Goal: Communication & Community: Answer question/provide support

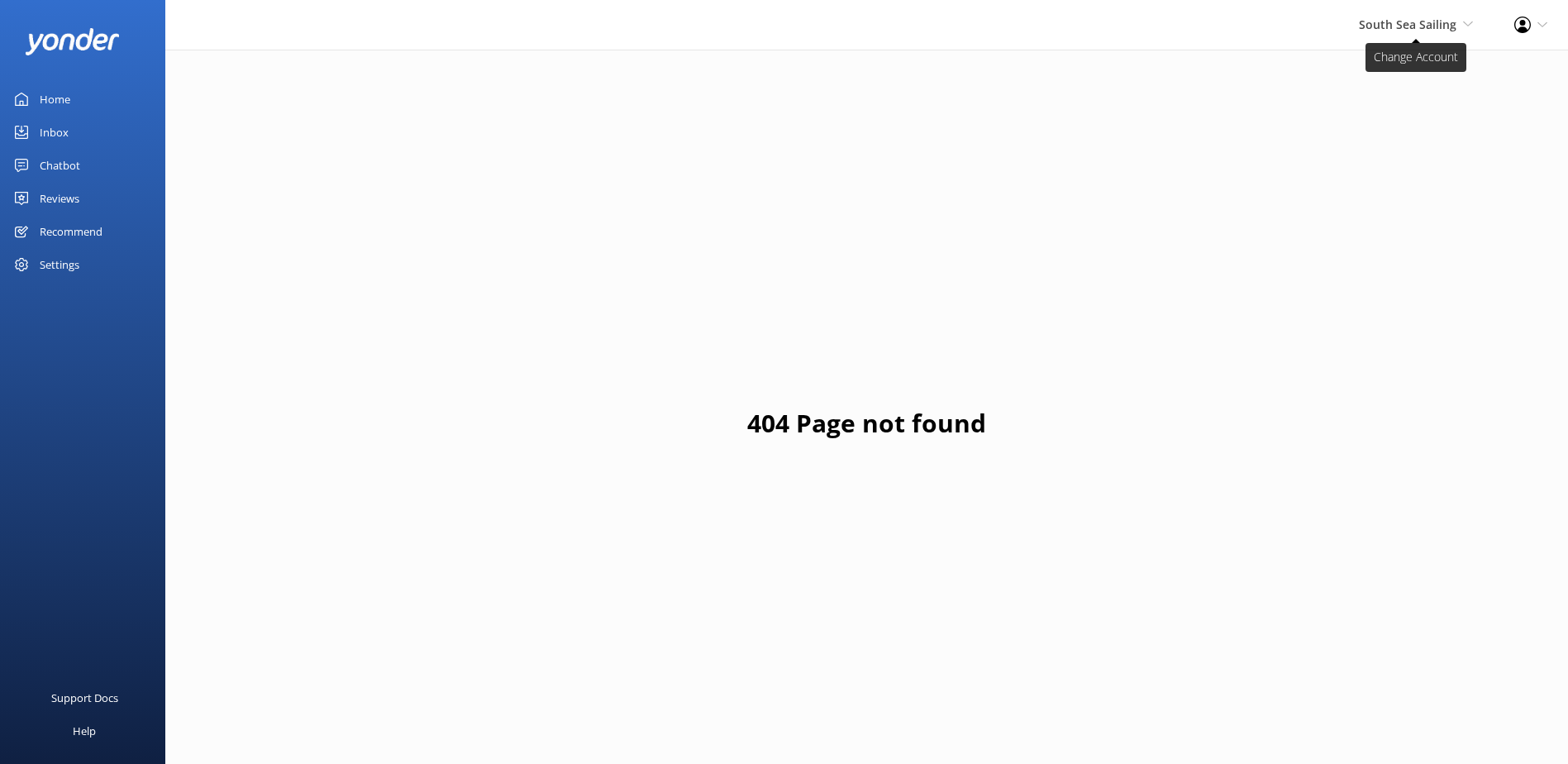
click at [1429, 33] on span "South Sea Sailing South Sea Sailing South Sea Cruises Malamala Beach Club Aweso…" at bounding box center [1416, 24] width 114 height 18
click at [1390, 88] on link "South Sea Sailing" at bounding box center [1412, 71] width 165 height 40
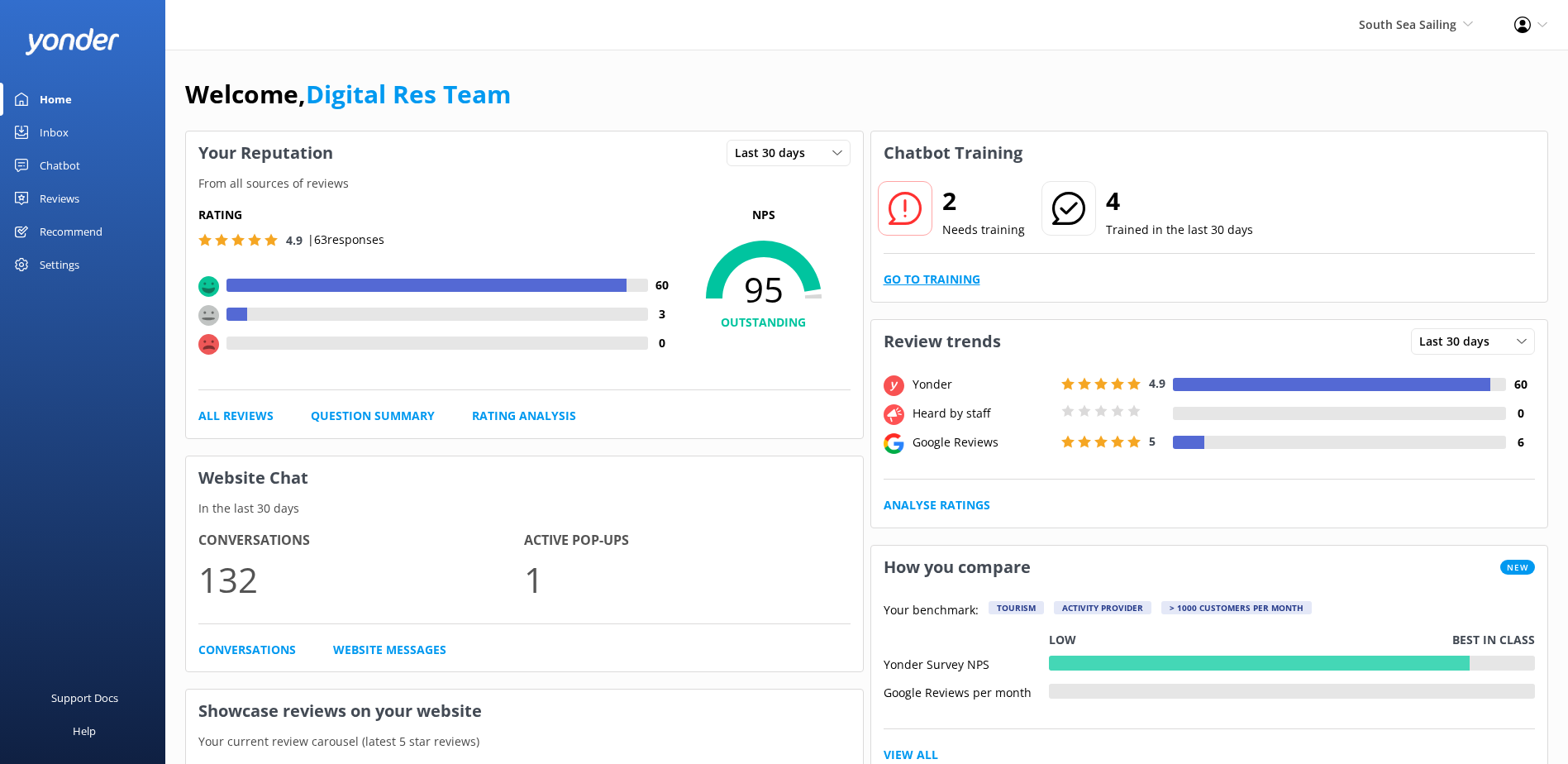
click at [936, 273] on link "Go to Training" at bounding box center [932, 279] width 97 height 18
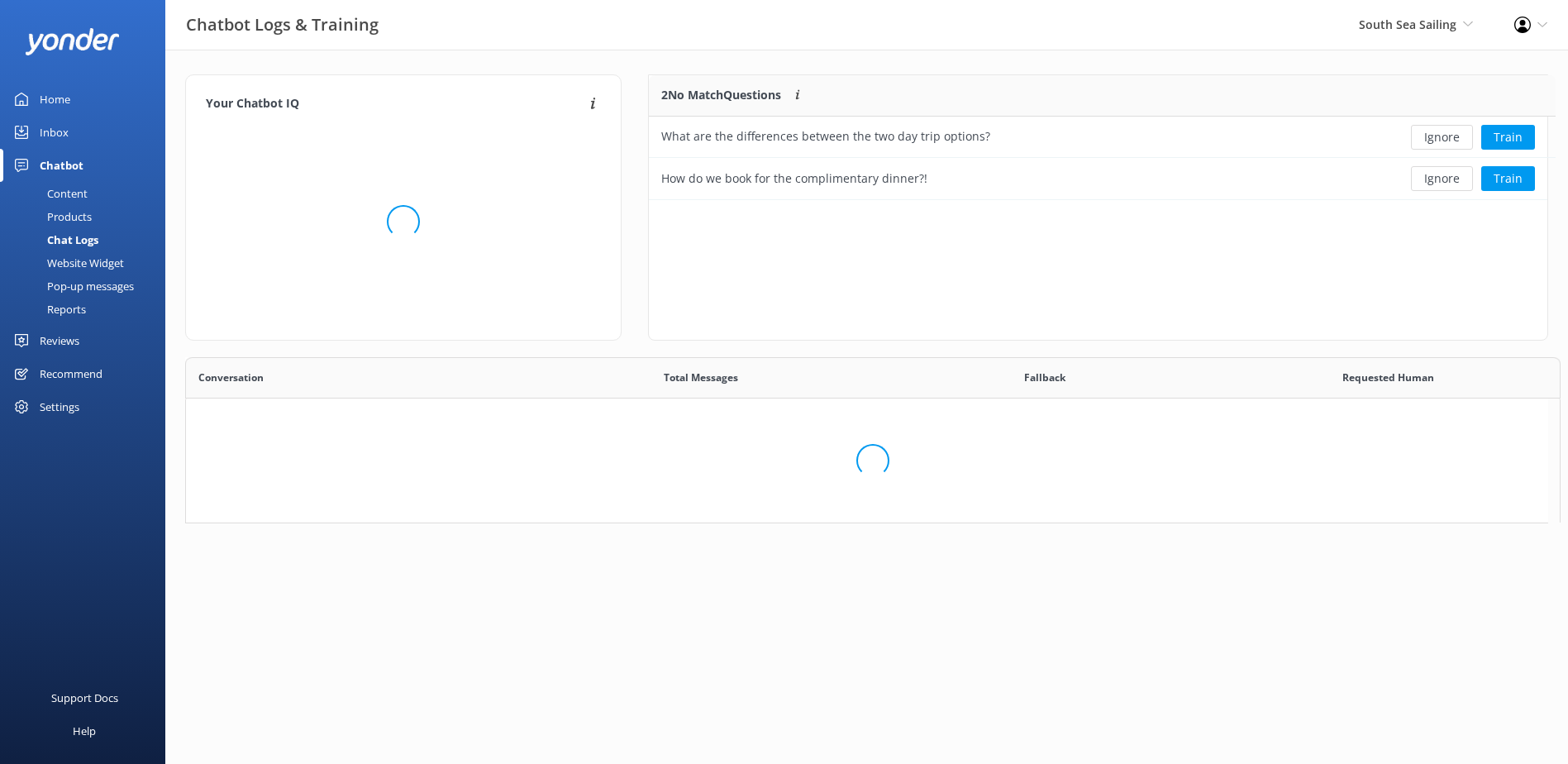
scroll to position [113, 886]
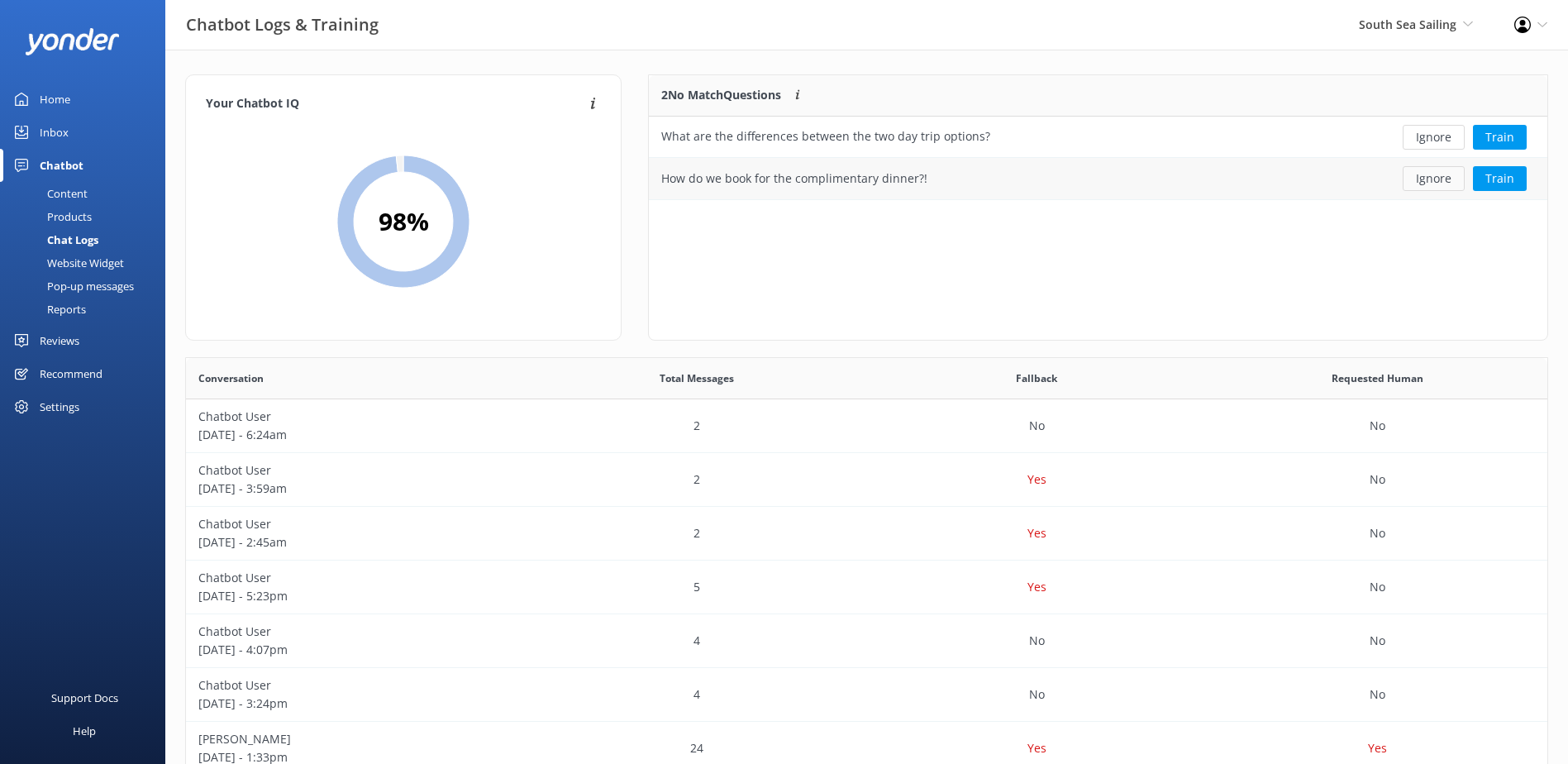
click at [1436, 183] on button "Ignore" at bounding box center [1434, 178] width 62 height 24
click at [1437, 137] on button "Ignore" at bounding box center [1434, 137] width 62 height 24
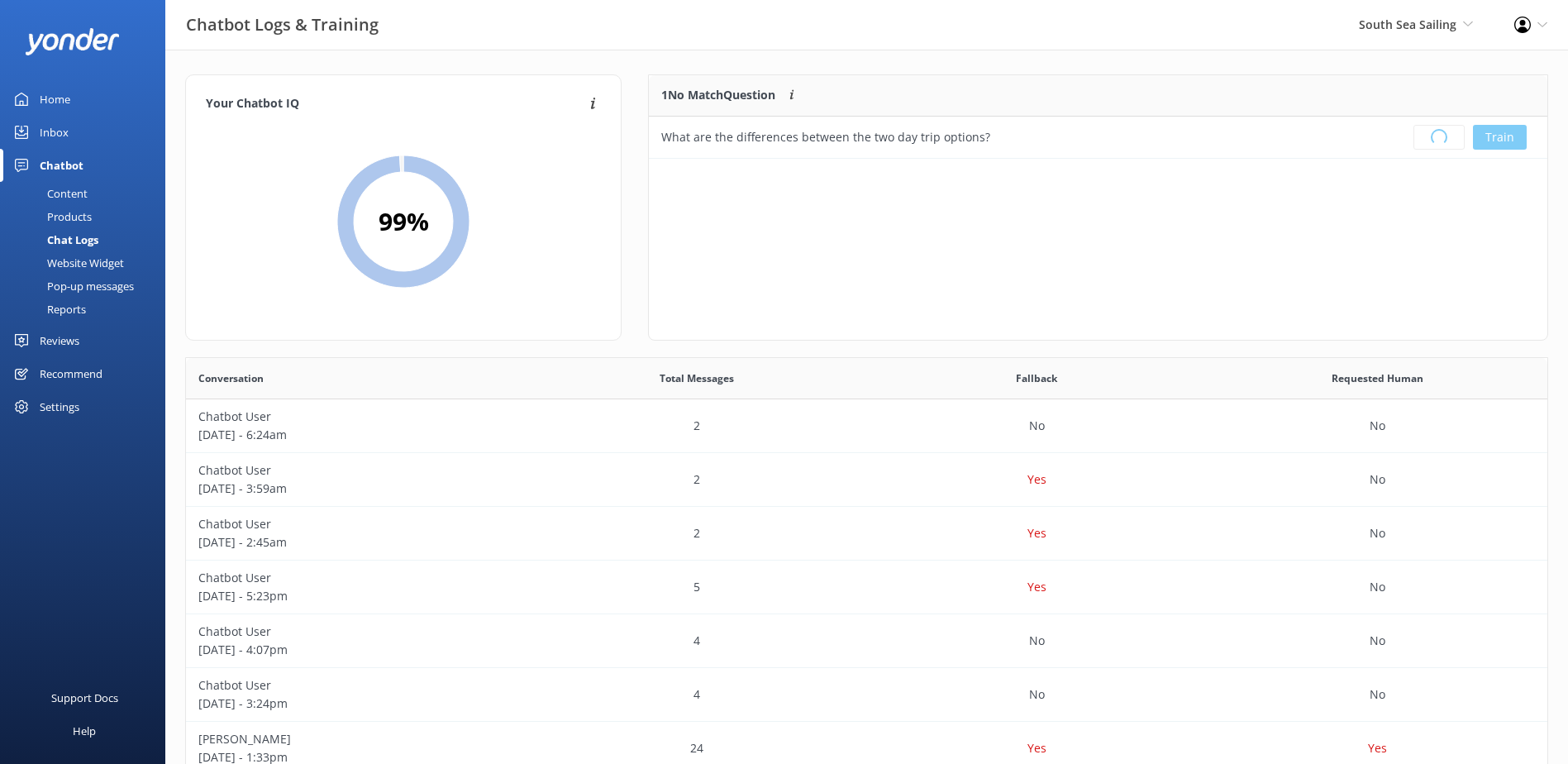
scroll to position [194, 886]
click at [87, 134] on link "Inbox" at bounding box center [83, 132] width 165 height 33
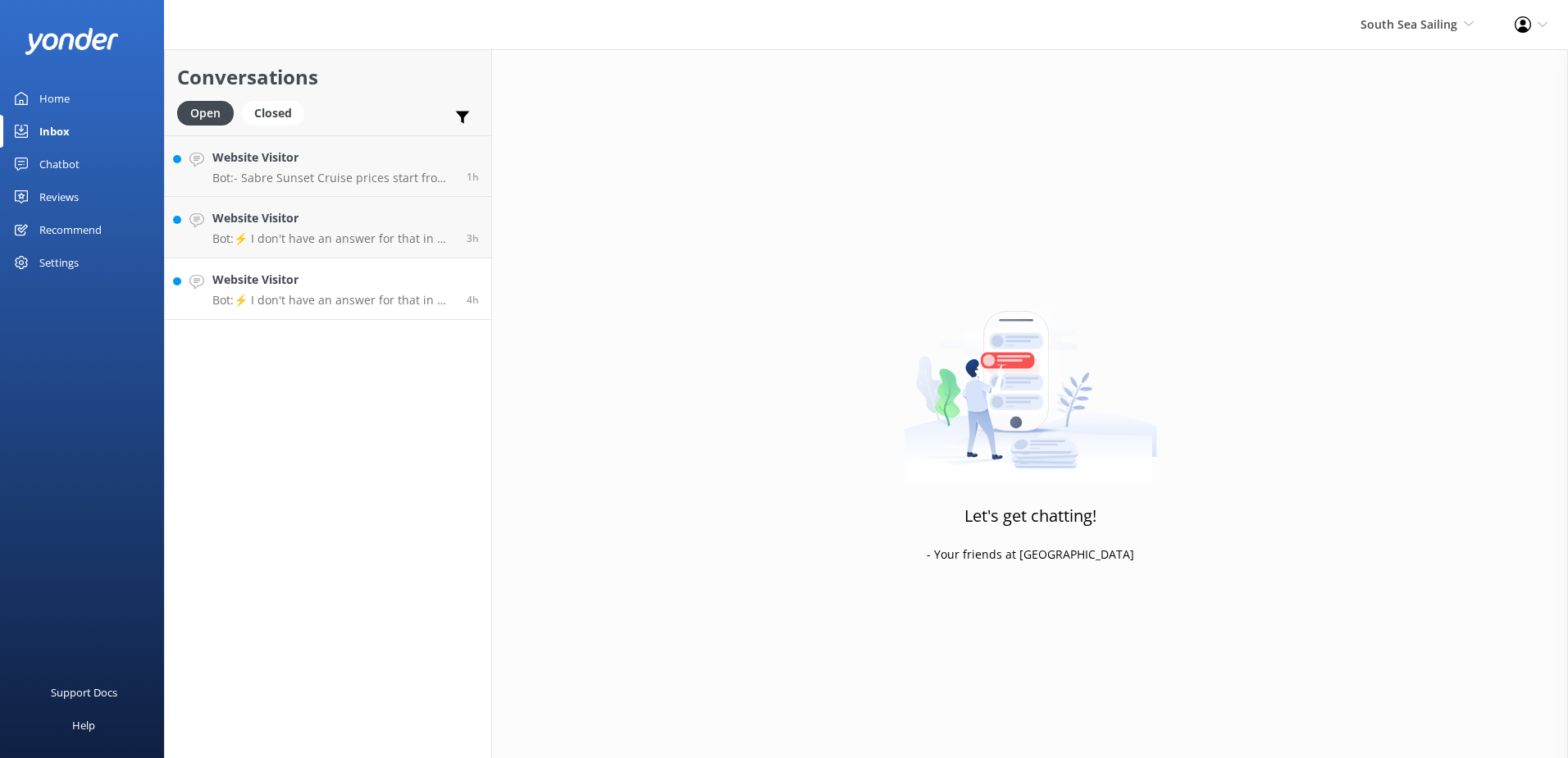
click at [320, 307] on p "Bot: ⚡ I don't have an answer for that in my knowledge base. Please try and rep…" at bounding box center [333, 300] width 242 height 14
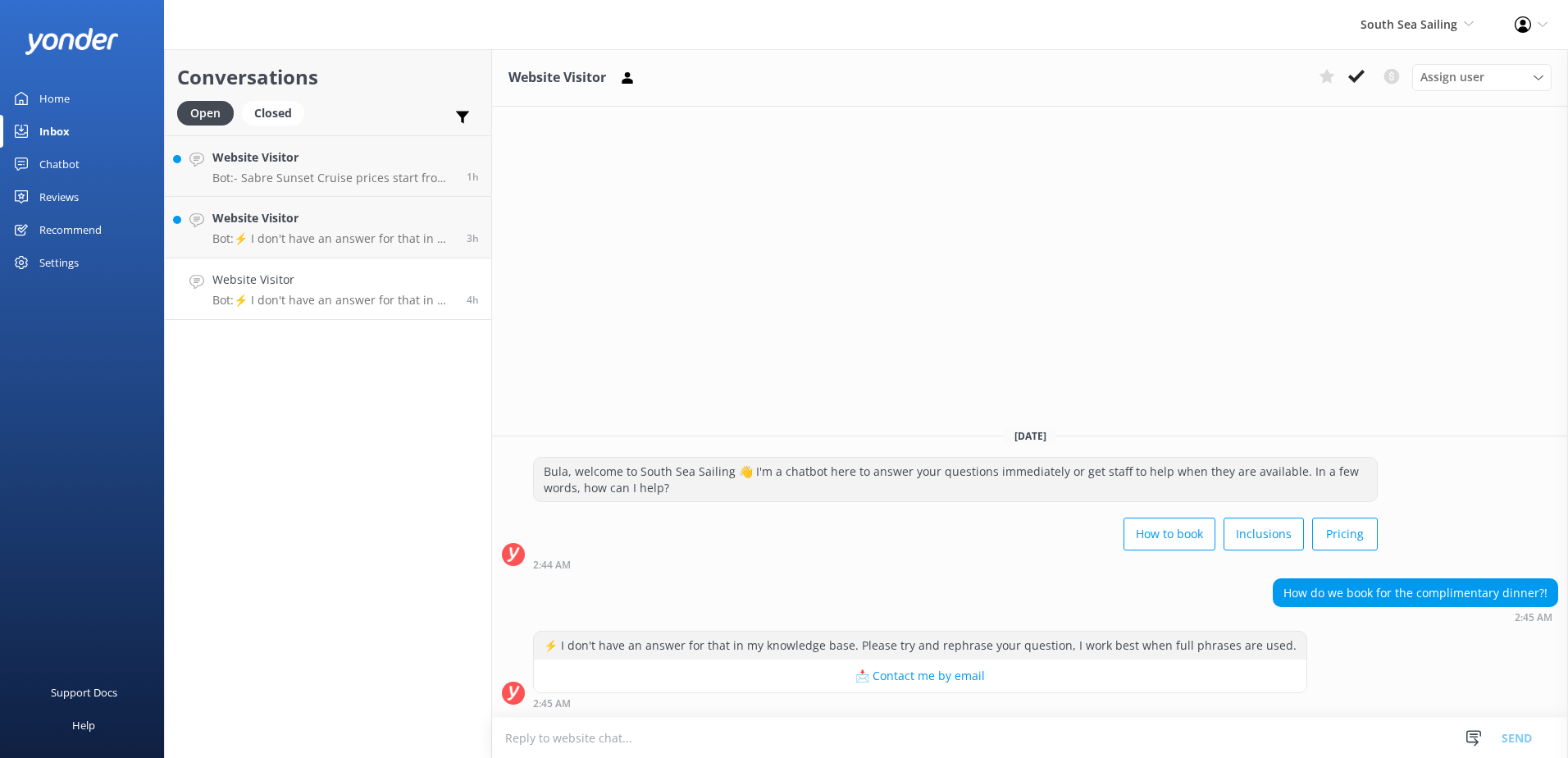
click at [877, 732] on textarea at bounding box center [1030, 737] width 1076 height 41
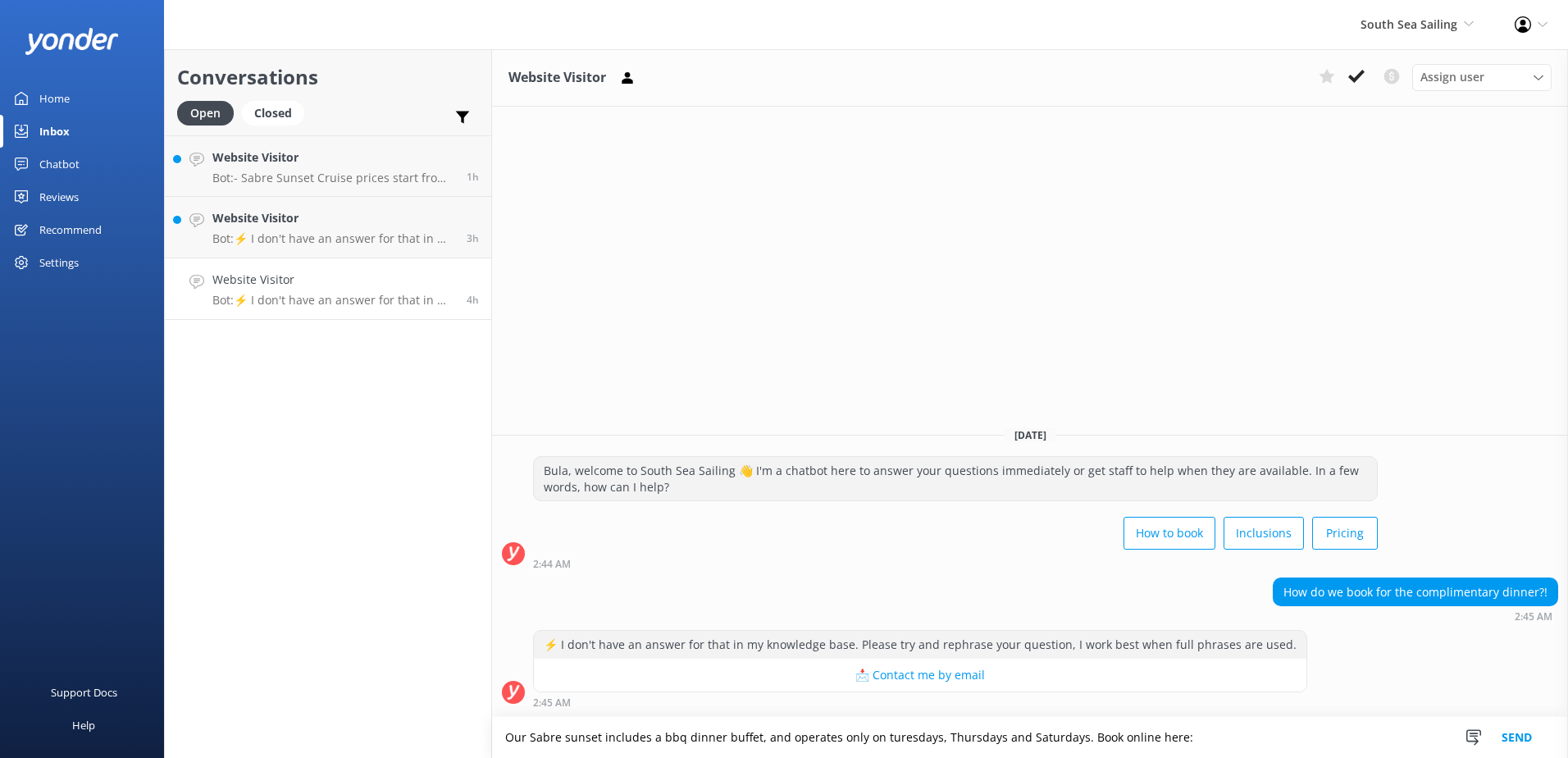
paste textarea "https://southseacruisesfiji.com/day-trips/sabre-sunsets/"
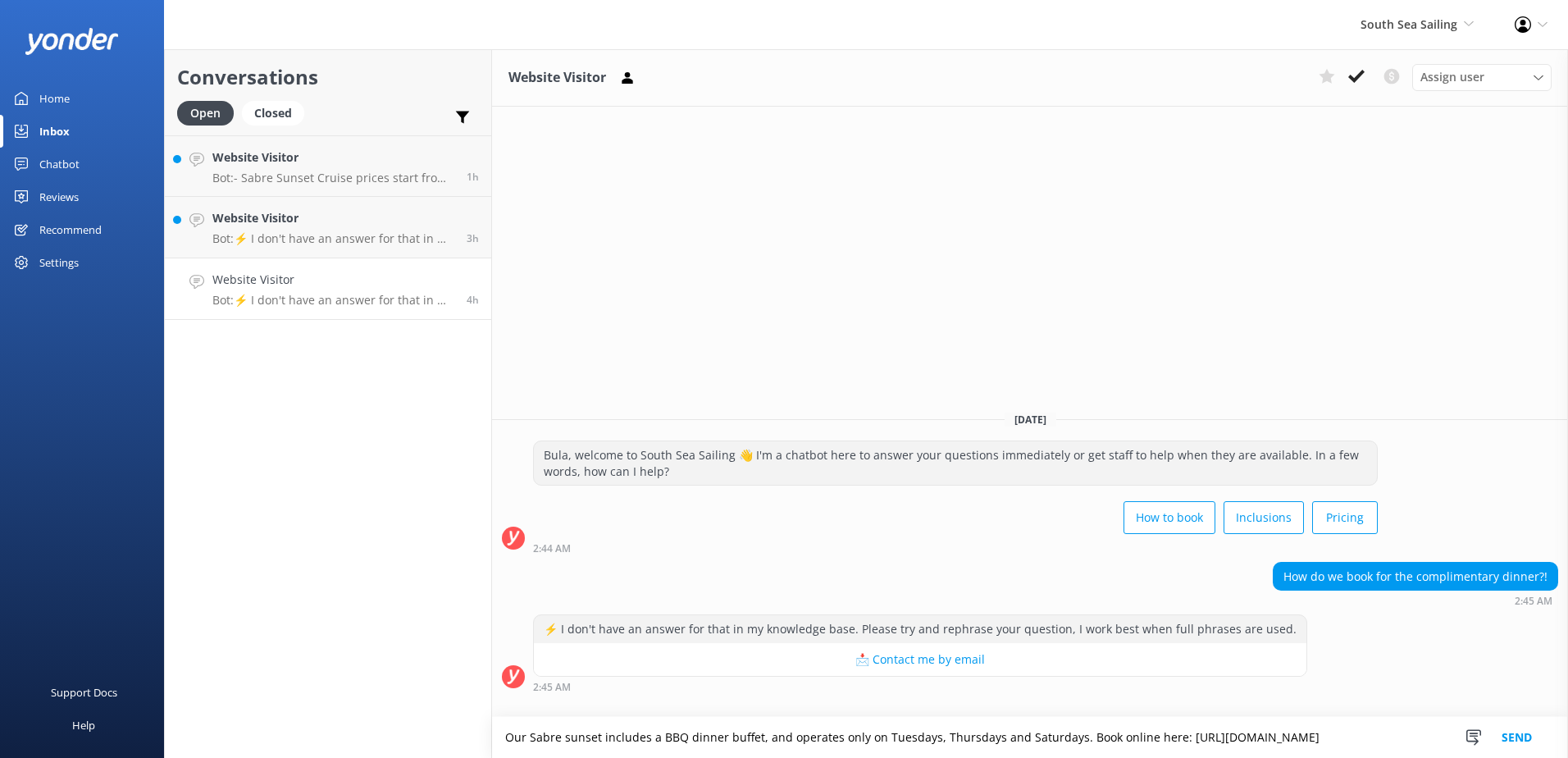
type textarea "Our Sabre sunset includes a BBQ dinner buffet, and operates only on Tuesdays, T…"
click at [1526, 734] on button "Send" at bounding box center [1517, 737] width 61 height 41
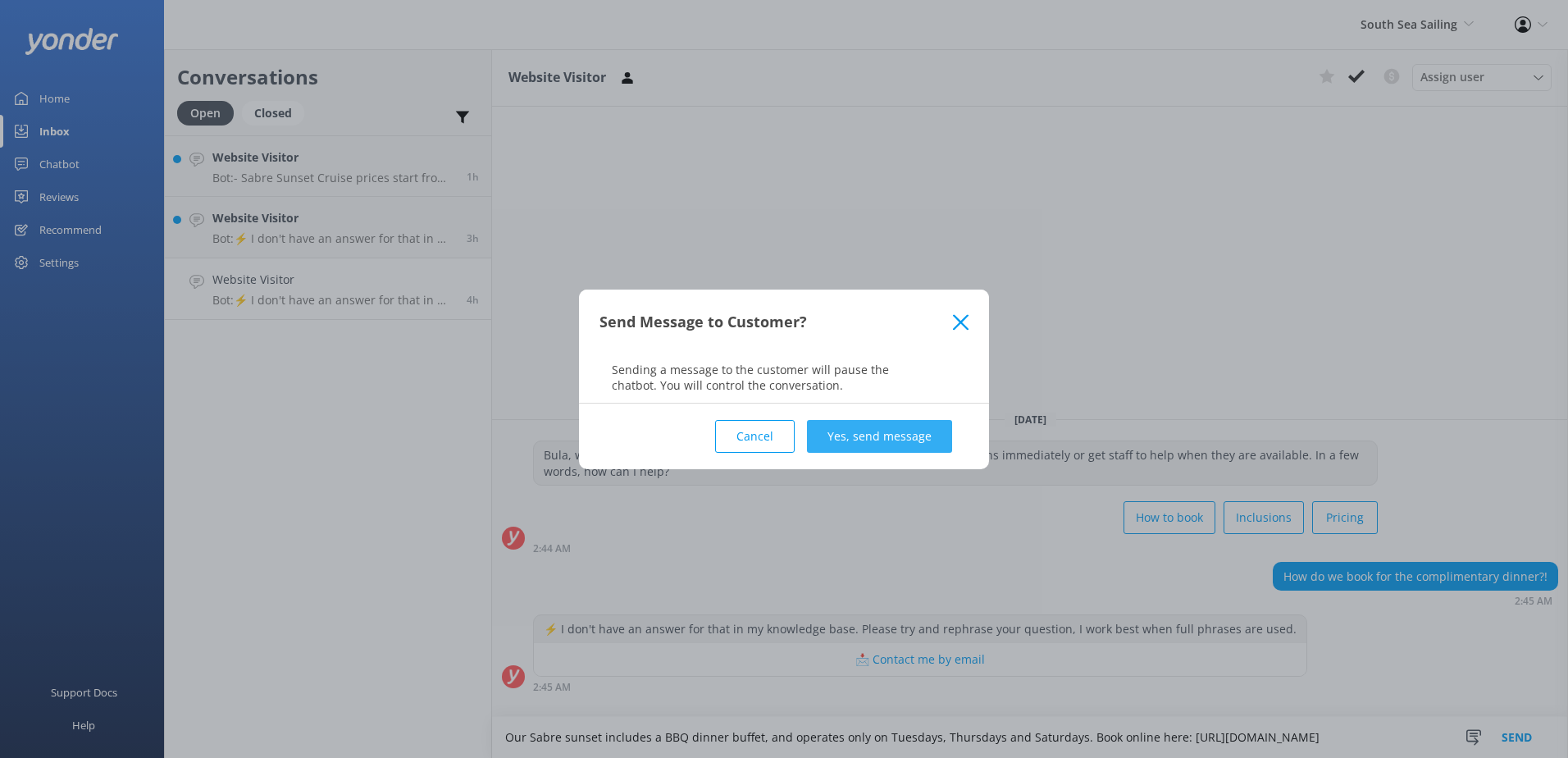
click at [884, 439] on button "Yes, send message" at bounding box center [879, 436] width 145 height 32
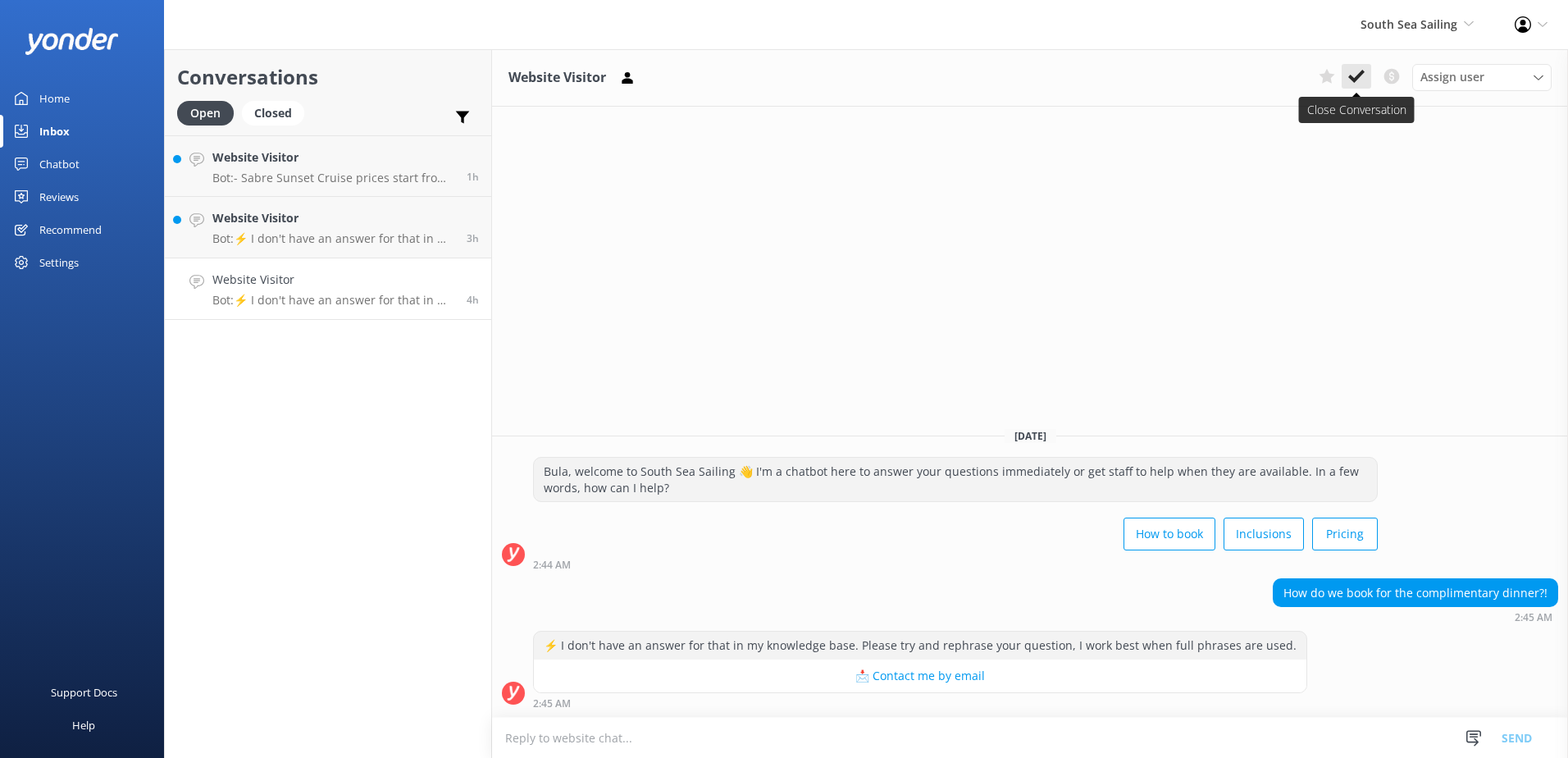
click at [1360, 78] on icon at bounding box center [1356, 77] width 16 height 16
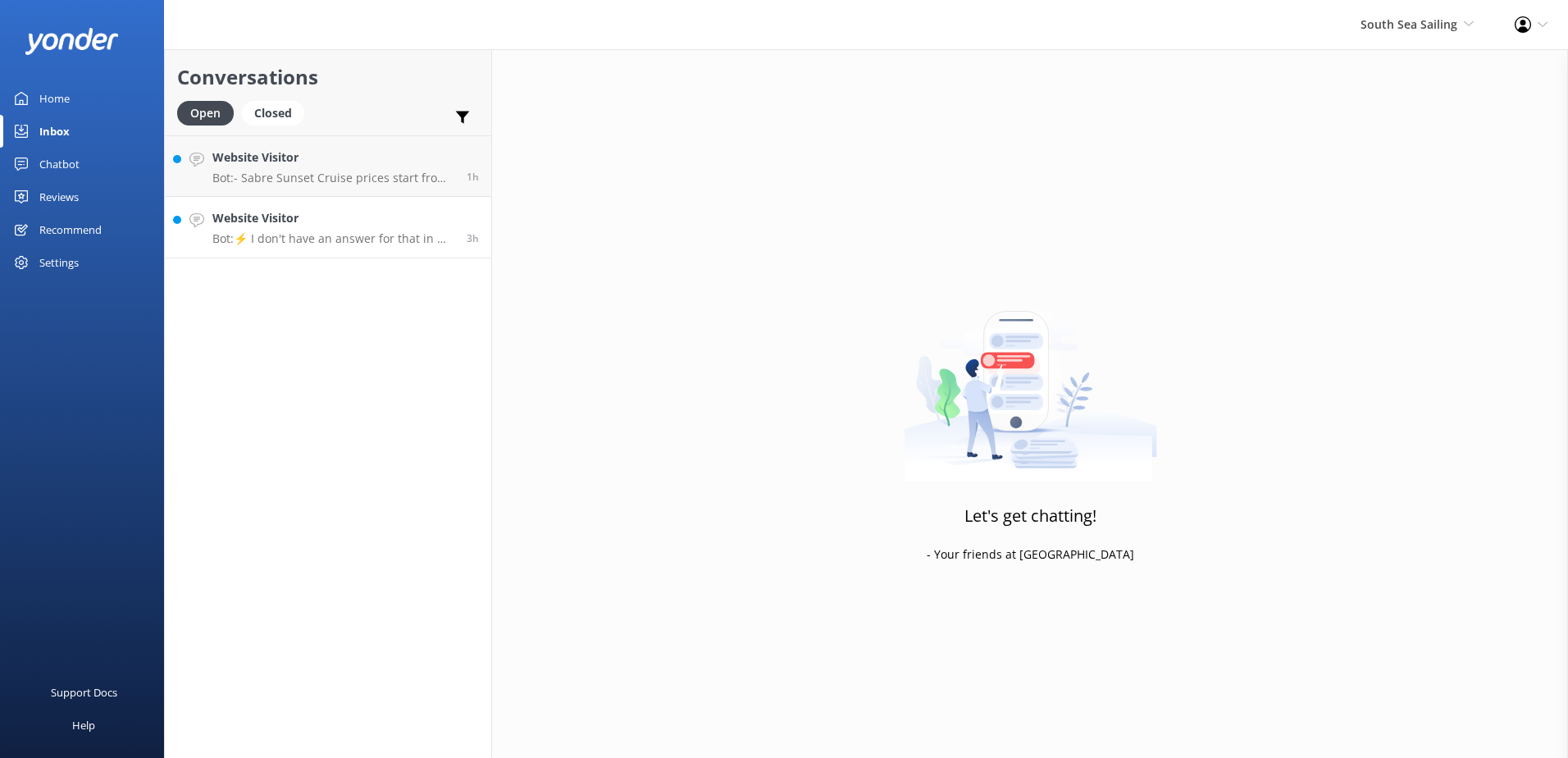
click at [329, 256] on link "Website Visitor Bot: ⚡ I don't have an answer for that in my knowledge base. Pl…" at bounding box center [328, 228] width 327 height 61
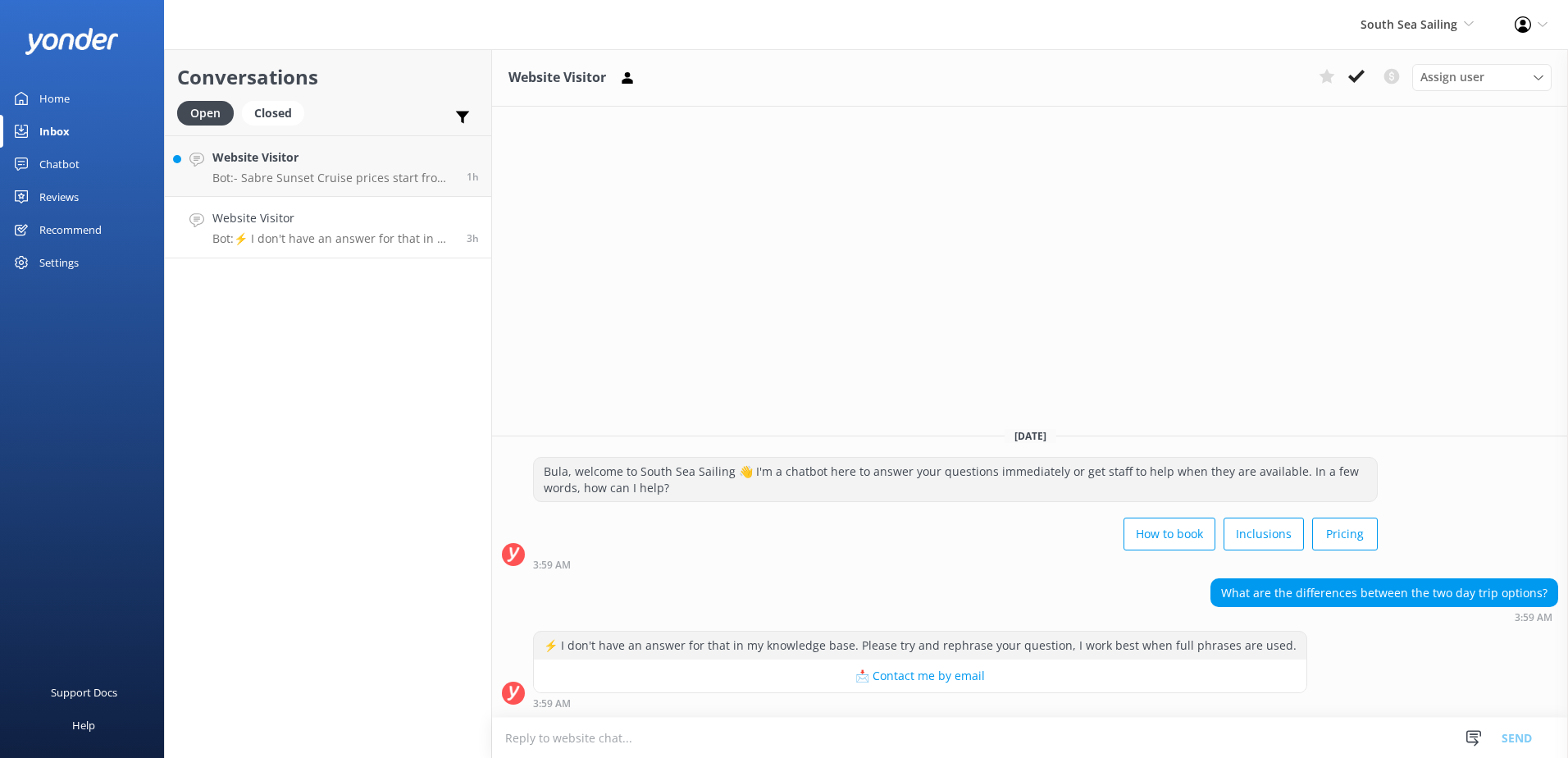
click at [1034, 735] on textarea at bounding box center [1030, 737] width 1076 height 41
type textarea "p"
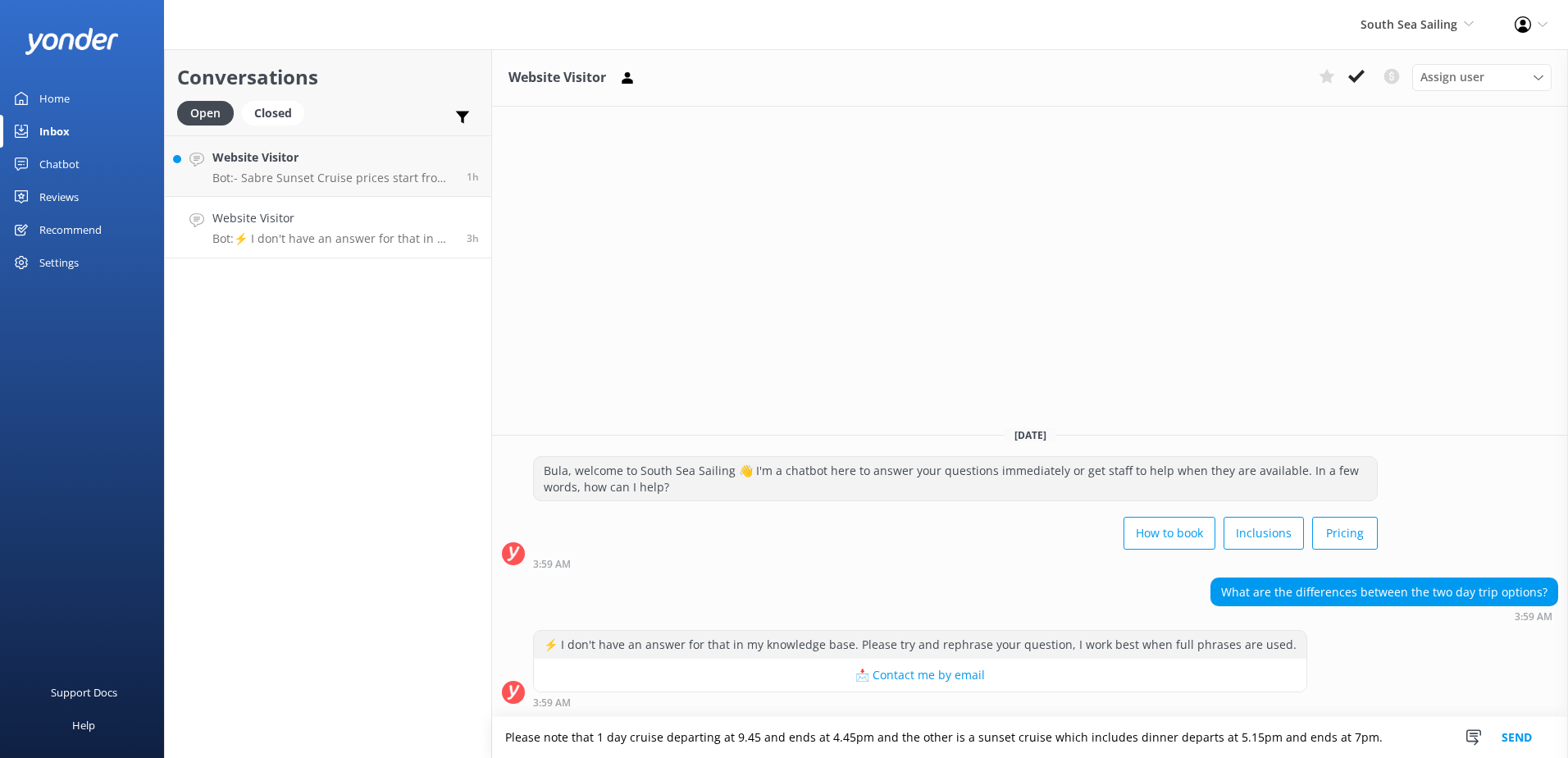
drag, startPoint x: 1417, startPoint y: 735, endPoint x: 273, endPoint y: 758, distance: 1144.2
click at [273, 757] on html "South Sea Sailing South Sea Sailing South Sea Cruises Malamala Beach Club Aweso…" at bounding box center [784, 379] width 1568 height 758
click at [1369, 736] on textarea "Please note that 1 day cruise departing at 9.45 and ends at 4.45pm and the othe…" at bounding box center [1030, 737] width 1076 height 41
drag, startPoint x: 1398, startPoint y: 738, endPoint x: 137, endPoint y: 753, distance: 1261.1
click at [137, 753] on div "South Sea Sailing South Sea Sailing South Sea Cruises Malamala Beach Club Aweso…" at bounding box center [784, 403] width 1568 height 708
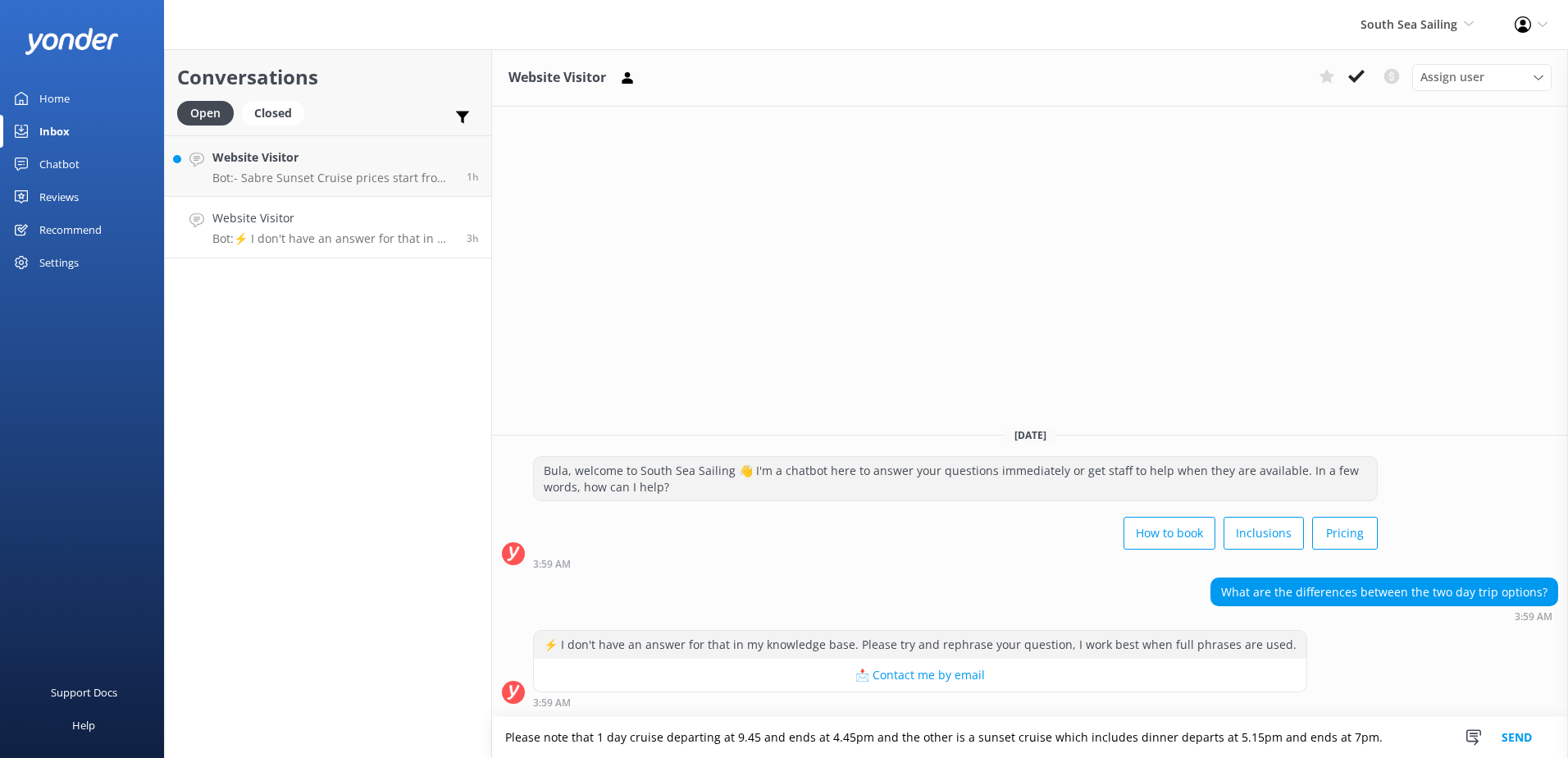
paste textarea "the one-day cruise departs at 9:45 AM and returns at 4:45 PM. The sunset cruise…"
click at [930, 741] on textarea "Please note that the one-day cruise departs at 9:45 AM and returns at 4:45 PM. …" at bounding box center [1030, 737] width 1076 height 41
click at [926, 743] on textarea "Please note that the one-day cruise departs at 9:45 AM and returns at 4:45 PM. …" at bounding box center [1030, 737] width 1076 height 41
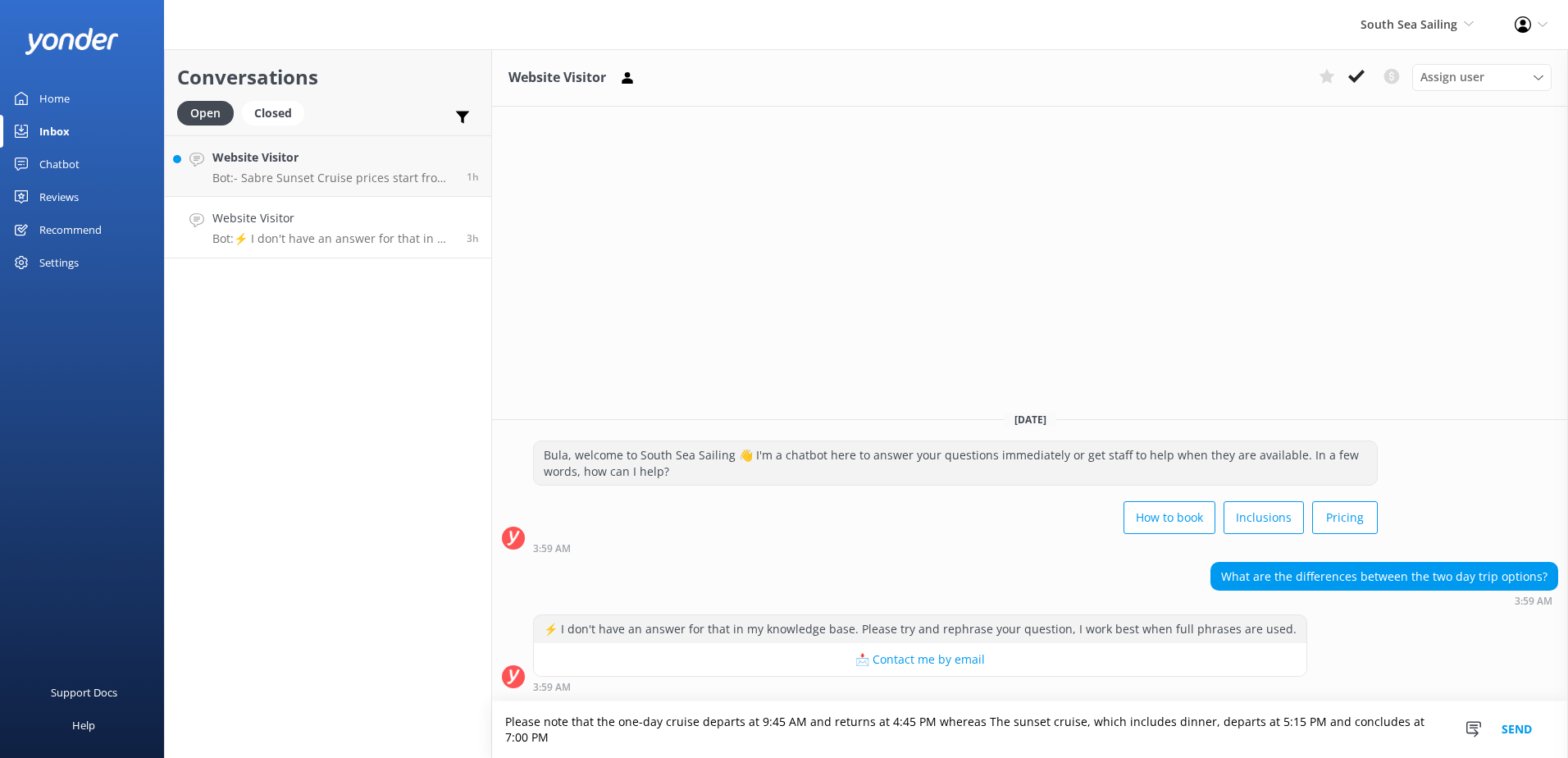
click at [1432, 714] on textarea "Please note that the one-day cruise departs at 9:45 AM and returns at 4:45 PM w…" at bounding box center [1030, 729] width 1076 height 57
click at [796, 755] on textarea "Please note that the one-day cruise departs at 9:45 AM and returns at 4:45 PM w…" at bounding box center [1030, 729] width 1076 height 57
click at [968, 744] on textarea "Please note that the one-day cruise departs at 9:45 AM and returns at 4:45 PM w…" at bounding box center [1030, 729] width 1076 height 57
drag, startPoint x: 890, startPoint y: 742, endPoint x: 250, endPoint y: 674, distance: 643.6
click at [250, 674] on div "Conversations Open Closed Important Converted Assigned to me Unassigned Website…" at bounding box center [866, 403] width 1404 height 708
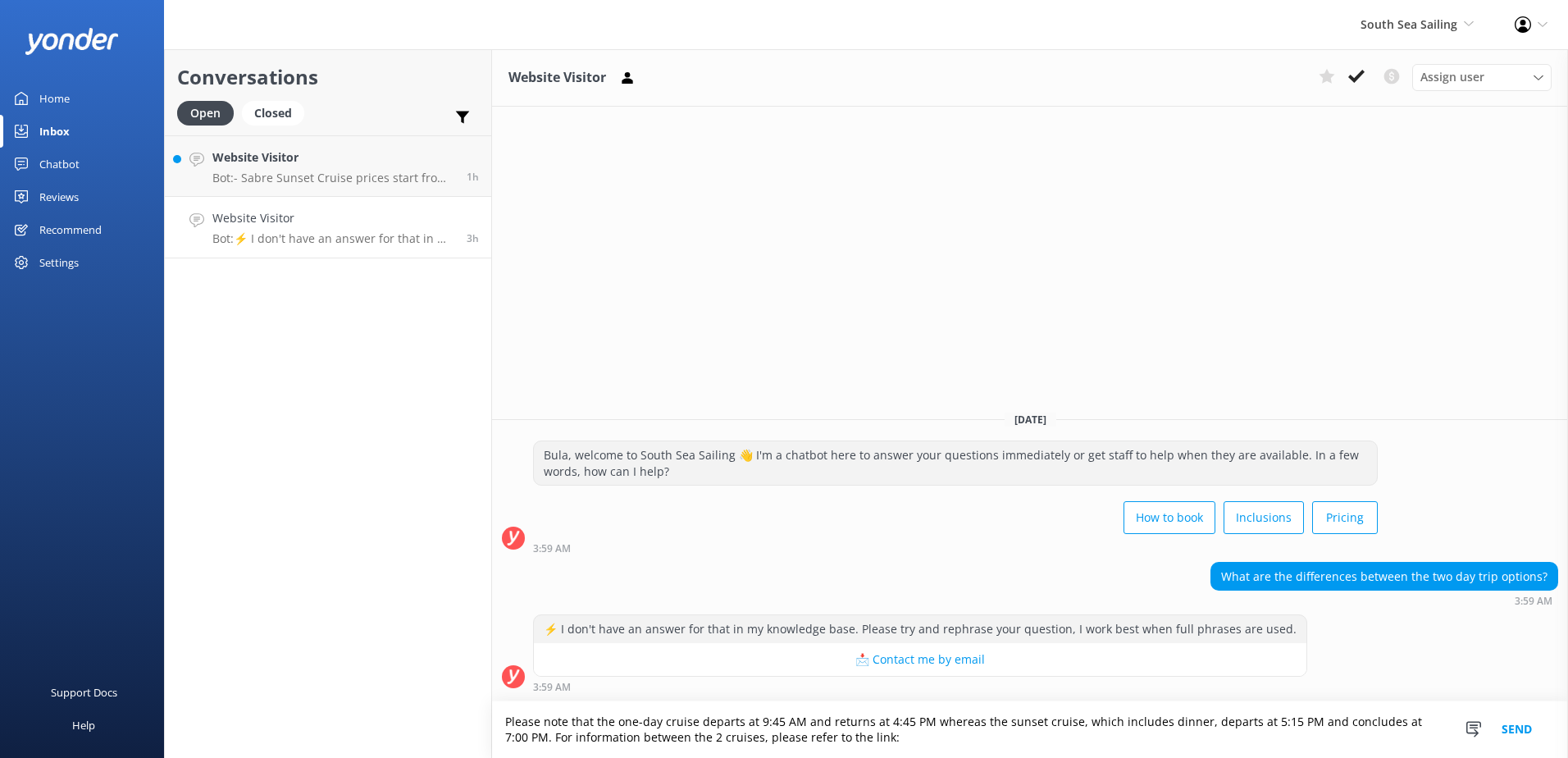
click at [924, 731] on textarea "Please note that the one-day cruise departs at 9:45 AM and returns at 4:45 PM w…" at bounding box center [1030, 729] width 1076 height 57
click at [924, 737] on textarea "Please note that the one-day cruise departs at 9:45 AM and returns at 4:45 PM w…" at bounding box center [1030, 729] width 1076 height 57
click at [895, 743] on textarea "Please note that the one-day cruise departs at 9:45 AM and returns at 4:45 PM w…" at bounding box center [1030, 729] width 1076 height 57
paste textarea "https://www.southseasailingfiji.com/"
type textarea "Please note that the one-day cruise departs at 9:45 AM and returns at 4:45 PM w…"
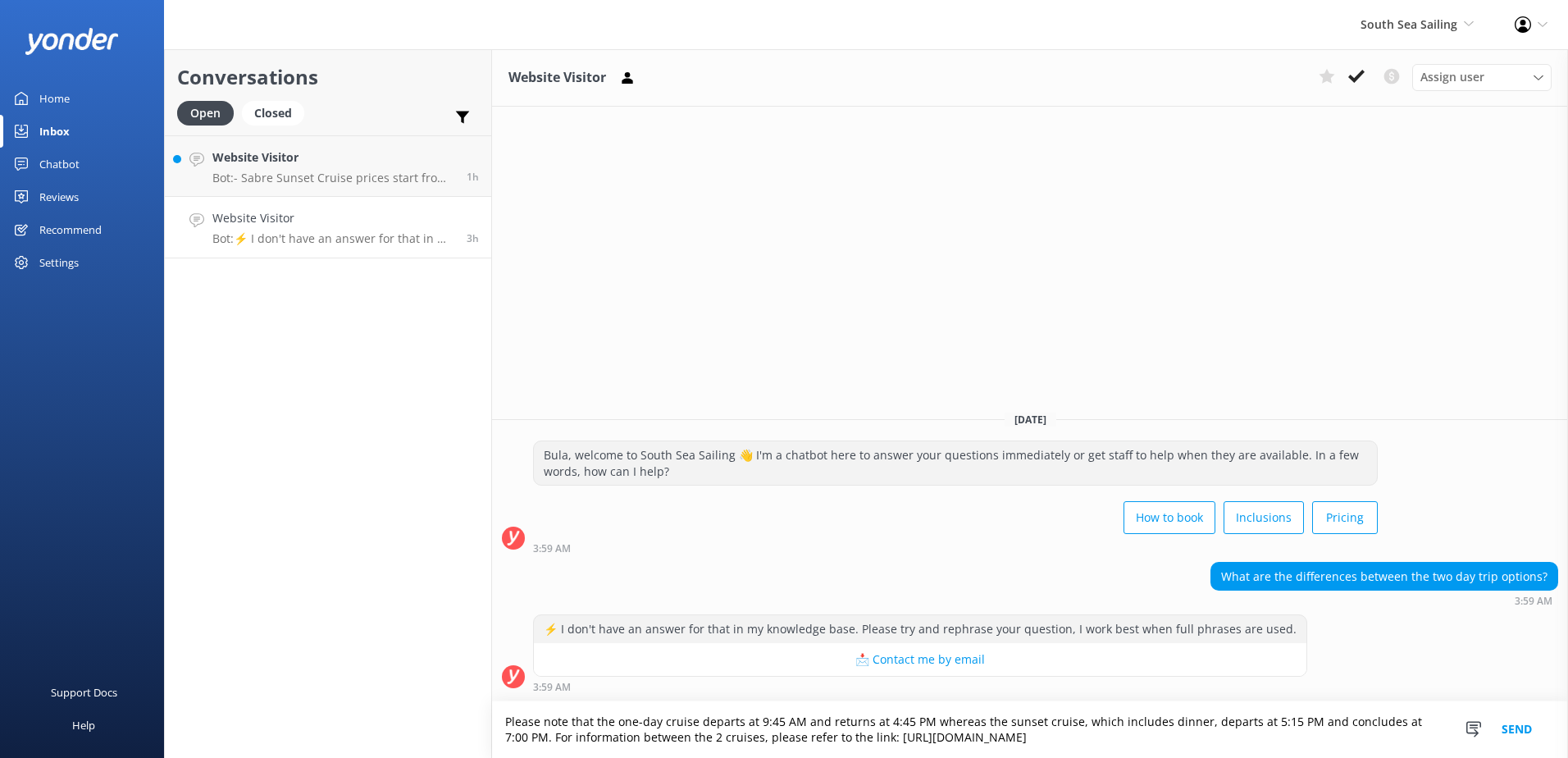
click at [1519, 735] on button "Send" at bounding box center [1517, 729] width 61 height 57
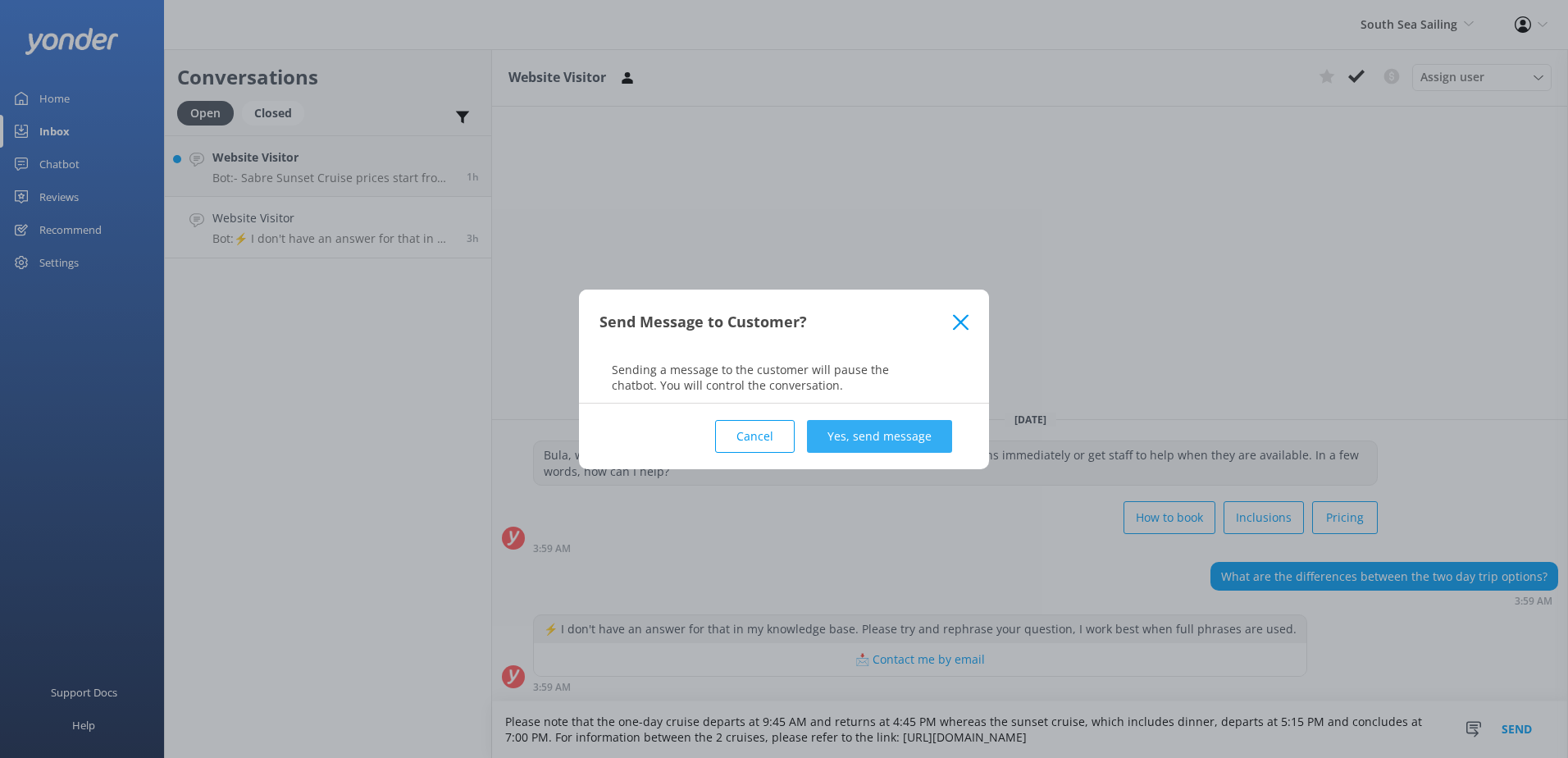
click at [932, 443] on button "Yes, send message" at bounding box center [879, 436] width 145 height 32
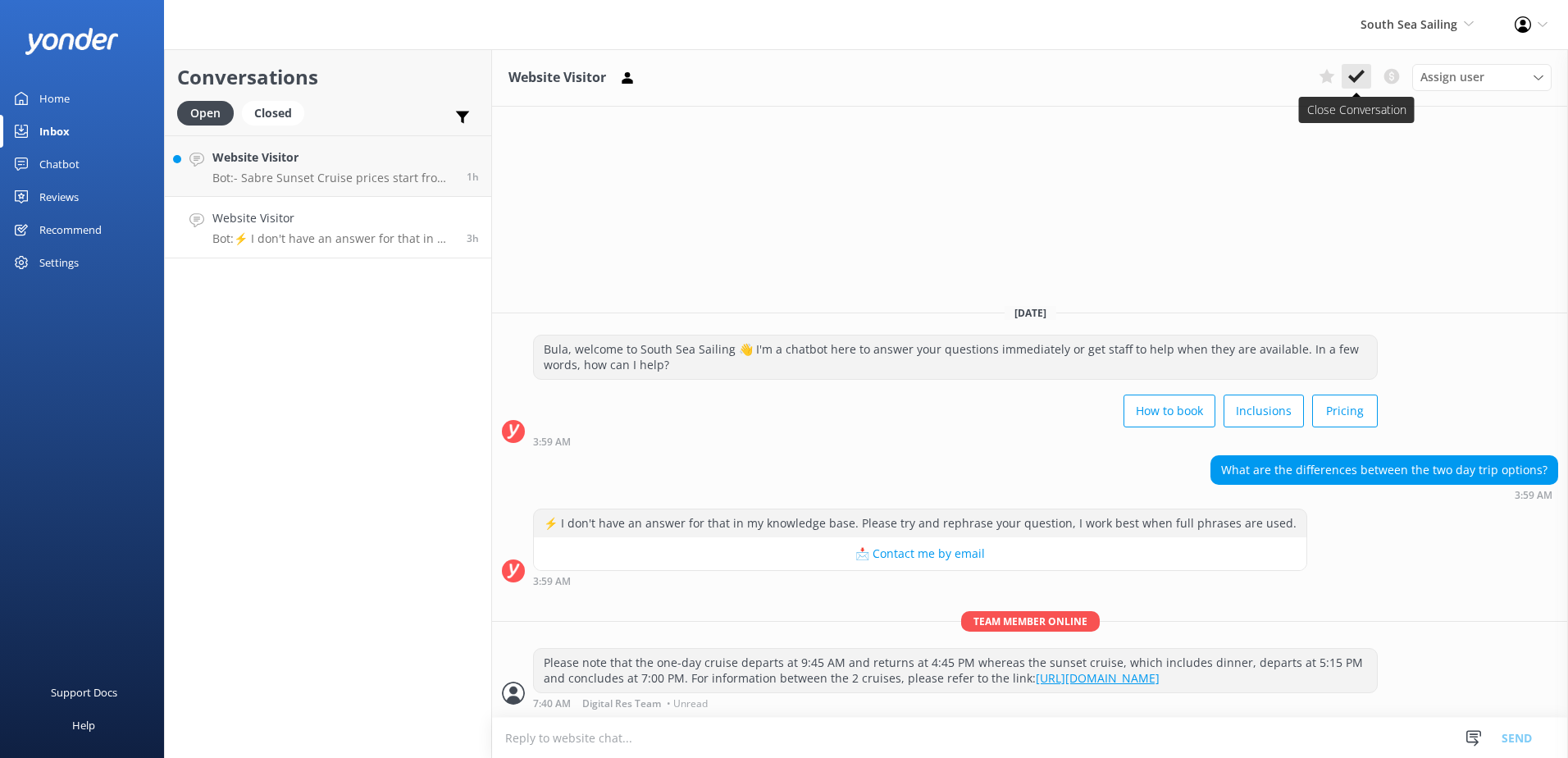
click at [1365, 78] on button at bounding box center [1356, 76] width 30 height 24
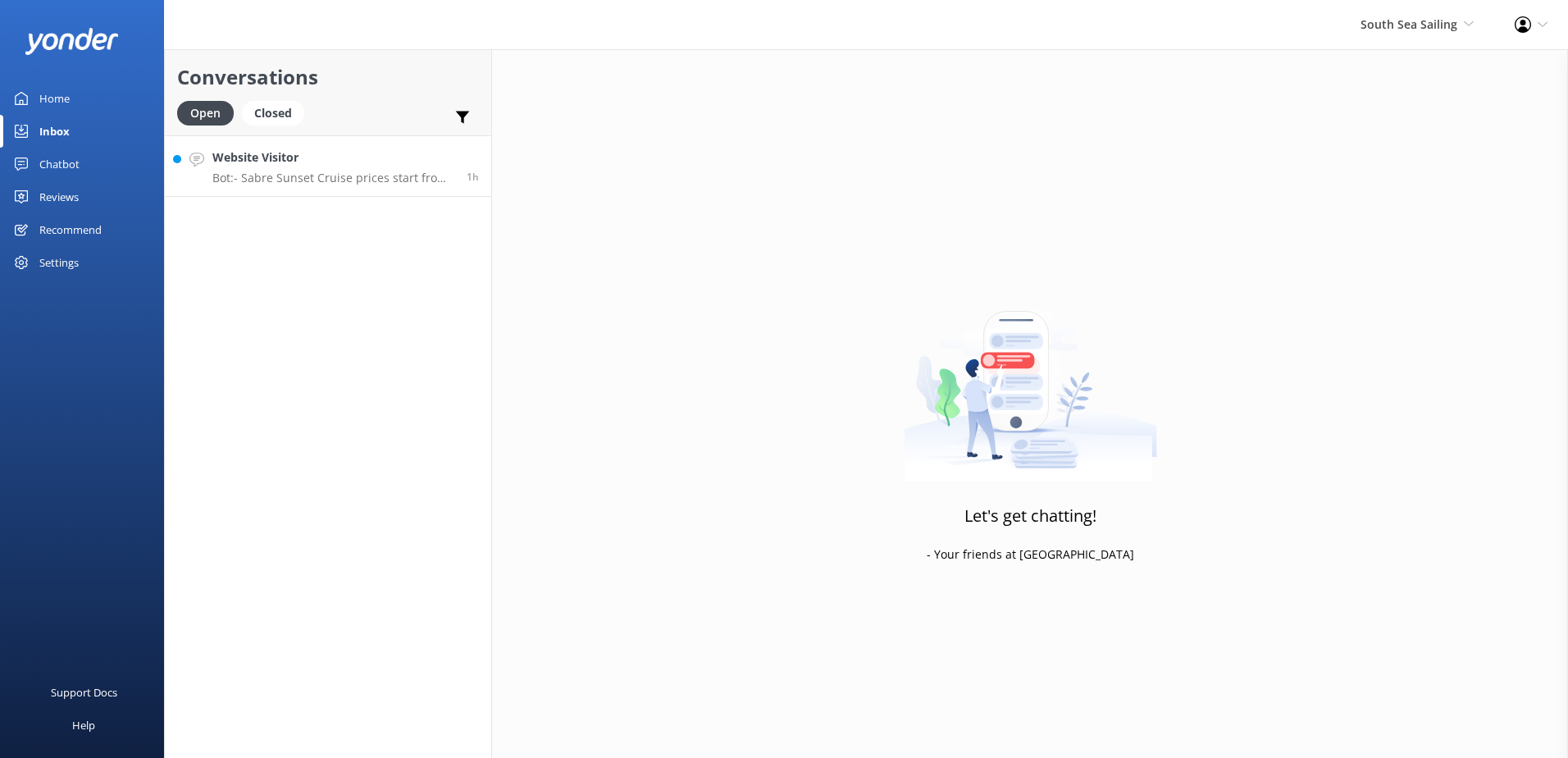
click at [410, 189] on link "Website Visitor Bot: - Sabre Sunset Cruise prices start from $149 per adult and…" at bounding box center [328, 166] width 327 height 61
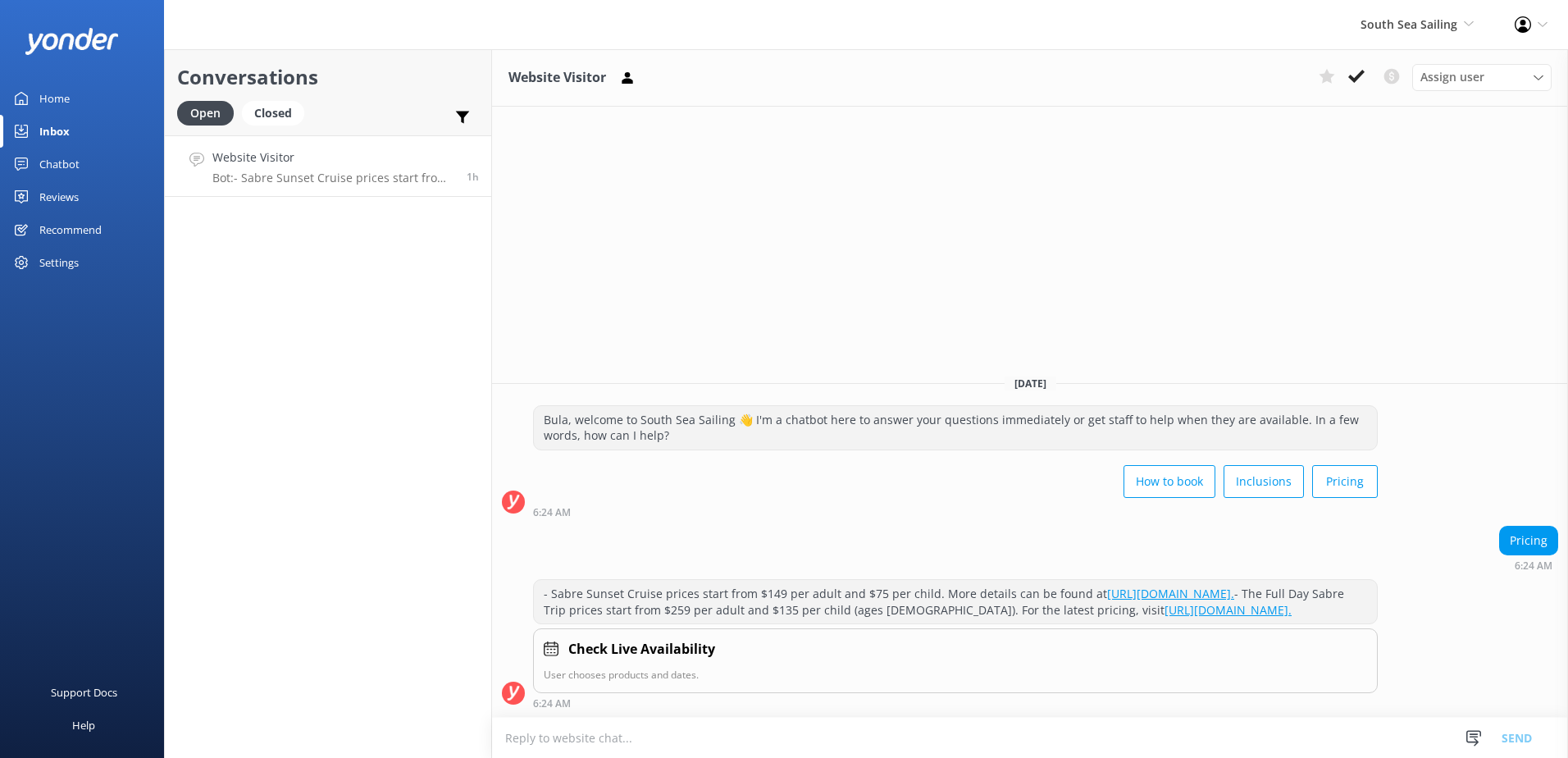
click at [1357, 63] on div "Website Visitor Assign user Sonya Alyssa Digital Res Team Miri Koroitamana Lave…" at bounding box center [1030, 78] width 1076 height 58
click at [1362, 70] on use at bounding box center [1356, 76] width 16 height 14
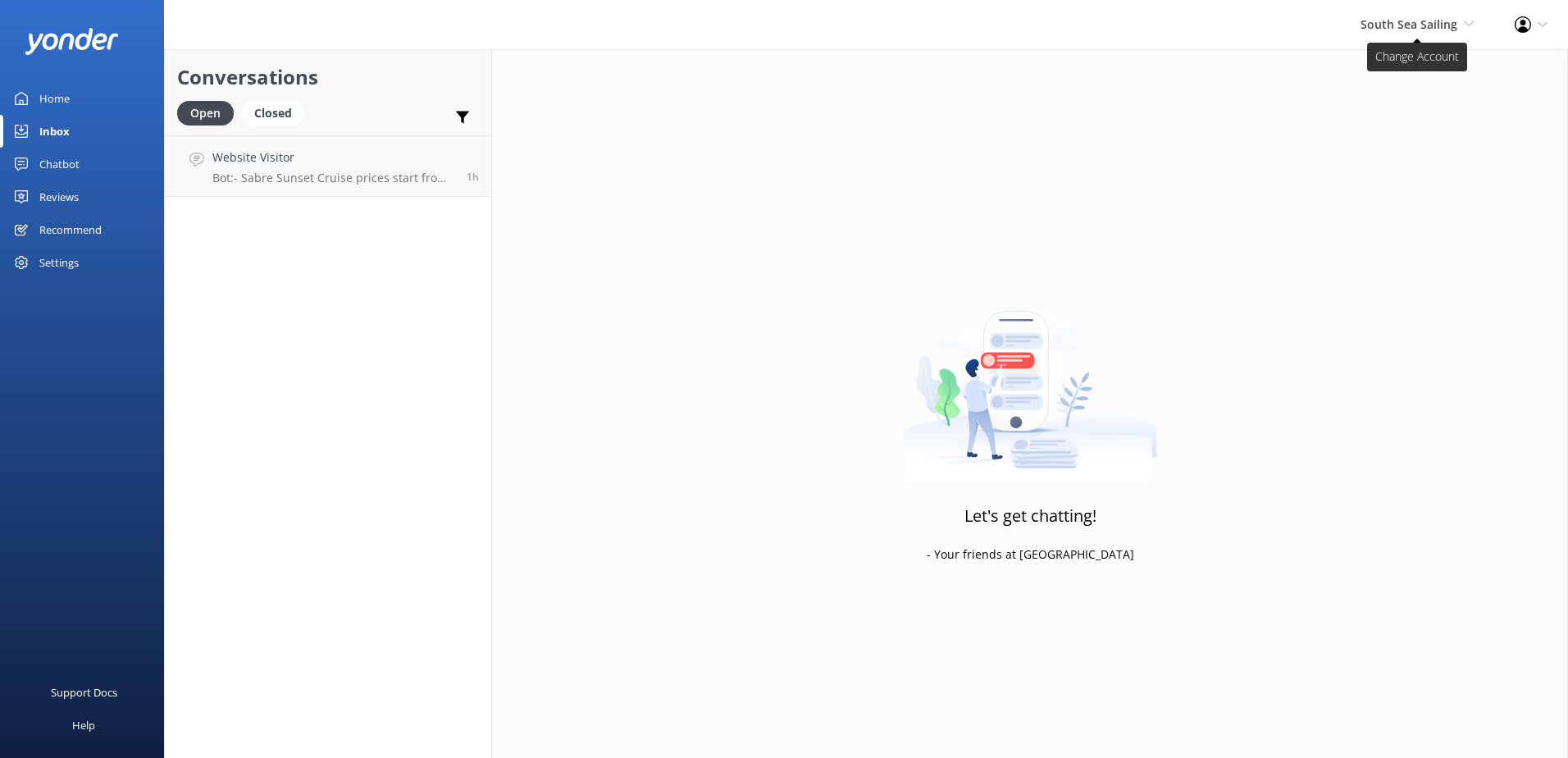
click at [1431, 27] on span "South Sea Sailing" at bounding box center [1410, 23] width 97 height 15
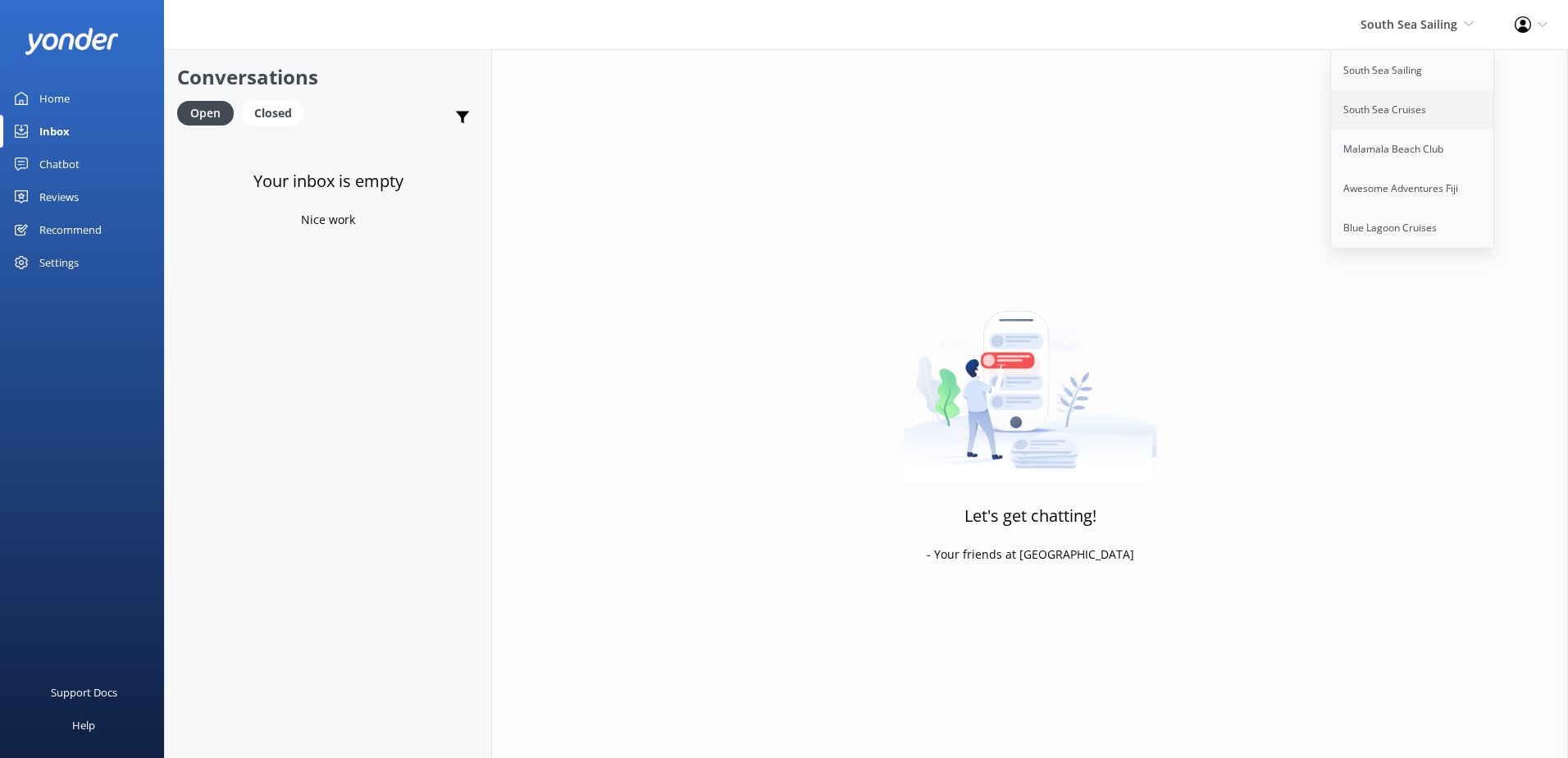
click at [1397, 106] on link "South Sea Cruises" at bounding box center [1413, 110] width 164 height 40
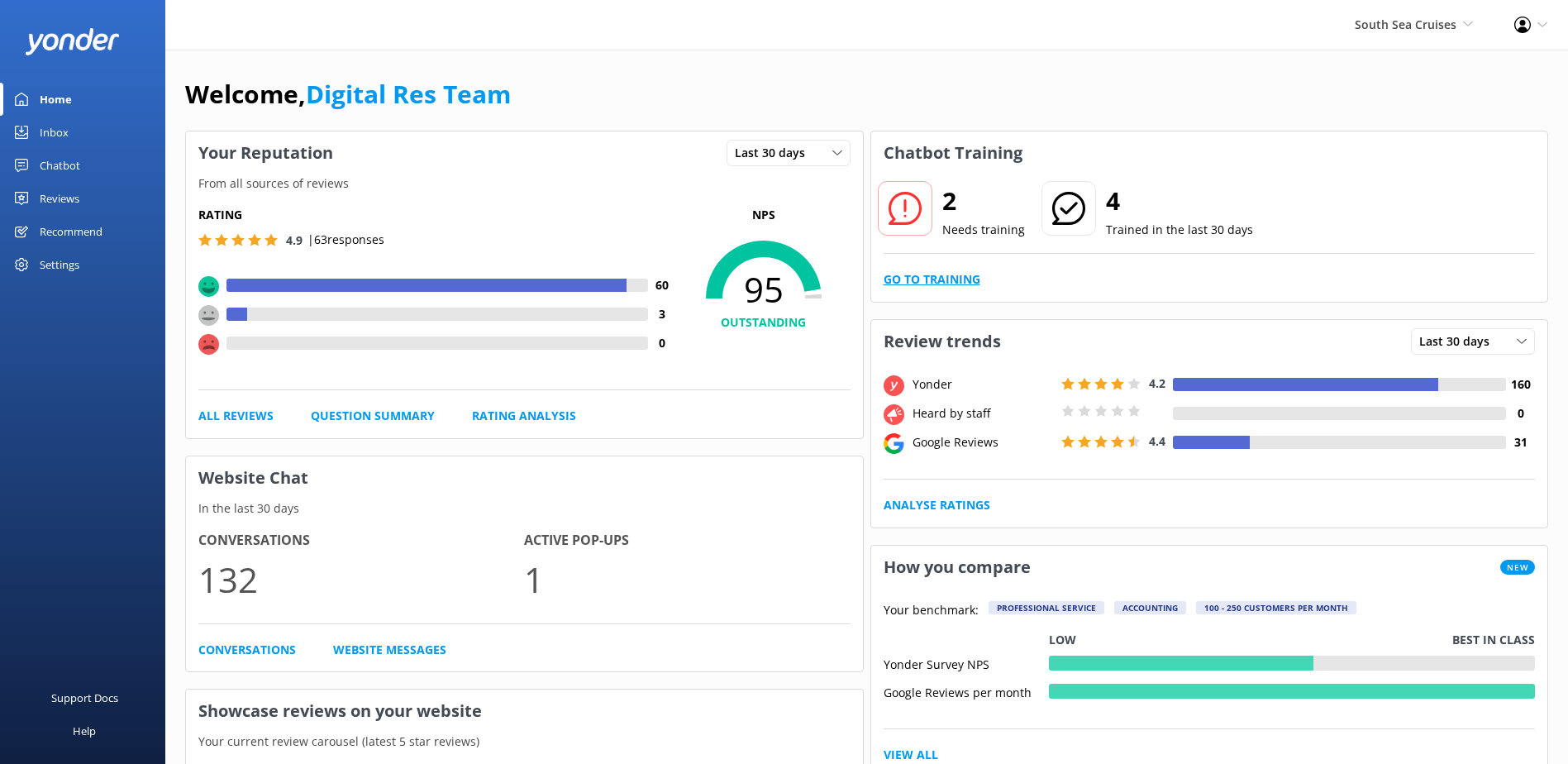
click at [954, 284] on link "Go to Training" at bounding box center [932, 279] width 97 height 18
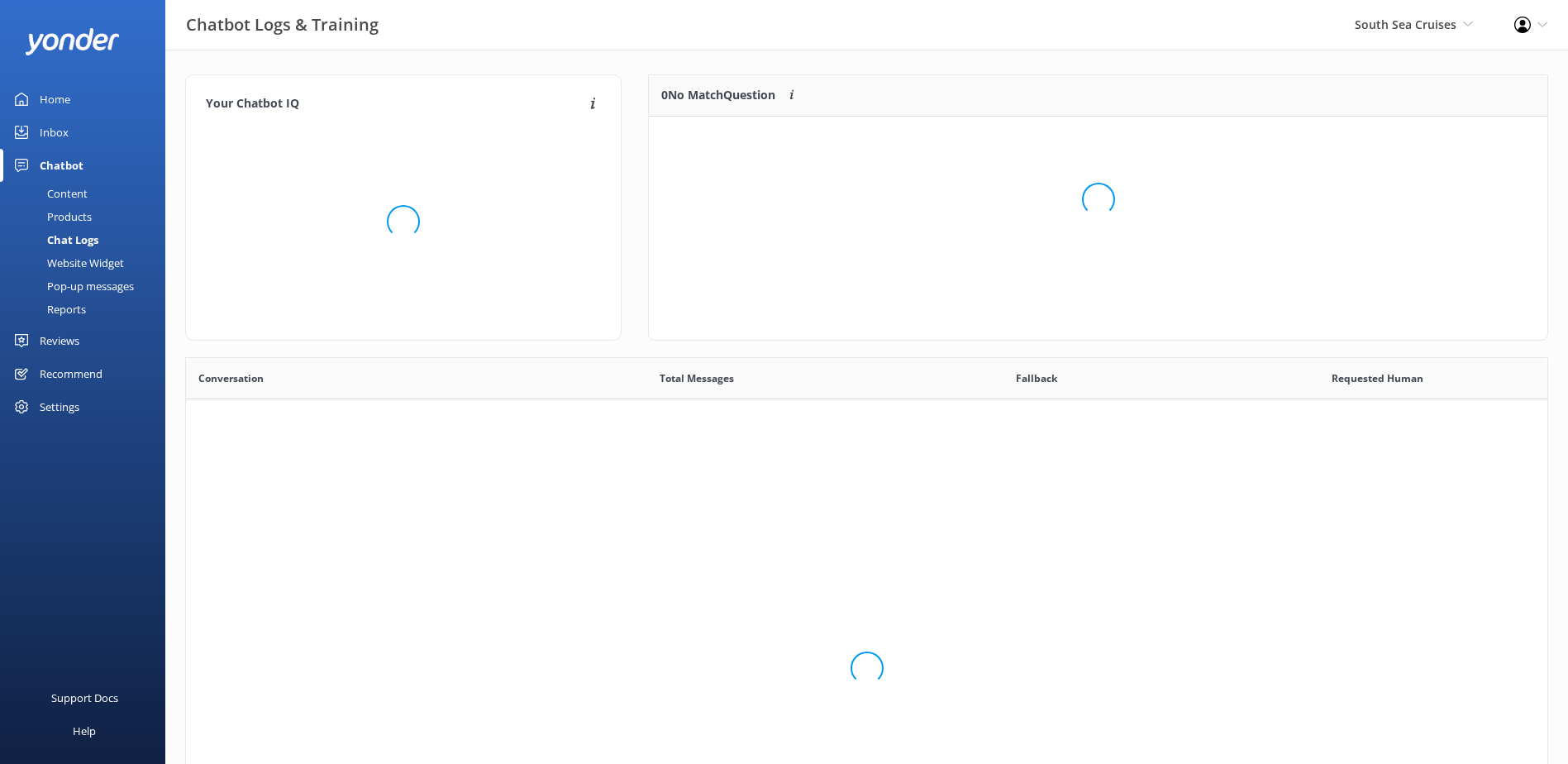
scroll to position [567, 1349]
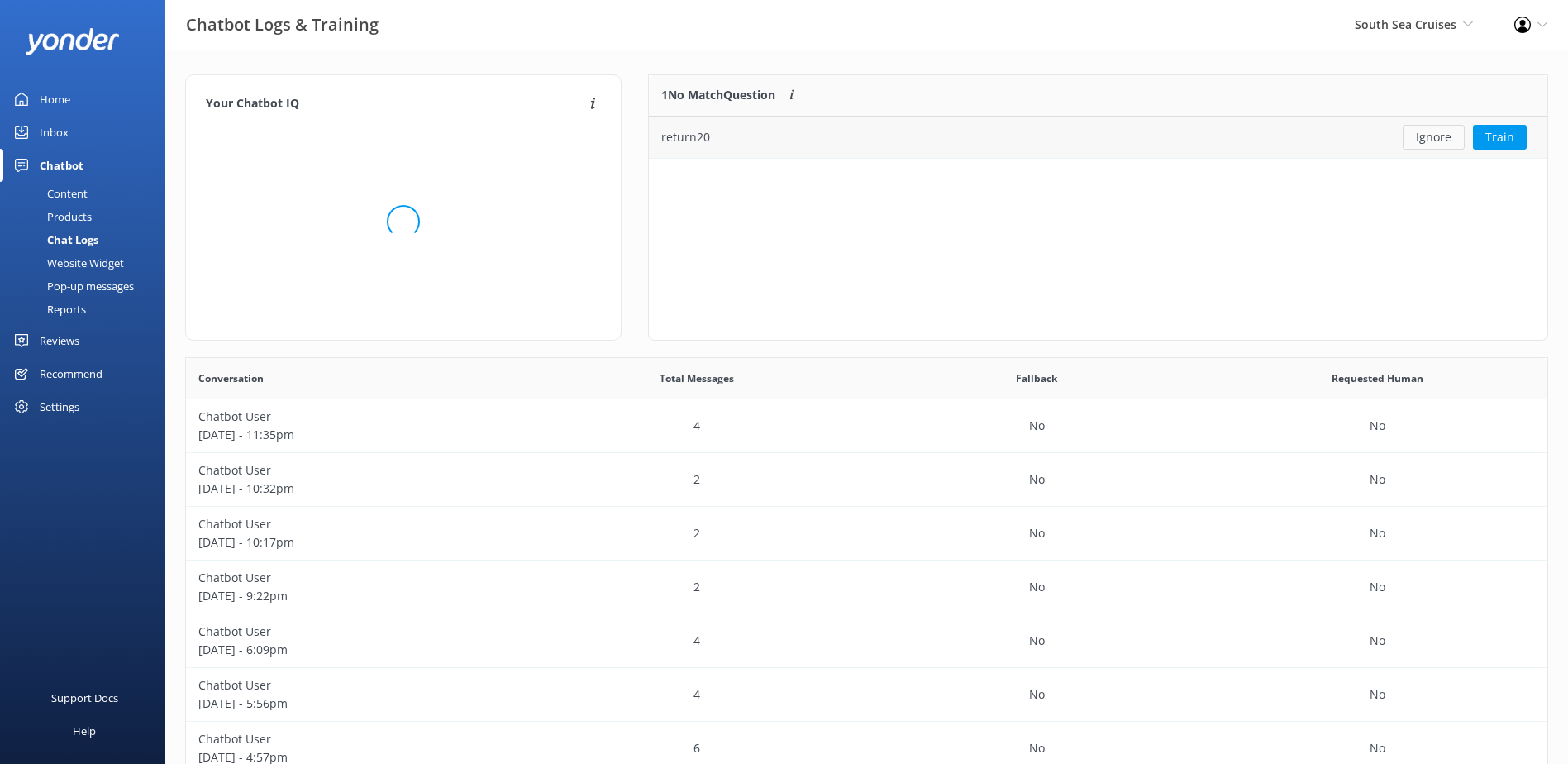
click at [1446, 141] on button "Ignore" at bounding box center [1434, 137] width 62 height 24
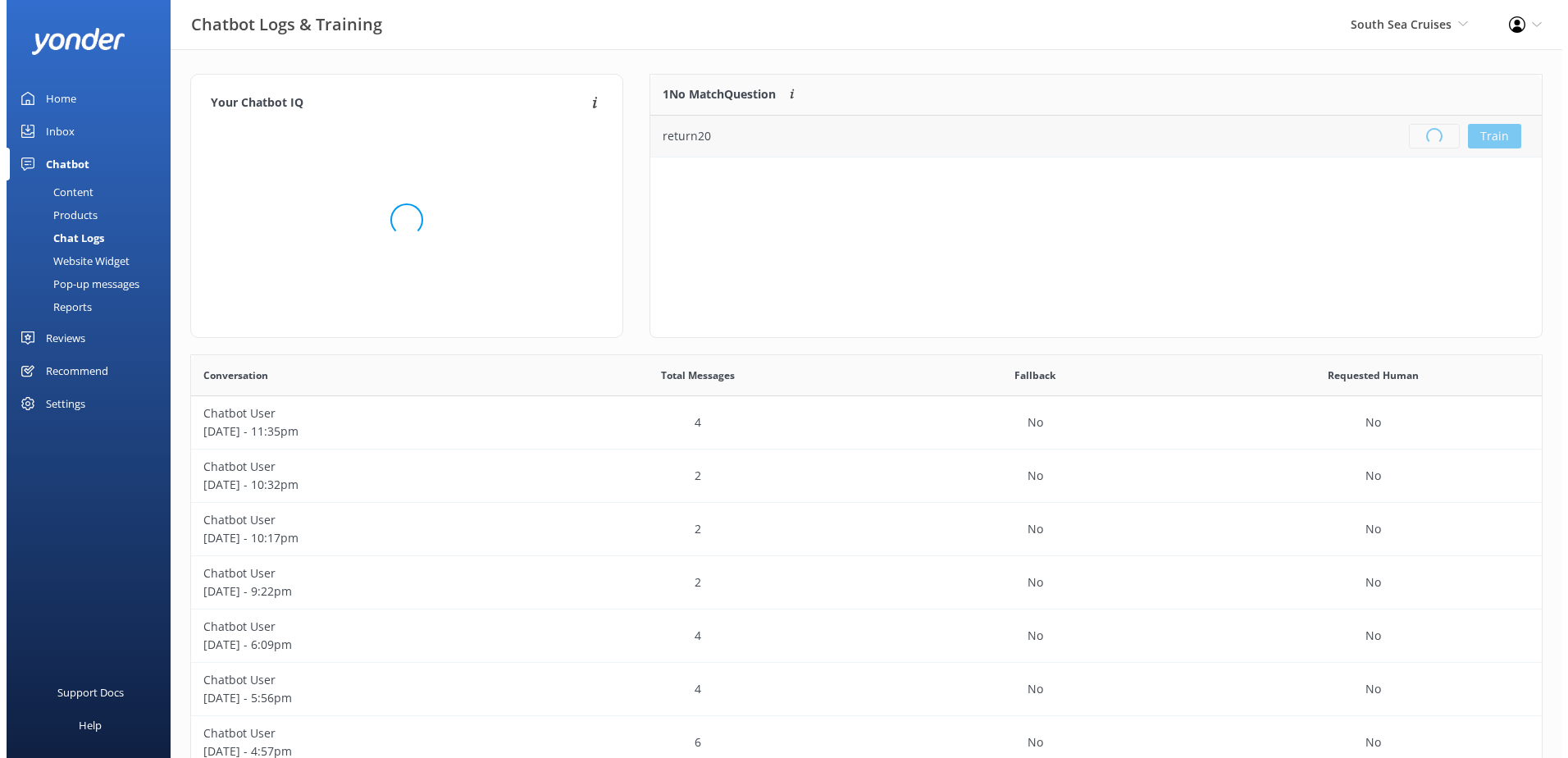
scroll to position [193, 879]
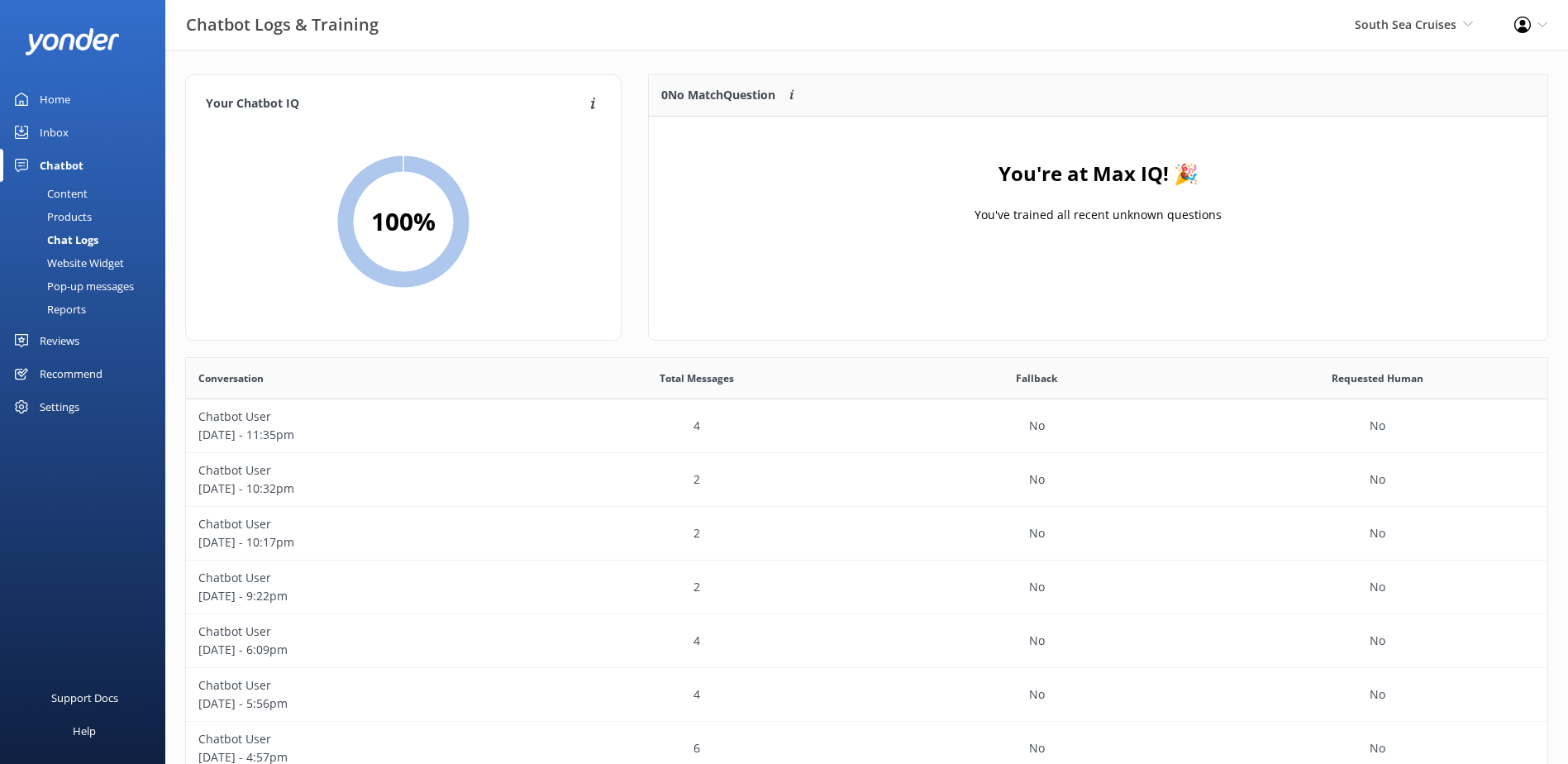
click at [83, 133] on link "Inbox" at bounding box center [83, 132] width 165 height 33
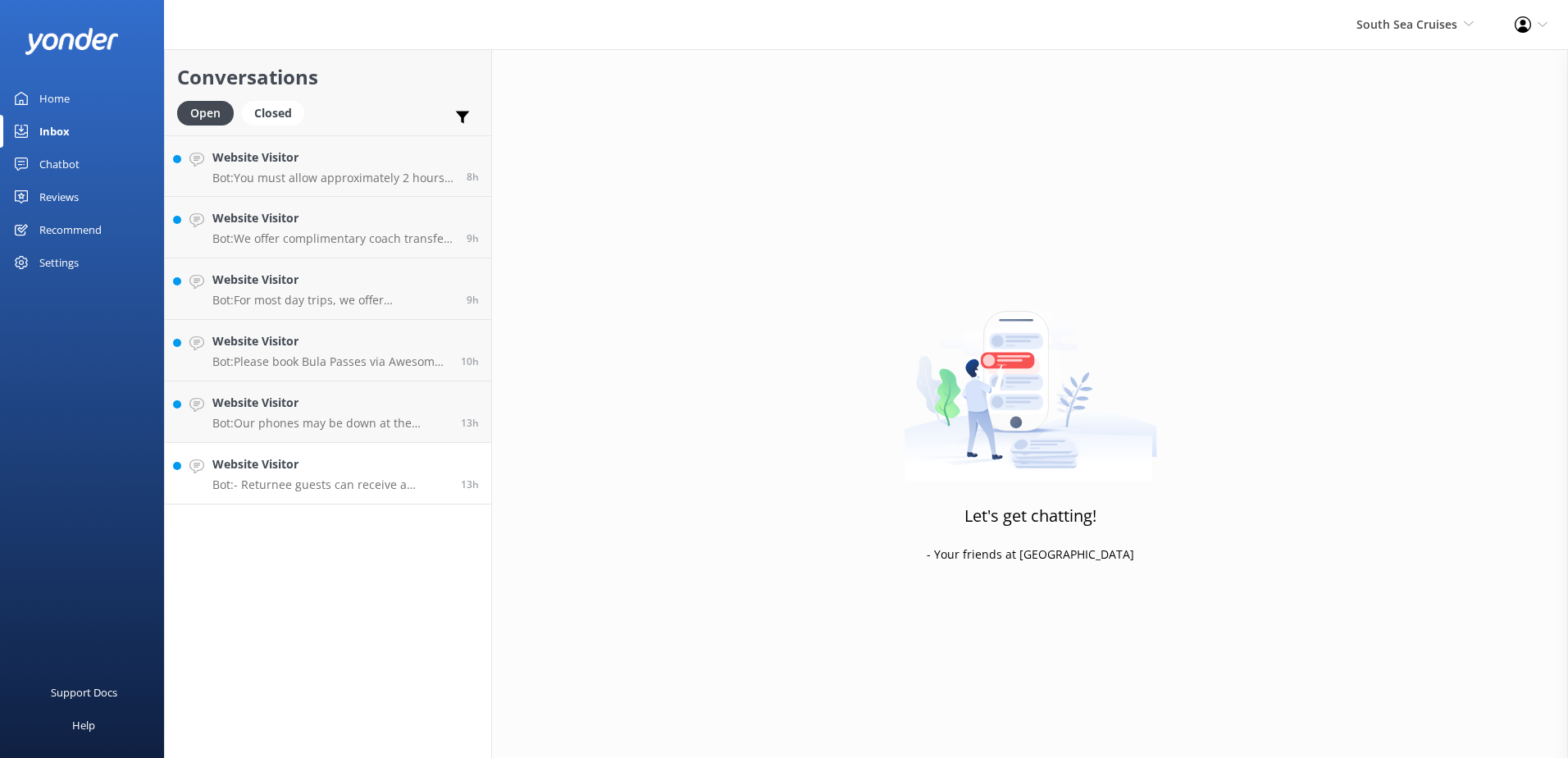
click at [326, 474] on div "Website Visitor Bot: - Returnee guests can receive a discount with a promo code…" at bounding box center [330, 474] width 236 height 36
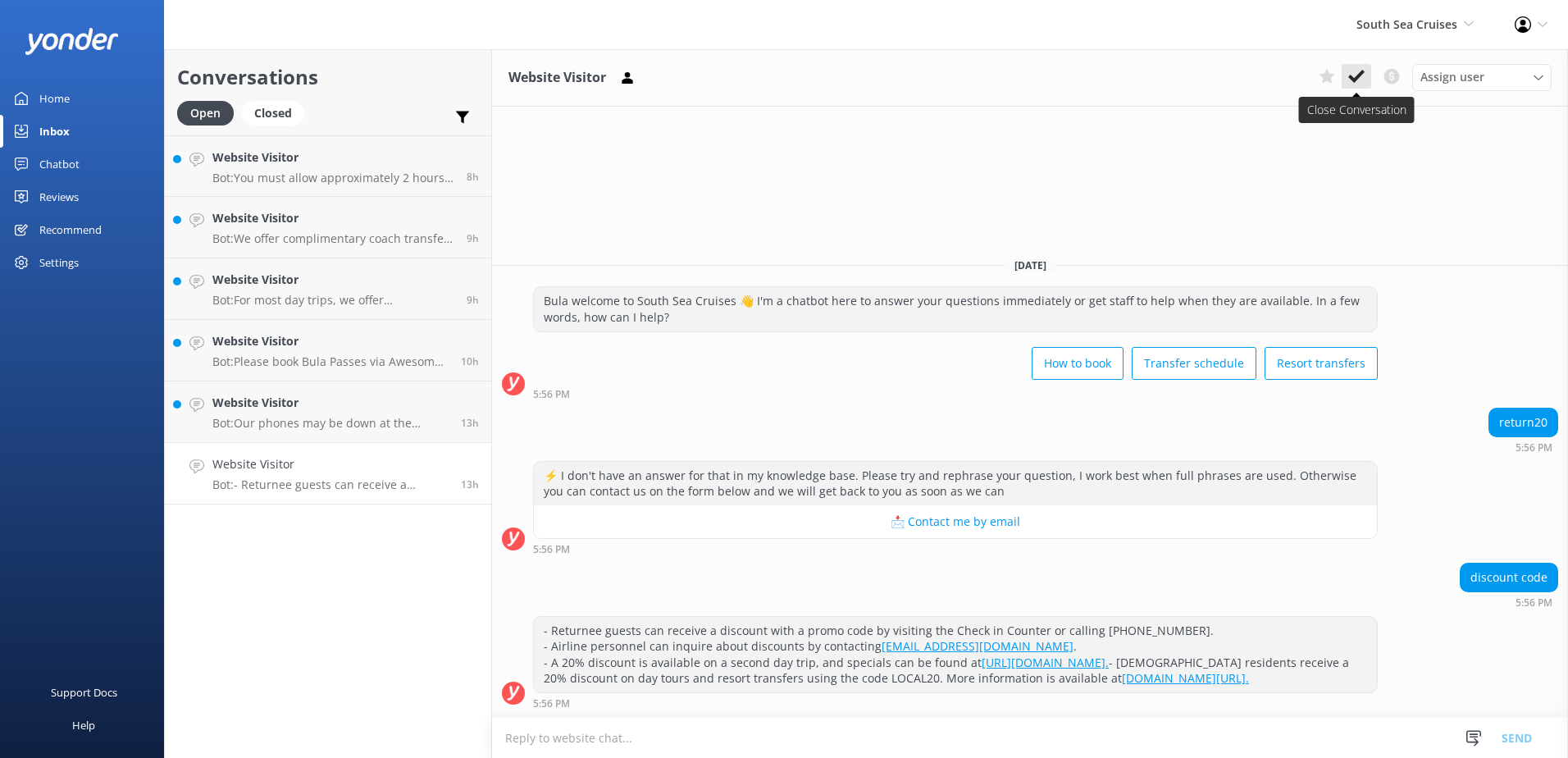
click at [1360, 76] on use at bounding box center [1356, 76] width 16 height 14
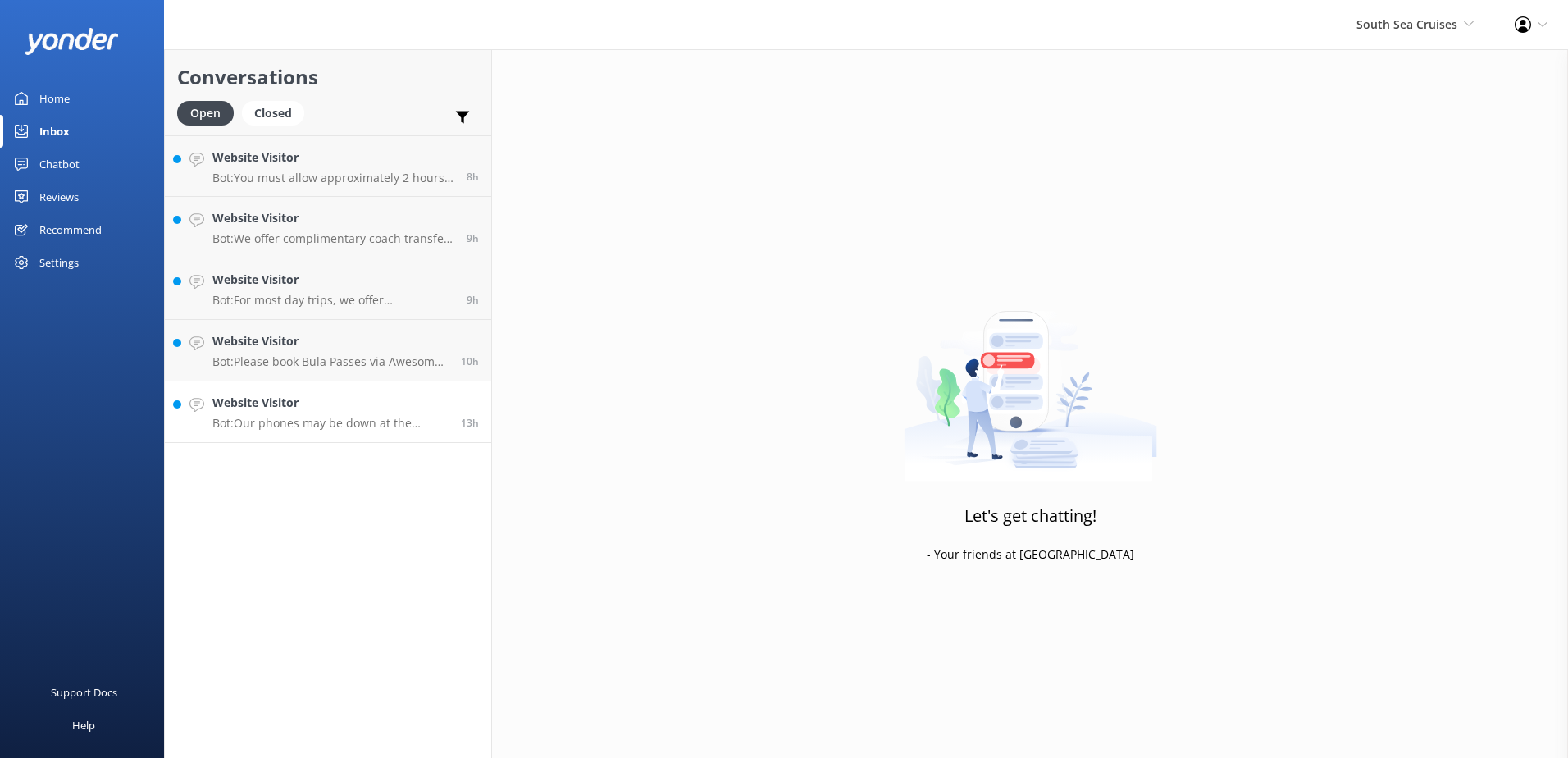
click at [321, 410] on h4 "Website Visitor" at bounding box center [330, 402] width 236 height 18
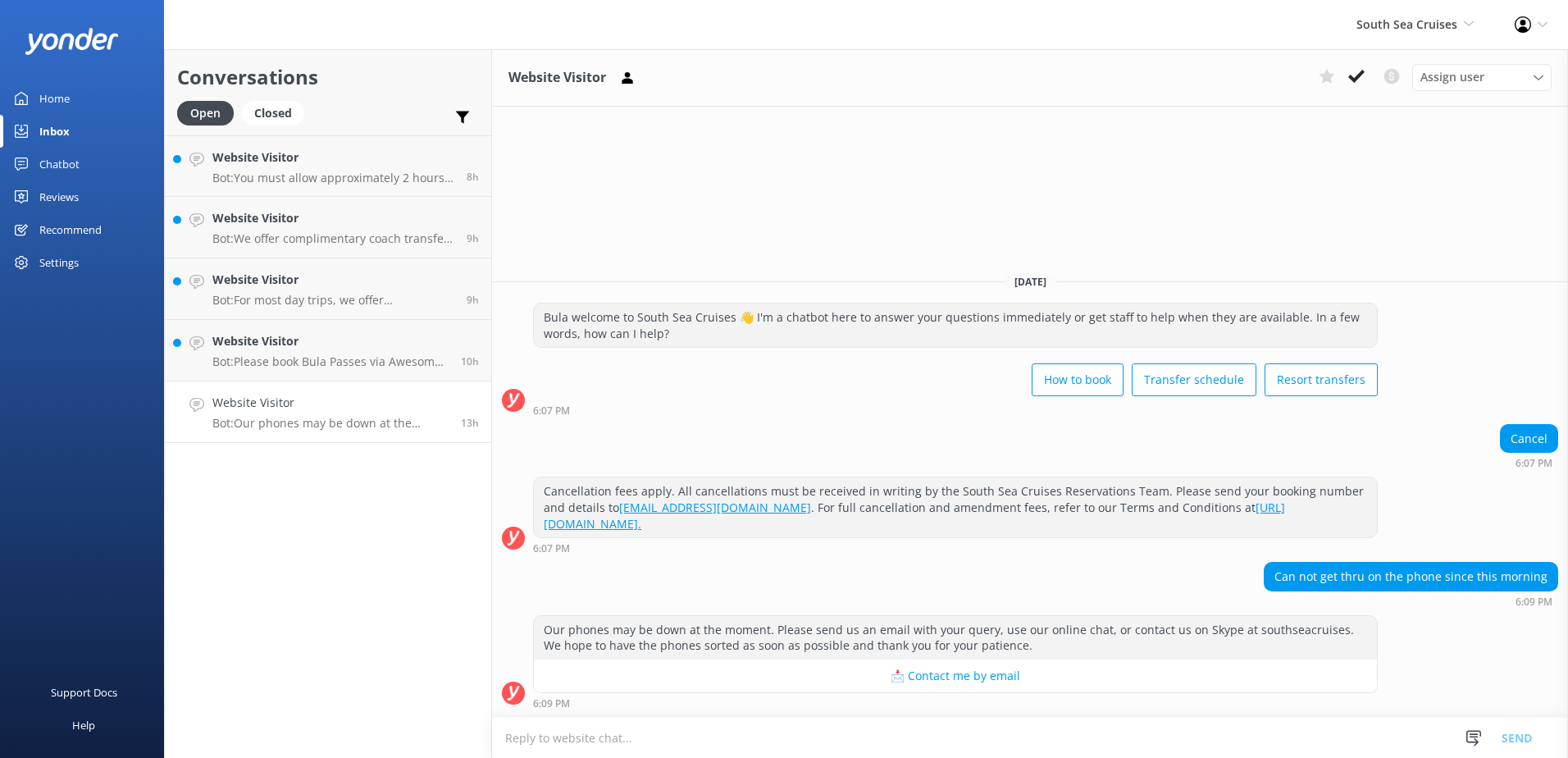
click at [883, 753] on textarea at bounding box center [1030, 737] width 1076 height 41
type textarea "T"
drag, startPoint x: 1284, startPoint y: 571, endPoint x: 1555, endPoint y: 570, distance: 271.0
click at [1554, 570] on div "Can not get thru on the phone since this morning" at bounding box center [1410, 576] width 293 height 28
copy div "Can not get thru on the phone since this morning"
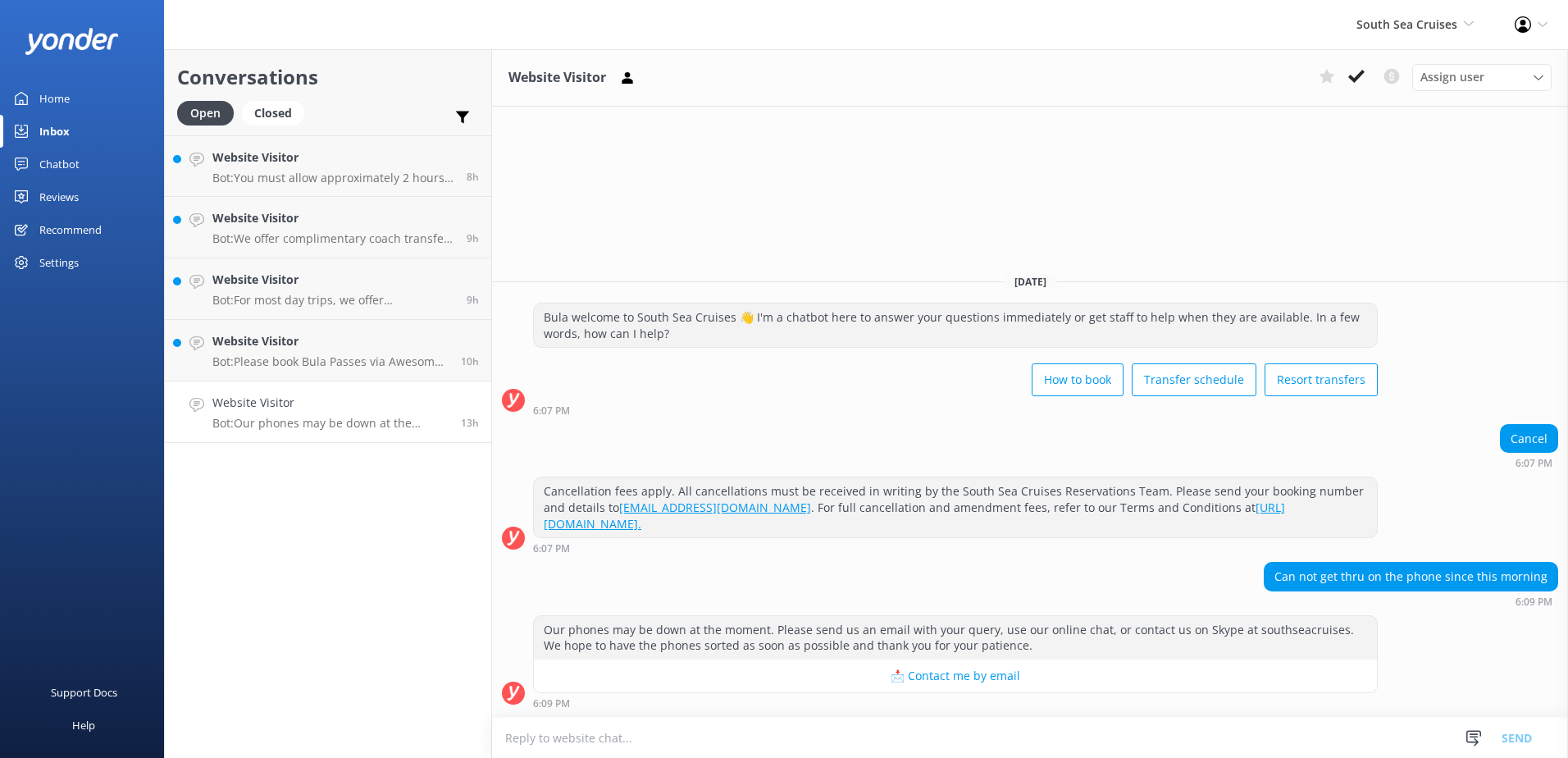
drag, startPoint x: 791, startPoint y: 757, endPoint x: 800, endPoint y: 746, distance: 14.2
click at [792, 757] on textarea at bounding box center [1030, 737] width 1076 height 41
click at [782, 734] on textarea at bounding box center [1030, 737] width 1076 height 41
paste textarea "If you are unable to get through, please note that the phone line is busy. Kind…"
type textarea "If you are unable to get through, please note that the phone line is busy. Kind…"
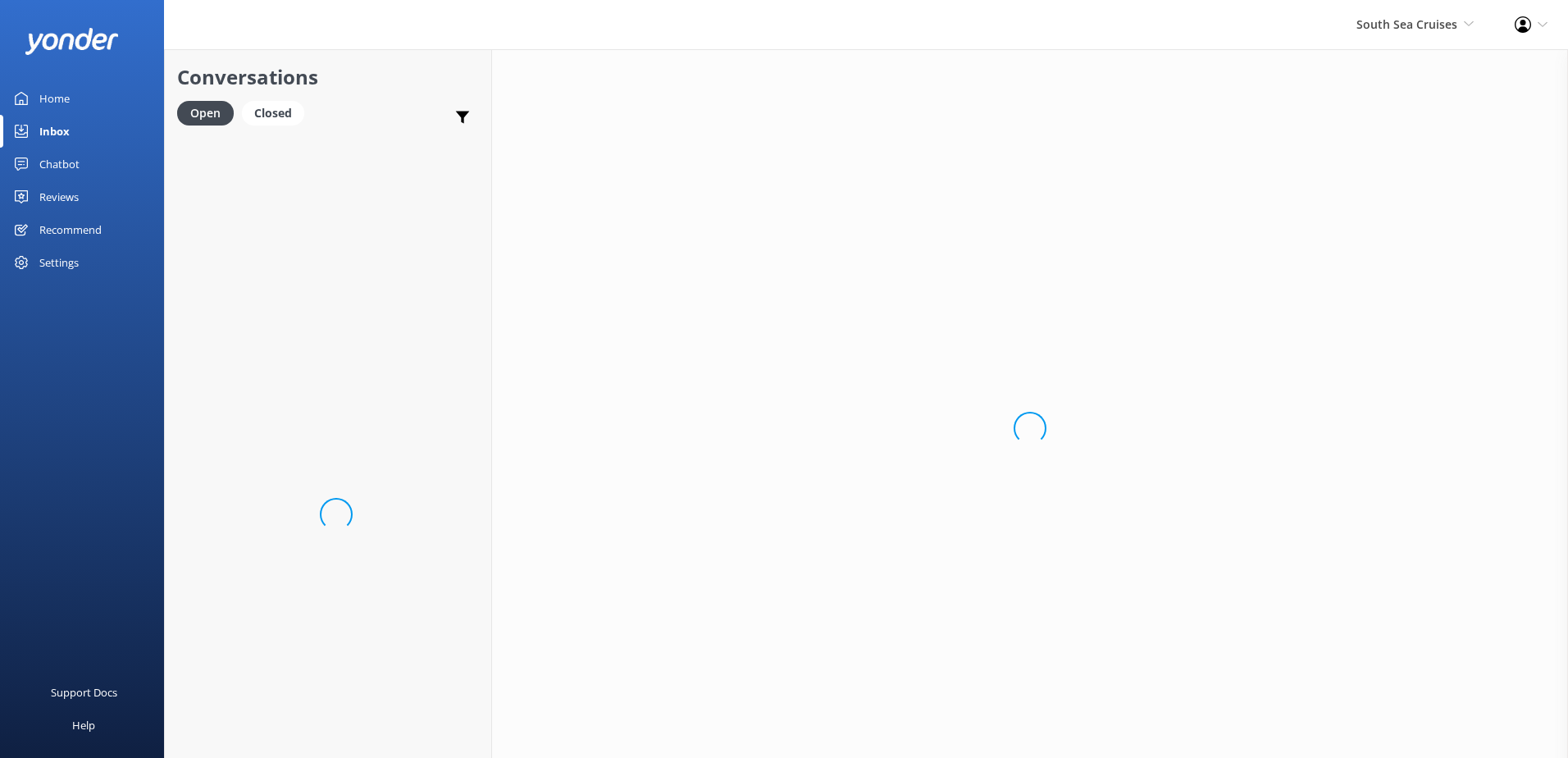
click at [681, 734] on div "Loading.." at bounding box center [1030, 429] width 1076 height 758
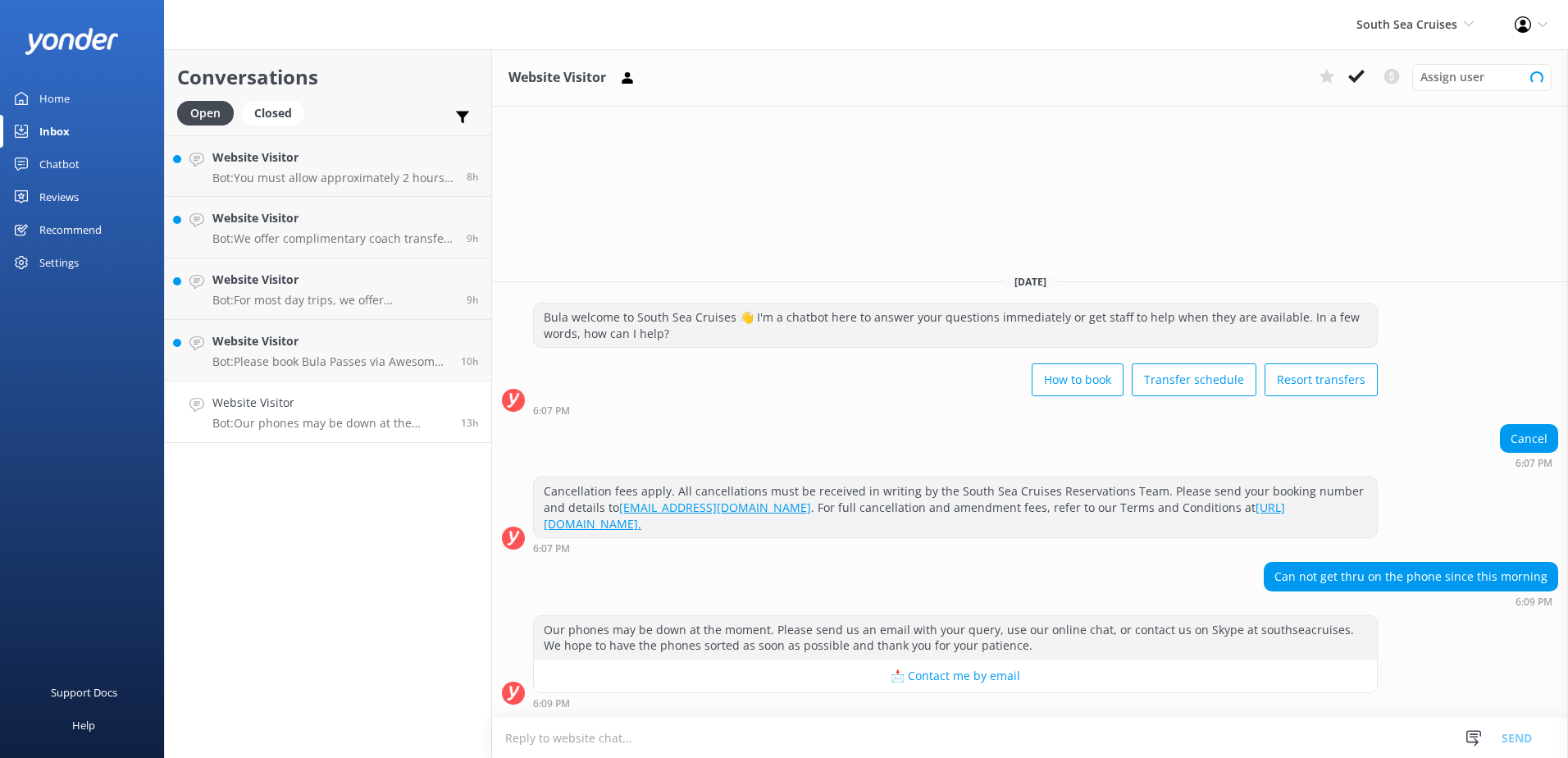
click at [683, 728] on textarea at bounding box center [1030, 737] width 1076 height 41
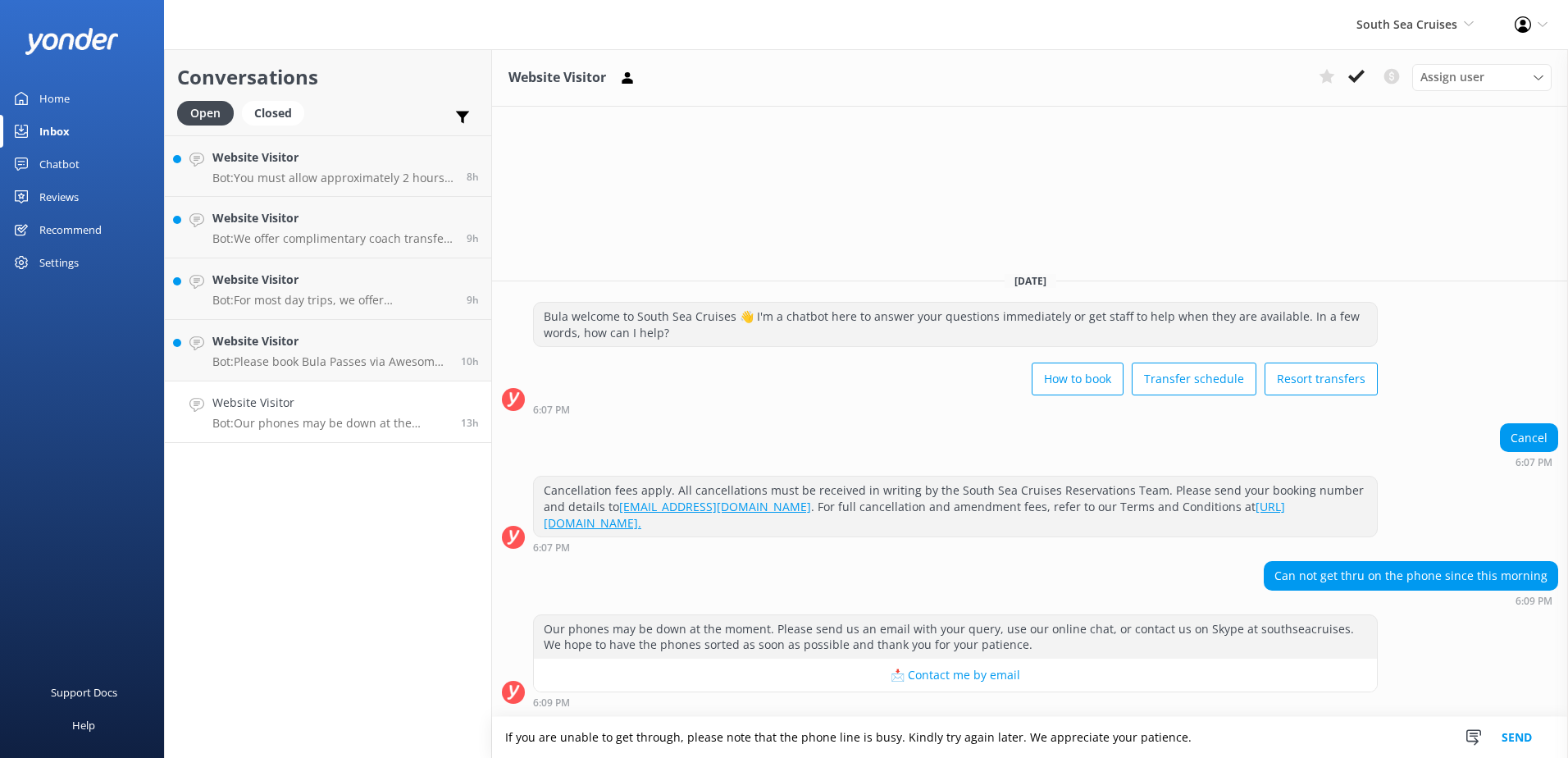
type textarea "If you are unable to get through, please note that the phone line is busy. Kind…"
click at [1518, 735] on button "Send" at bounding box center [1517, 737] width 61 height 41
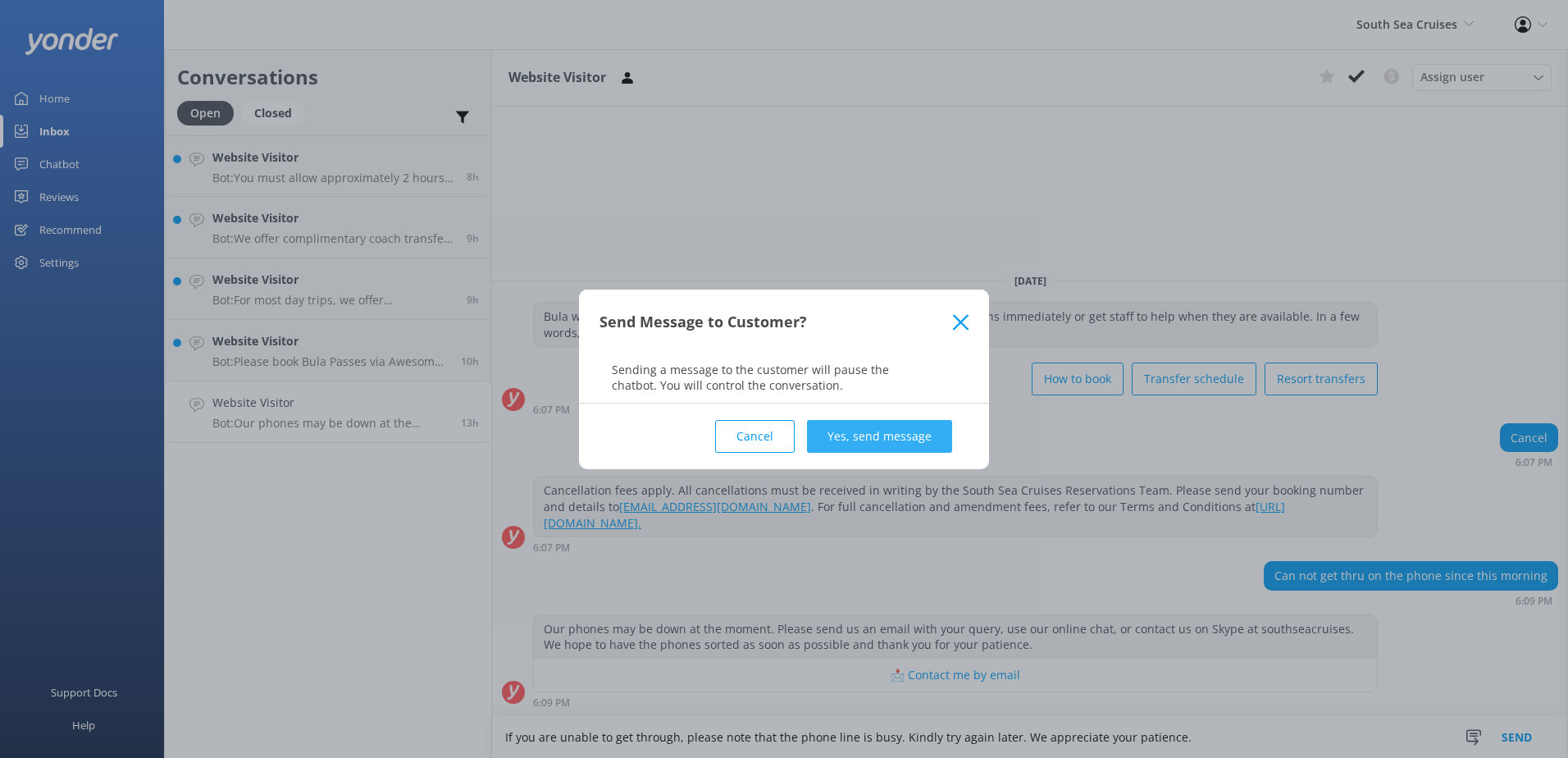
click at [929, 441] on button "Yes, send message" at bounding box center [879, 436] width 145 height 32
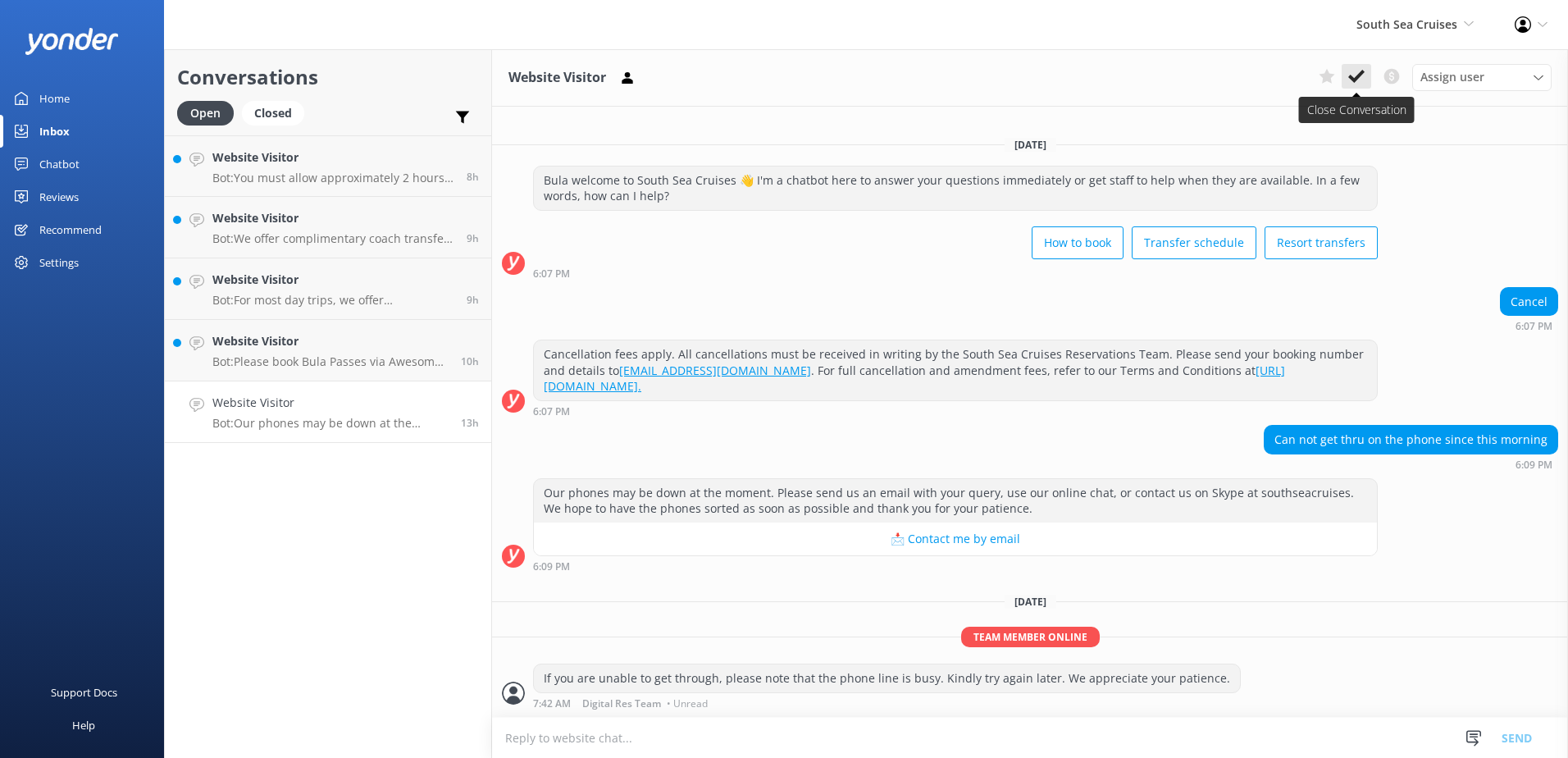
click at [1353, 82] on icon at bounding box center [1356, 77] width 16 height 16
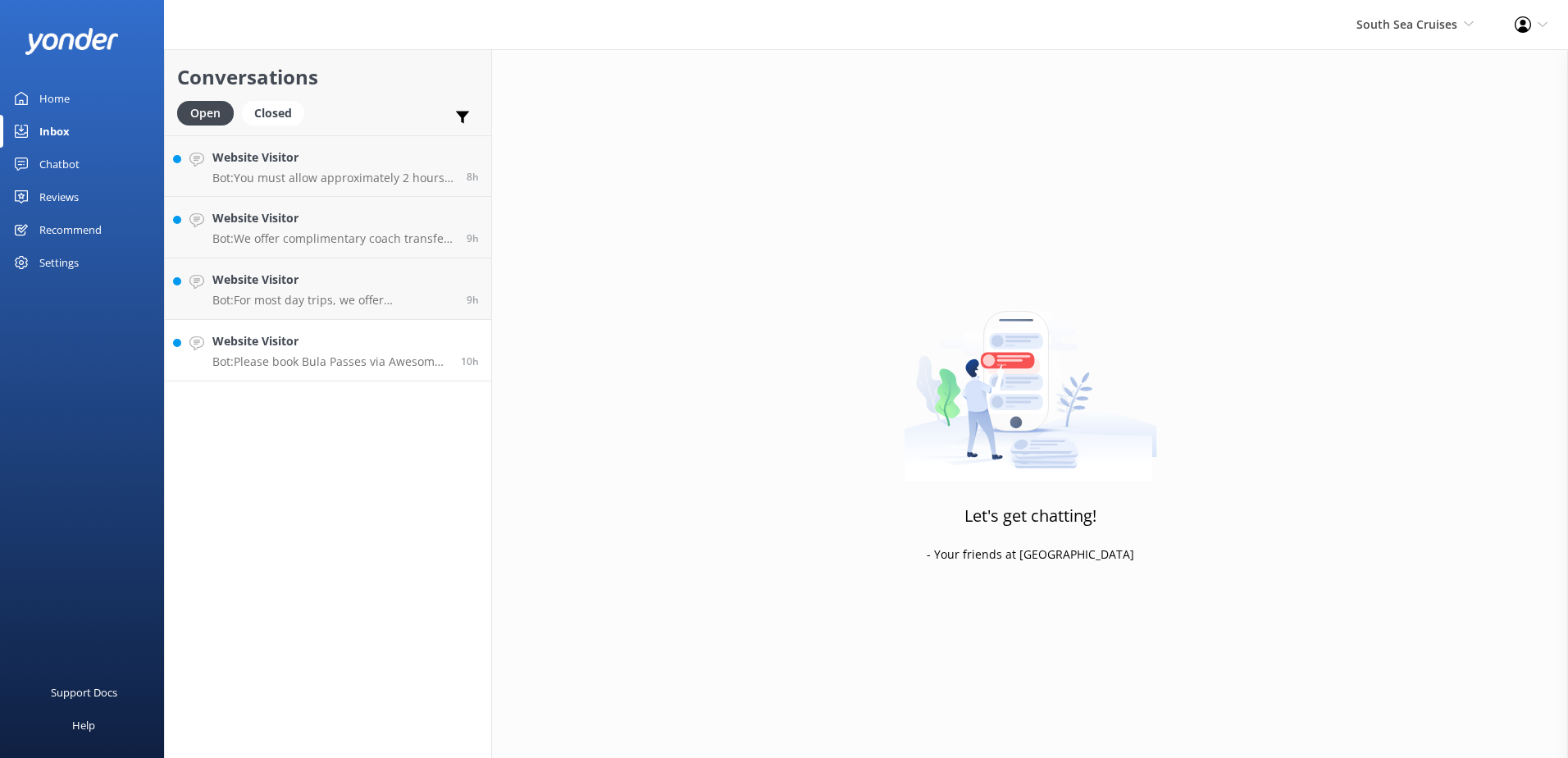
click at [359, 357] on p "Bot: Please book Bula Passes via Awesome Adventures Fiji at https://www.awesome…" at bounding box center [330, 362] width 236 height 14
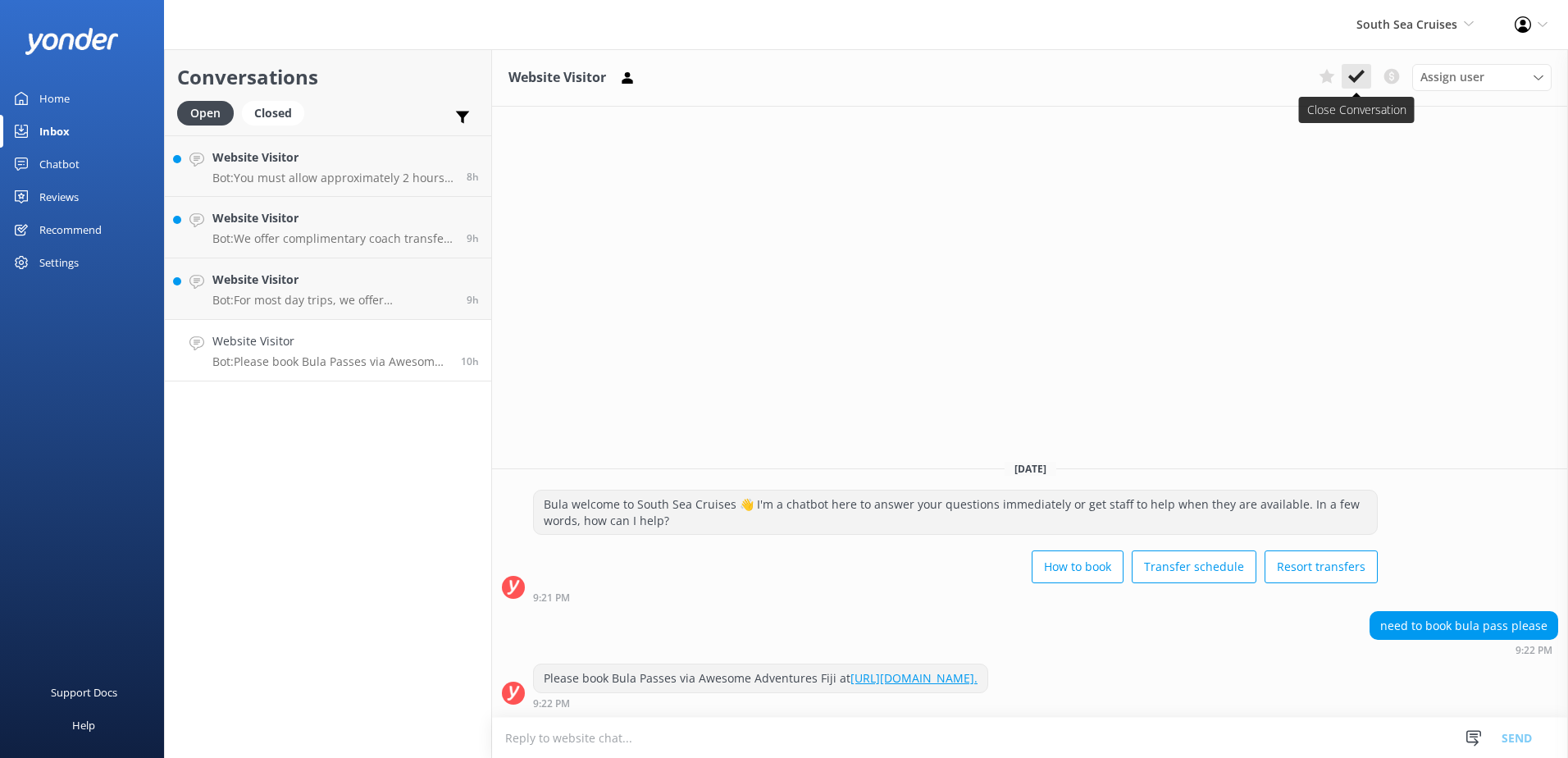
click at [1347, 81] on button at bounding box center [1356, 76] width 30 height 24
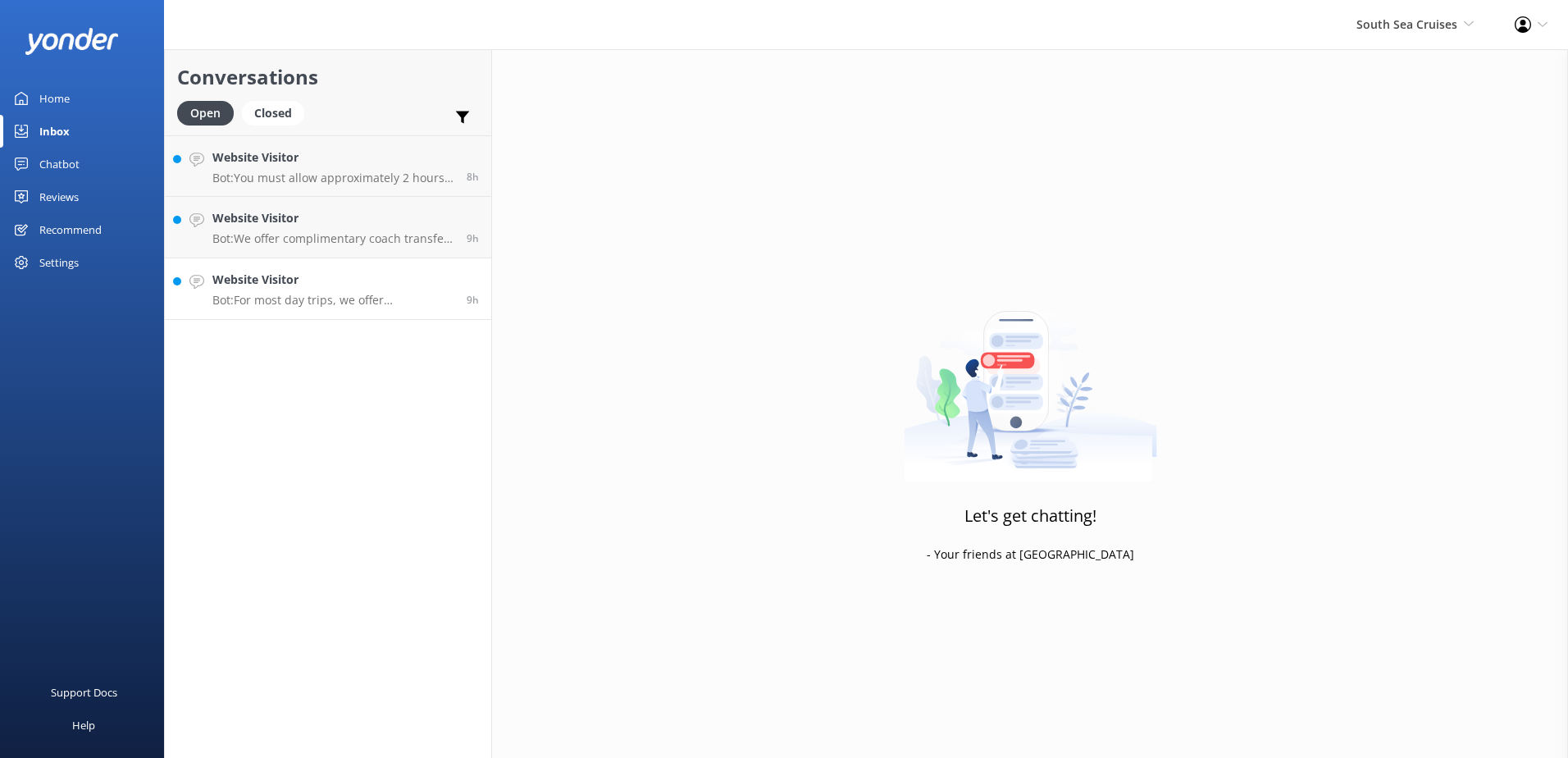
click at [344, 306] on p "Bot: For most day trips, we offer complimentary coach transfers to and from mos…" at bounding box center [333, 300] width 242 height 14
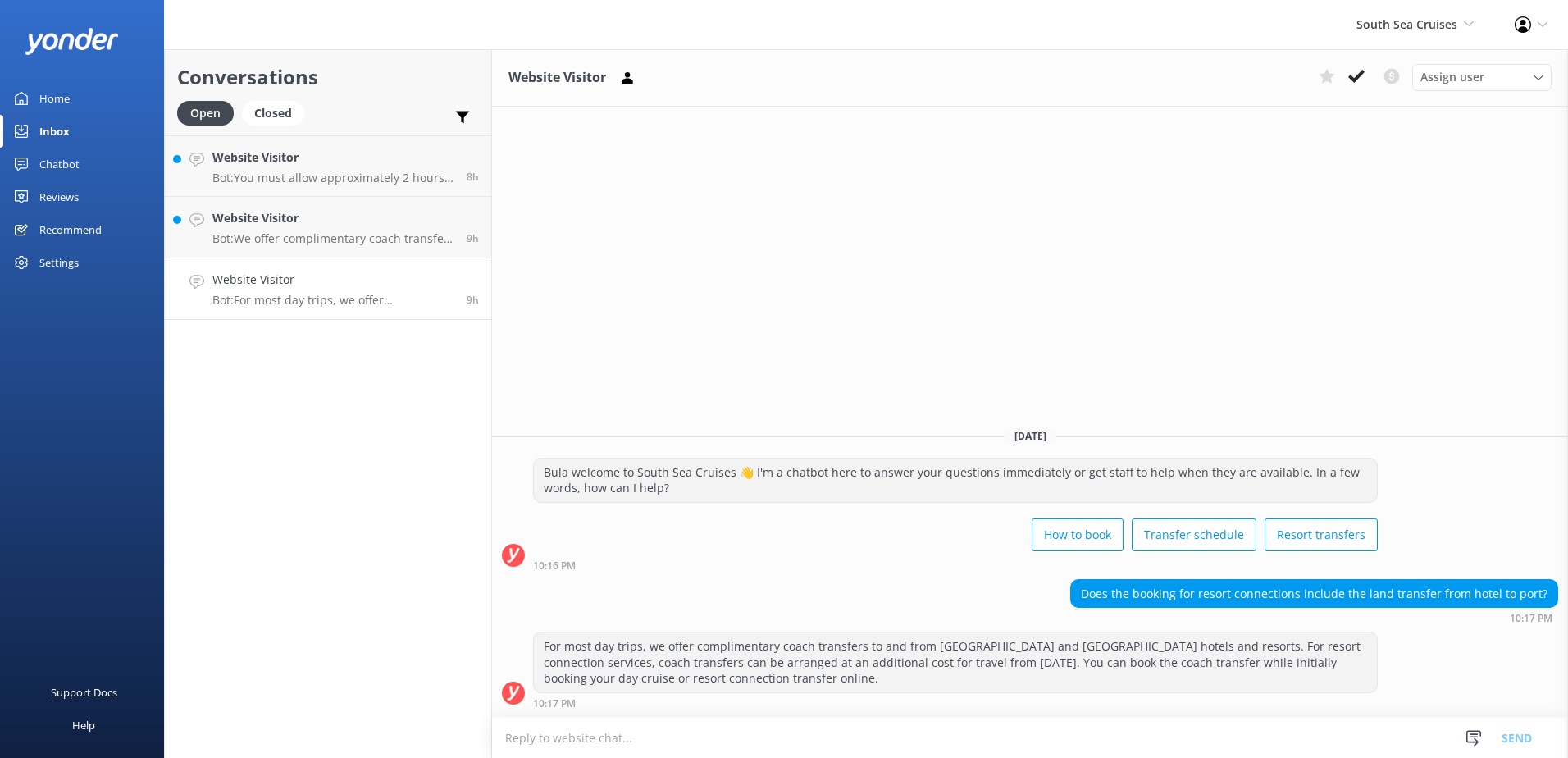
click at [753, 736] on textarea at bounding box center [1030, 737] width 1076 height 41
click at [661, 735] on textarea "If you are booking prior to 1st april 2026" at bounding box center [1030, 737] width 1076 height 41
click at [805, 732] on textarea "If you are booking prior to 1st April 2026" at bounding box center [1030, 737] width 1076 height 41
click at [1007, 740] on textarea "If you are booking prior to 1st April 2026, Coach transfers for resort connecti…" at bounding box center [1030, 737] width 1076 height 41
click at [1140, 738] on textarea "If you are booking prior to 1st April 2026, Coach transfers for resort connecti…" at bounding box center [1030, 737] width 1076 height 41
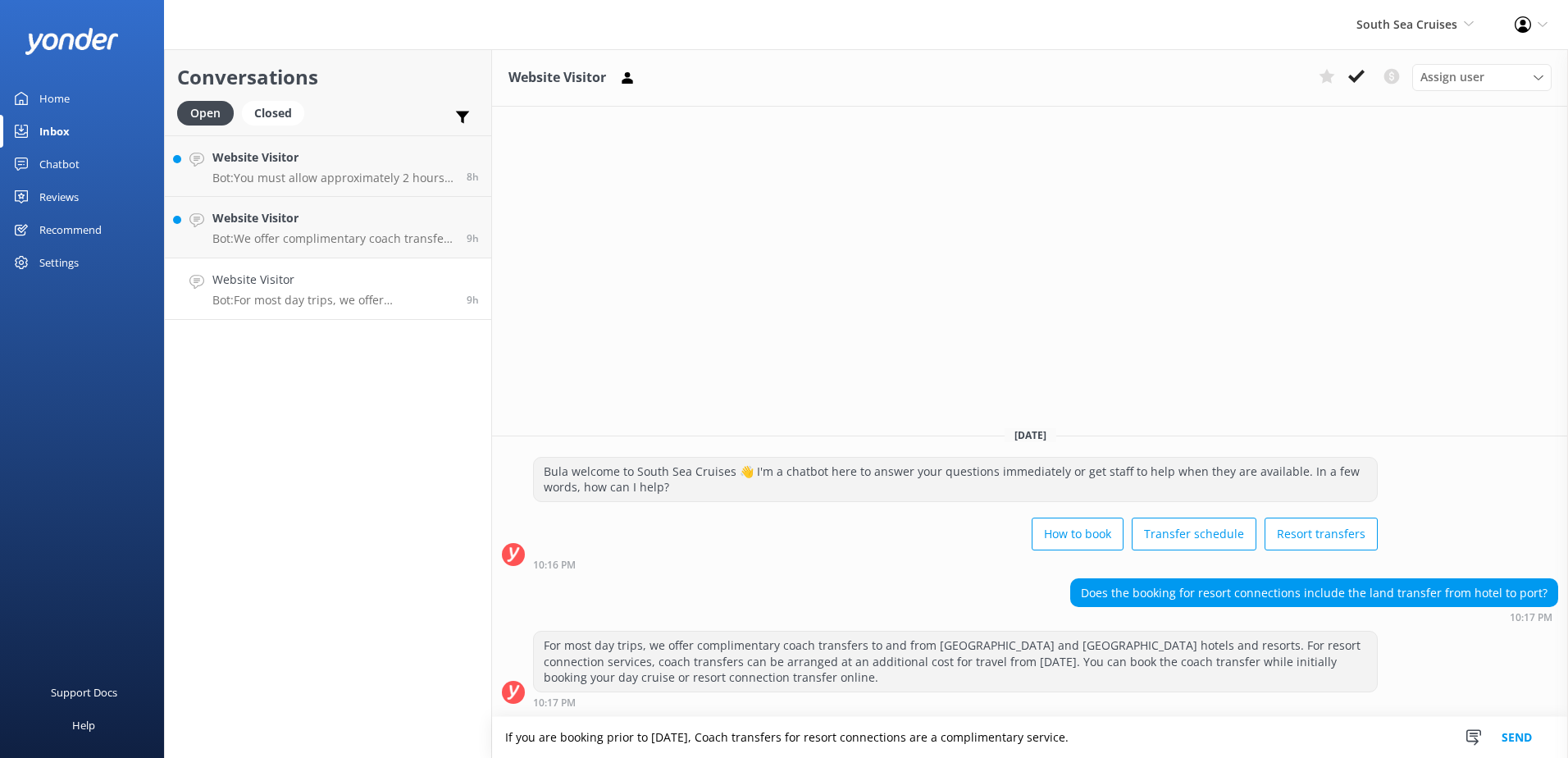
drag, startPoint x: 960, startPoint y: 743, endPoint x: 935, endPoint y: 743, distance: 25.0
click at [935, 743] on textarea "If you are booking prior to 1st April 2026, Coach transfers for resort connecti…" at bounding box center [1030, 737] width 1076 height 41
click at [1140, 740] on textarea "If you are booking prior to 1st April 2026, Coach transfers for resort connecti…" at bounding box center [1030, 737] width 1076 height 41
type textarea "If you are booking prior to 1st April 2026, Coach transfers for resort connecti…"
click at [1529, 741] on button "Send" at bounding box center [1517, 737] width 61 height 41
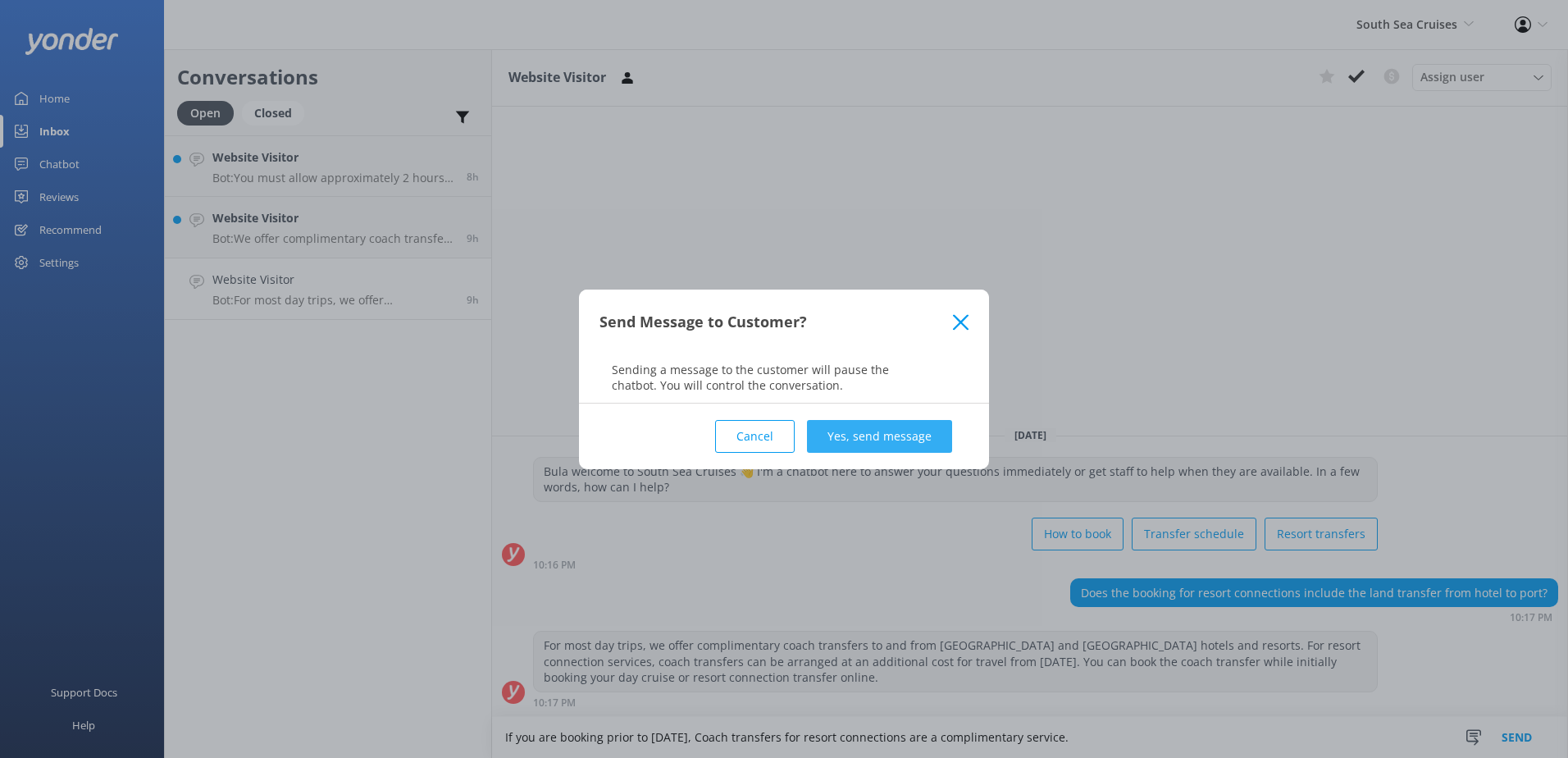
click at [913, 439] on button "Yes, send message" at bounding box center [879, 436] width 145 height 32
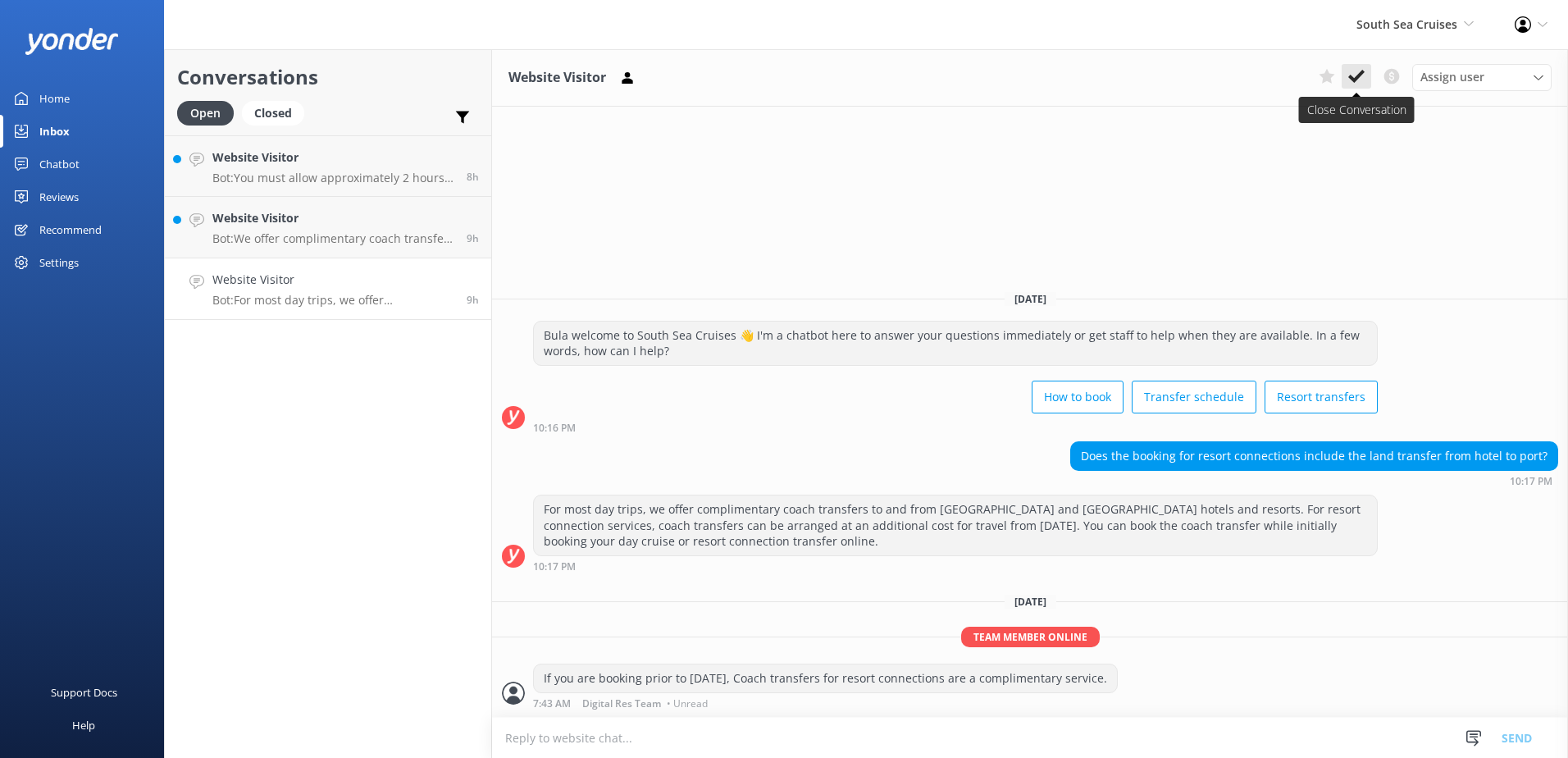
click at [1365, 71] on button at bounding box center [1356, 76] width 30 height 24
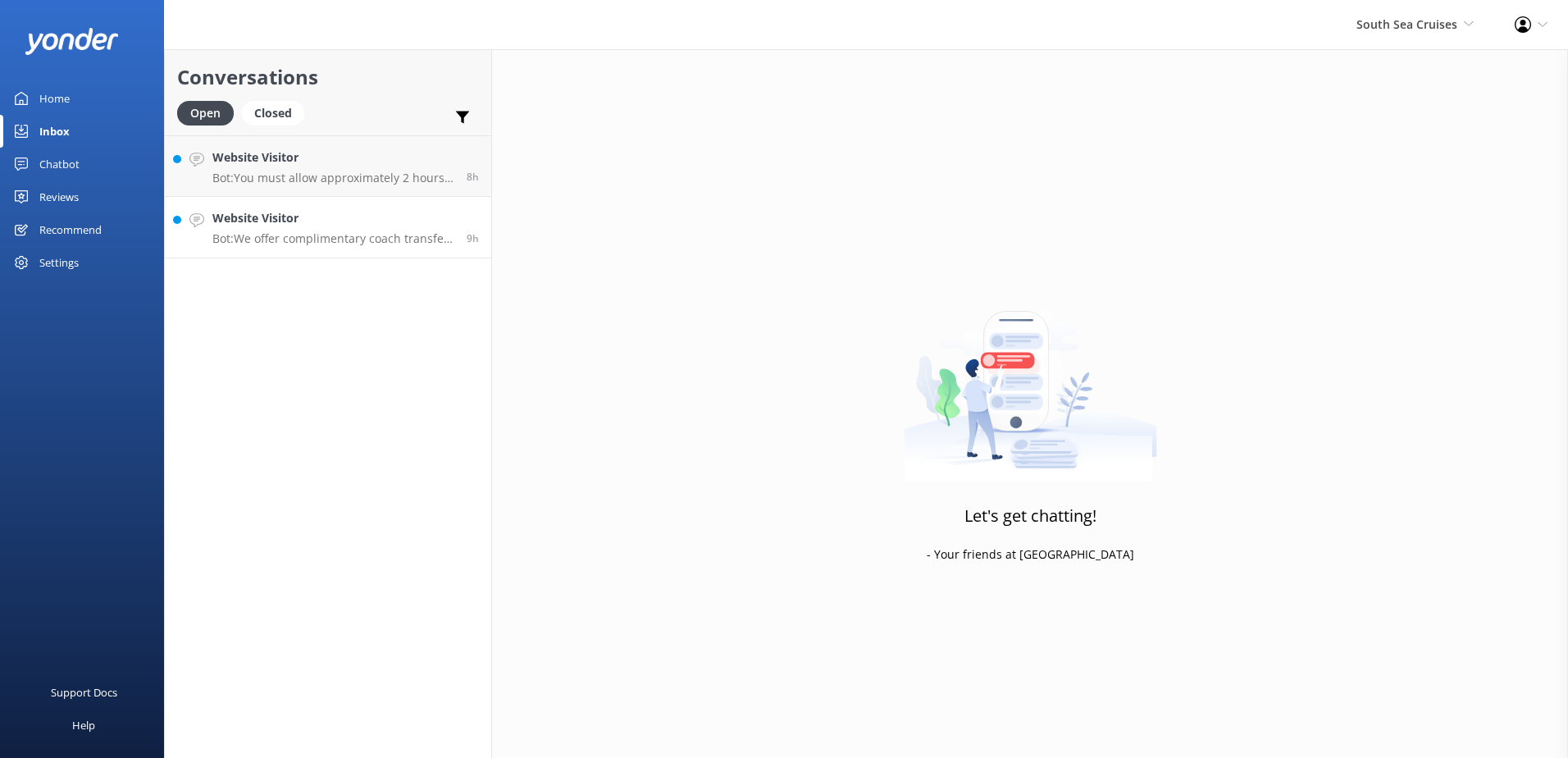
click at [389, 254] on link "Website Visitor Bot: We offer complimentary coach transfers to and from most Na…" at bounding box center [328, 228] width 327 height 61
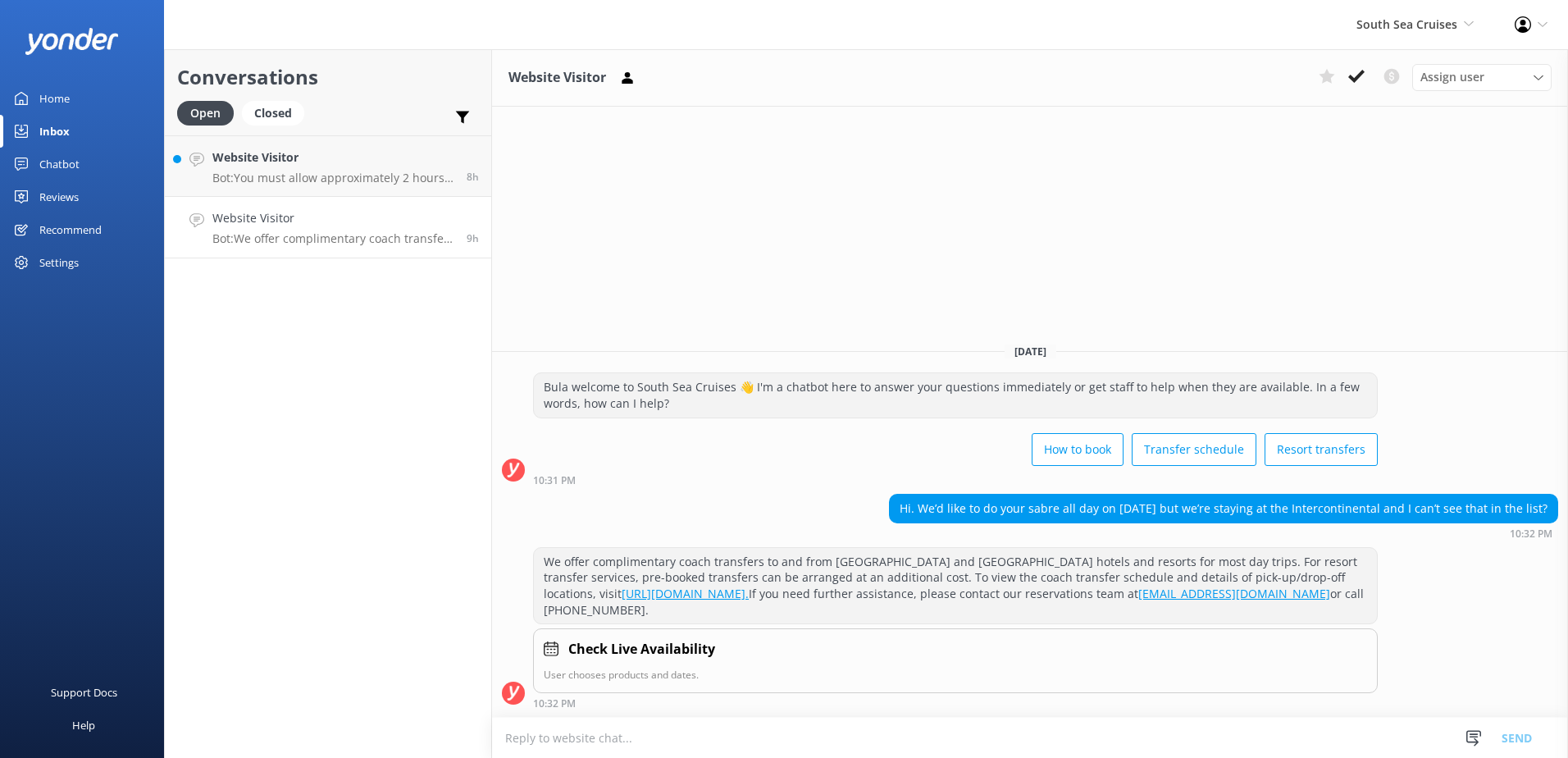
click at [830, 734] on textarea at bounding box center [1030, 737] width 1076 height 41
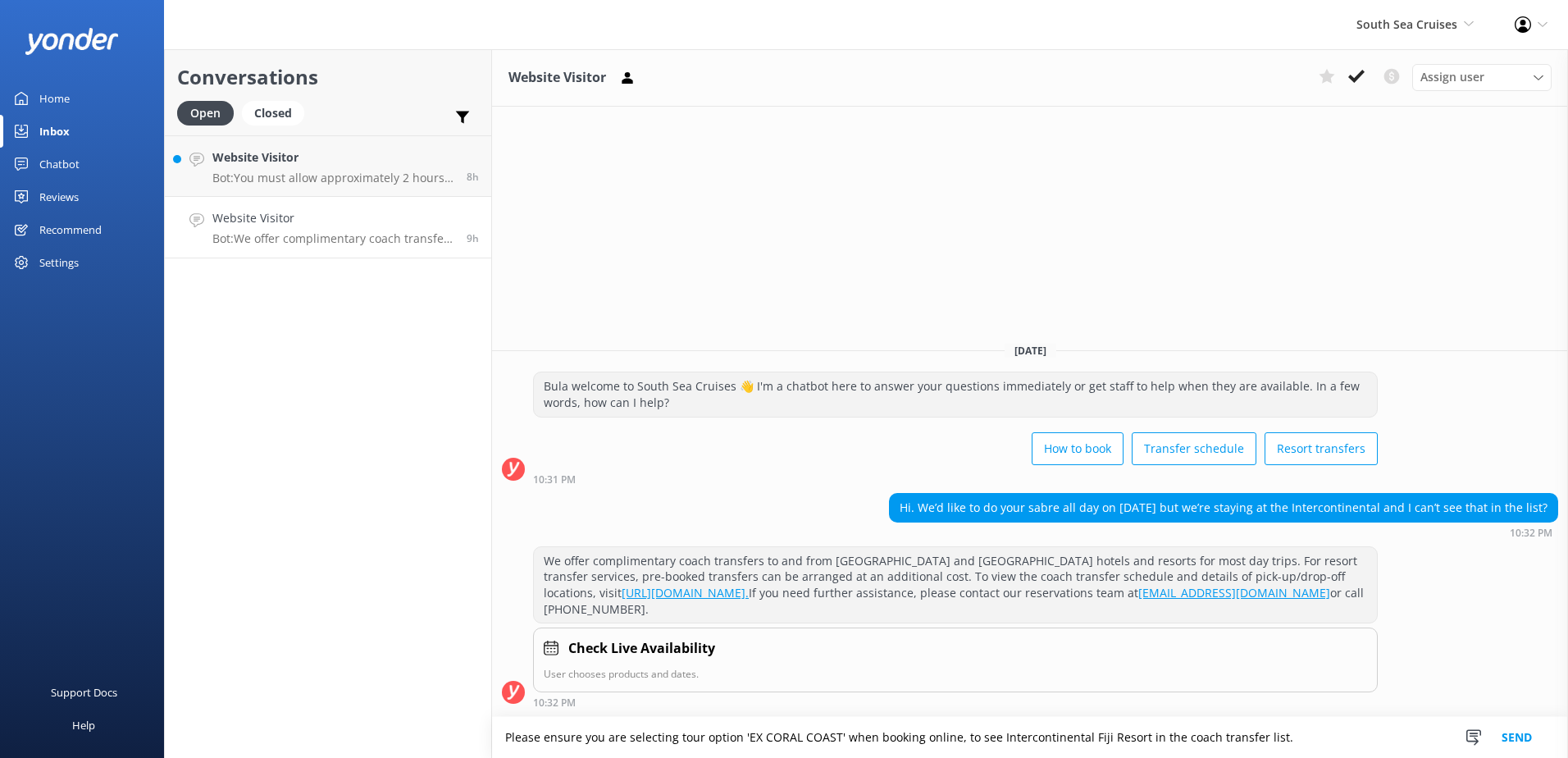
type textarea "Please ensure you are selecting tour option 'EX CORAL COAST' when booking onlin…"
click at [1518, 737] on button "Send" at bounding box center [1517, 737] width 61 height 41
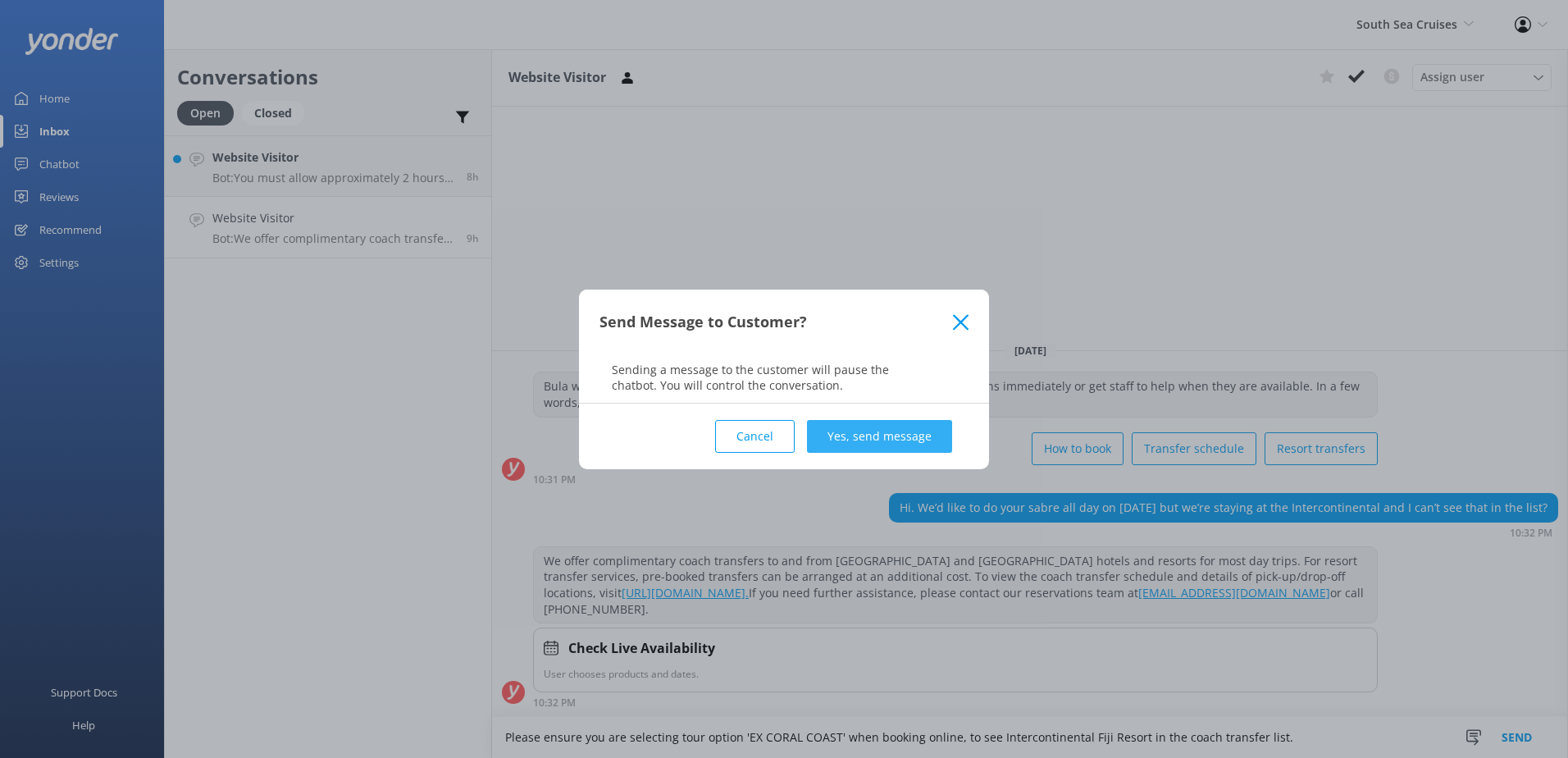
click at [909, 429] on button "Yes, send message" at bounding box center [879, 436] width 145 height 32
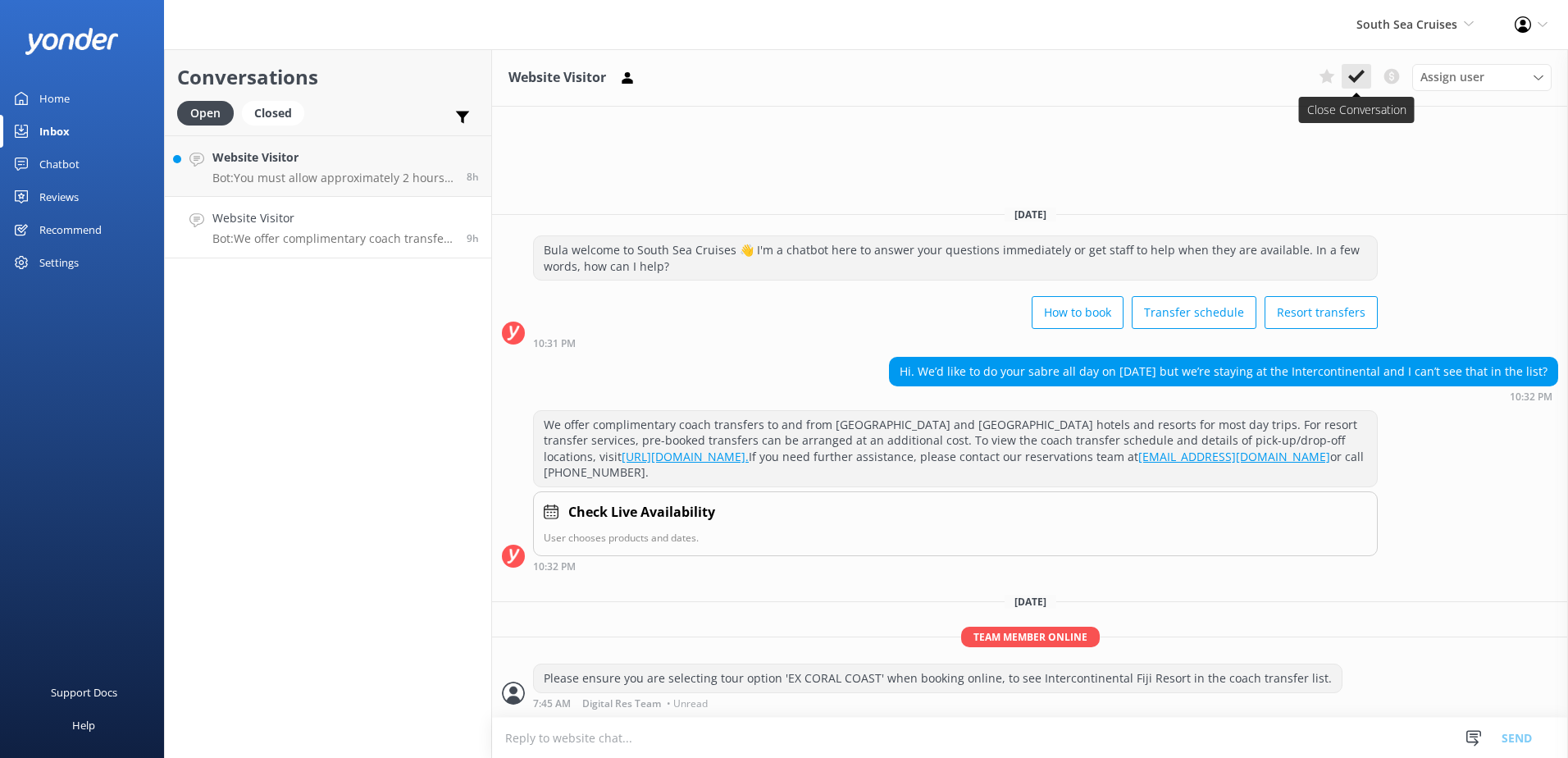
click at [1369, 73] on button at bounding box center [1356, 76] width 30 height 24
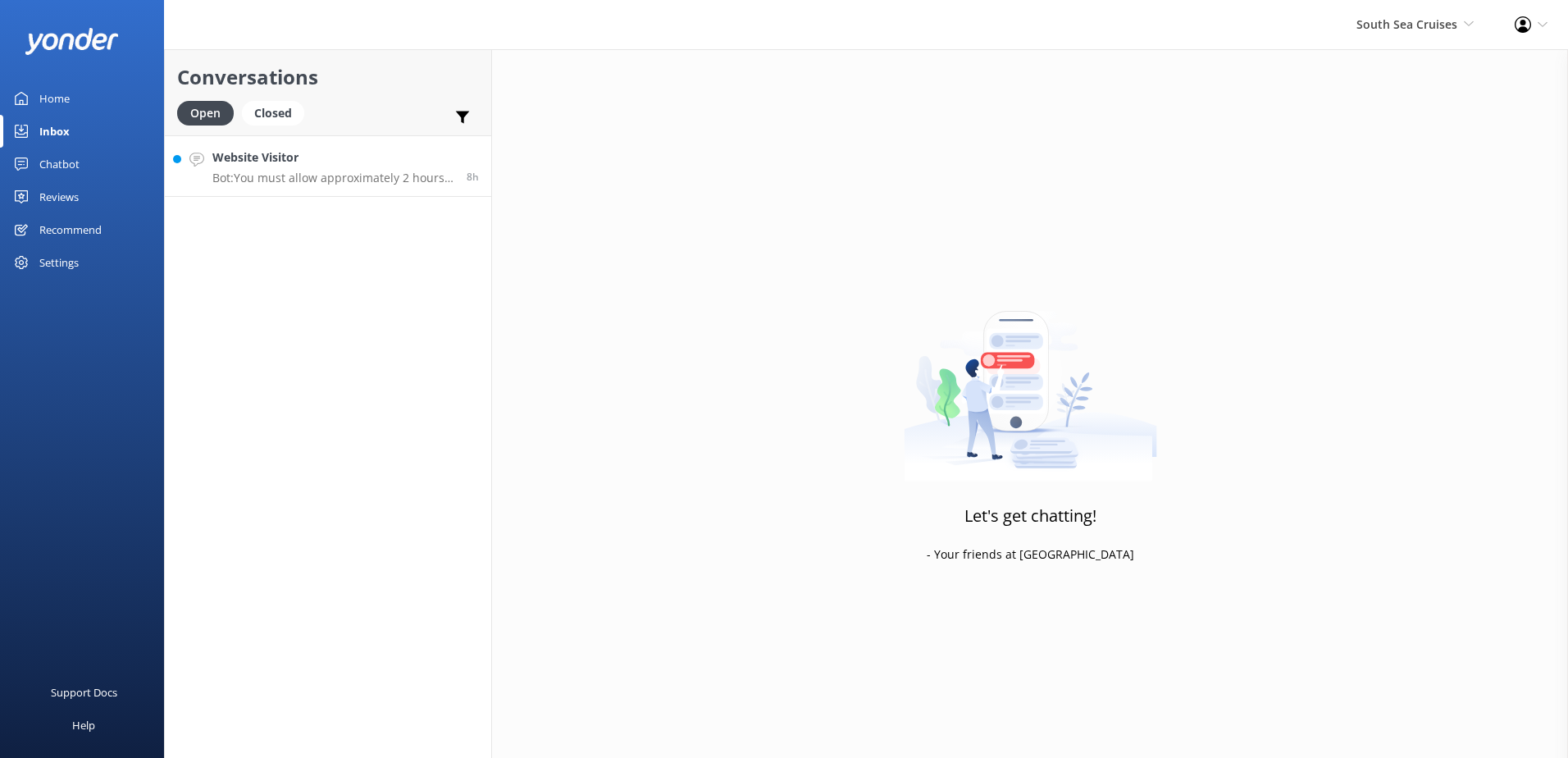
click at [380, 193] on link "Website Visitor Bot: You must allow approximately 2 hours to go through Fiji Im…" at bounding box center [328, 166] width 327 height 61
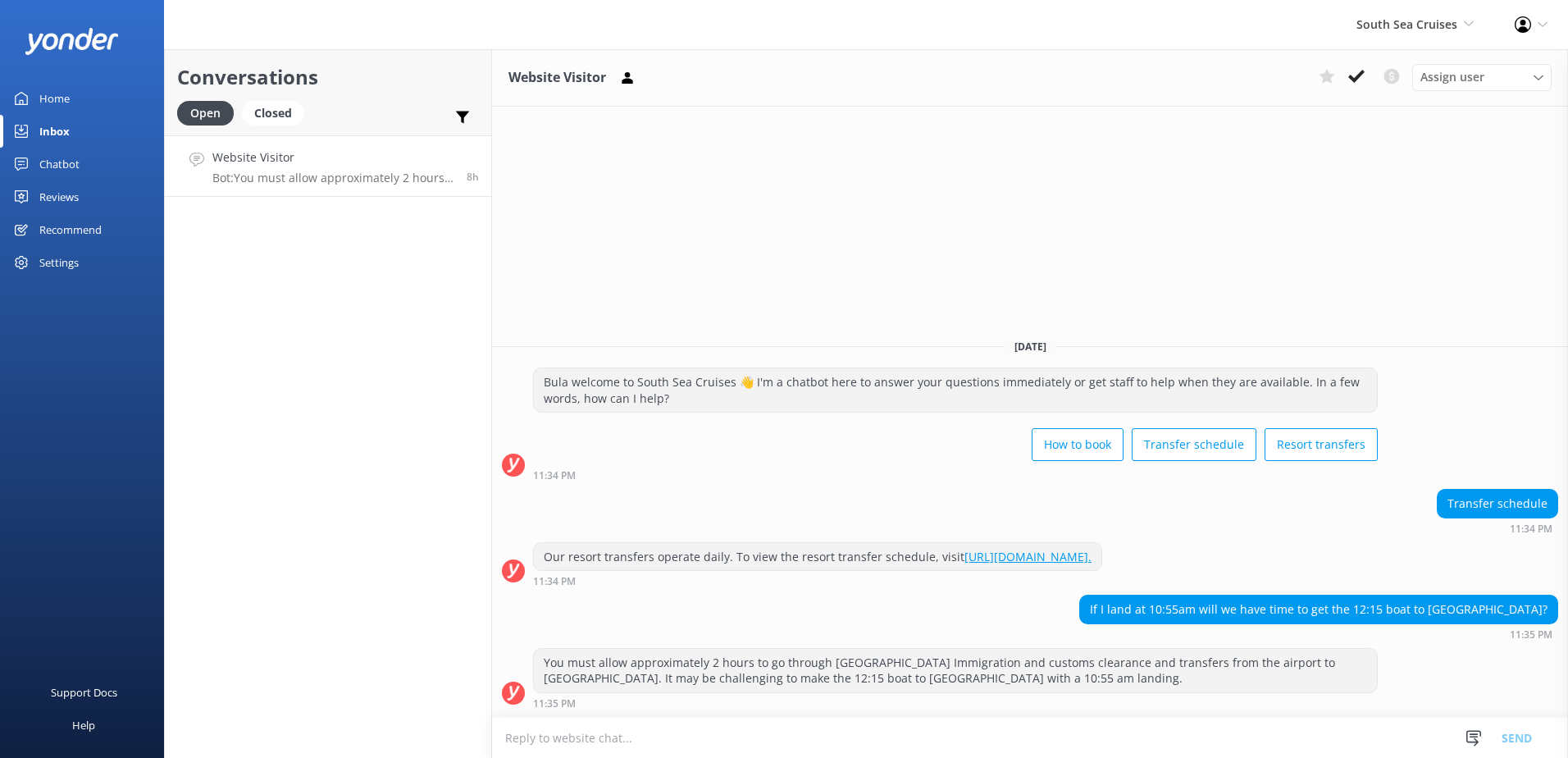
drag, startPoint x: 945, startPoint y: 743, endPoint x: 962, endPoint y: 739, distance: 17.5
click at [947, 743] on textarea at bounding box center [1030, 737] width 1076 height 41
click at [974, 734] on textarea at bounding box center [1030, 737] width 1076 height 41
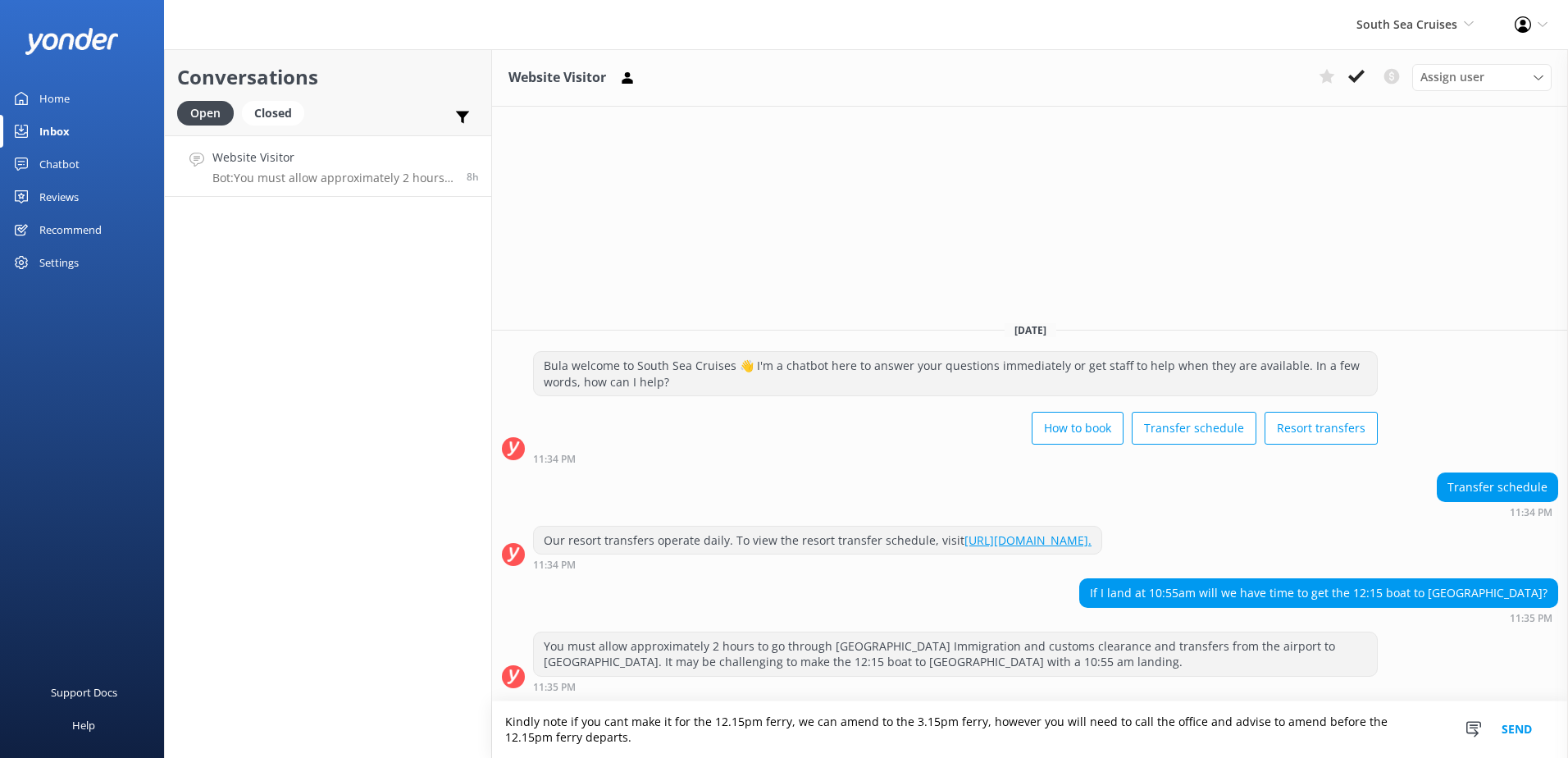
drag, startPoint x: 614, startPoint y: 747, endPoint x: 428, endPoint y: 688, distance: 195.1
click at [428, 688] on div "Conversations Open Closed Important Converted Assigned to me Unassigned Website…" at bounding box center [866, 403] width 1404 height 708
paste textarea "If you’re unable to make the 12:15 PM ferry, we can reschedule you for the 3:15…"
type textarea "If you’re unable to make the 12:15 PM ferry, we can reschedule you for the 3:15…"
click at [1497, 726] on button "Send" at bounding box center [1517, 729] width 61 height 57
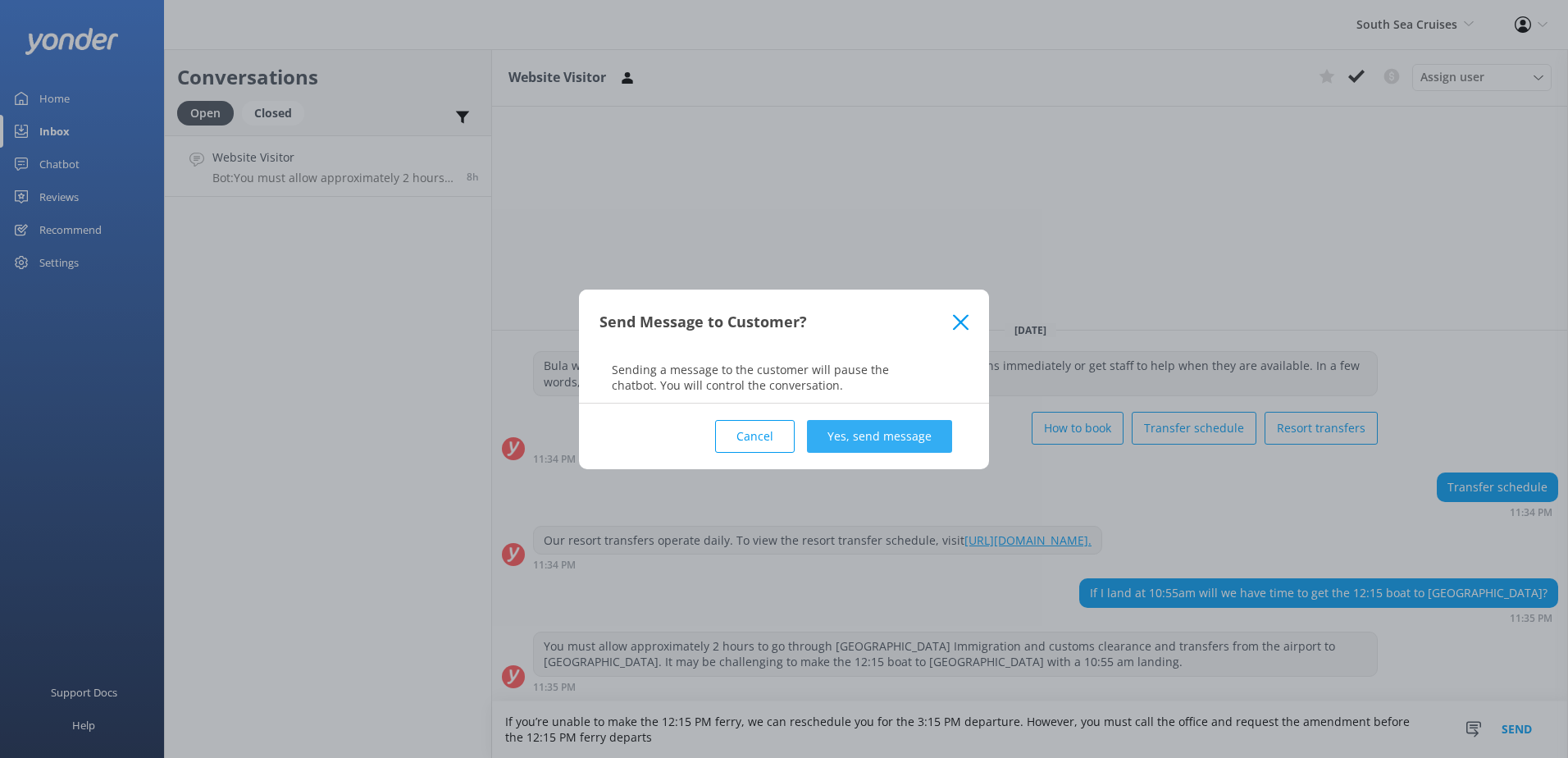
click at [914, 447] on button "Yes, send message" at bounding box center [879, 436] width 145 height 32
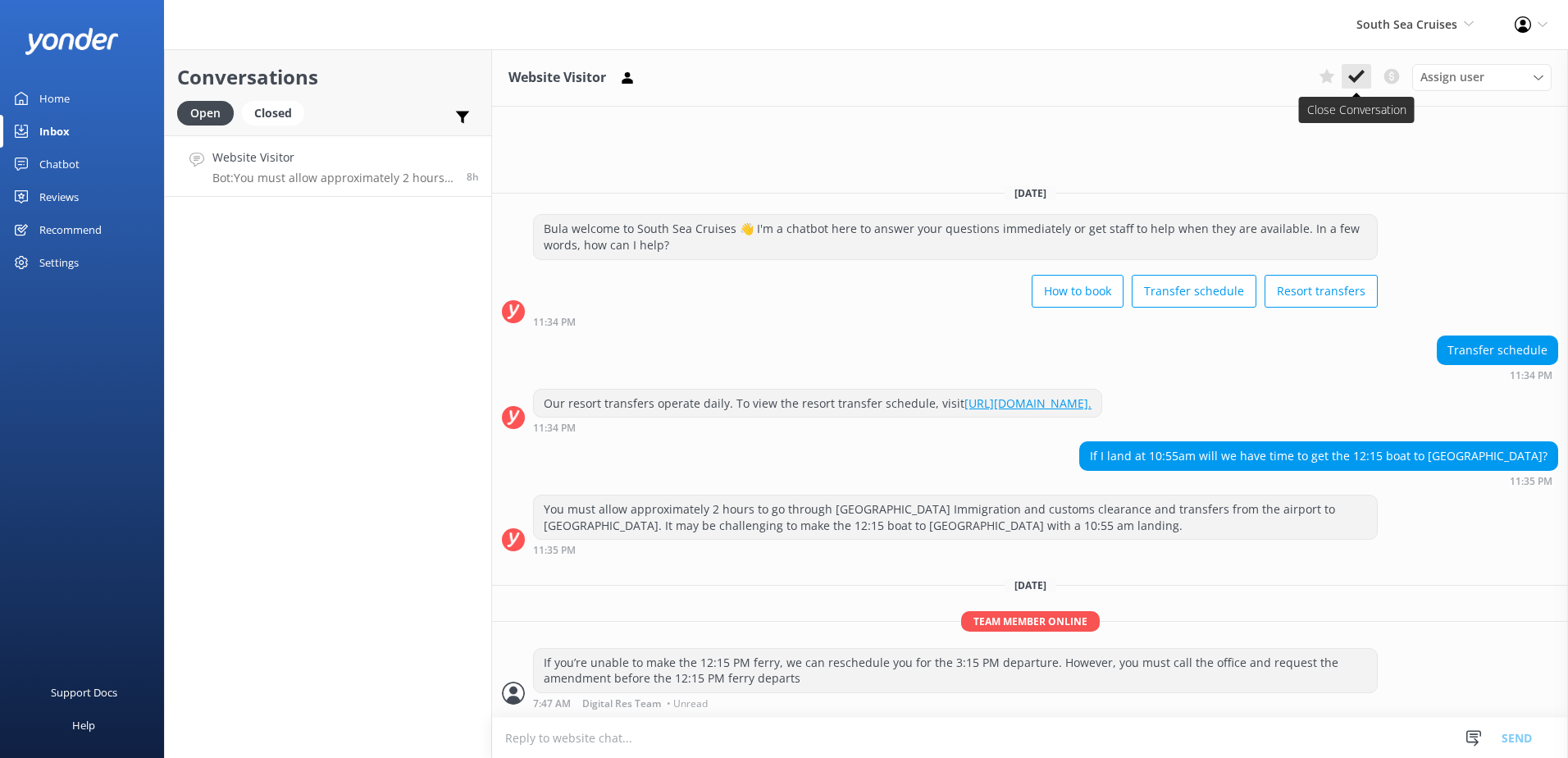
click at [1366, 82] on button at bounding box center [1356, 76] width 30 height 24
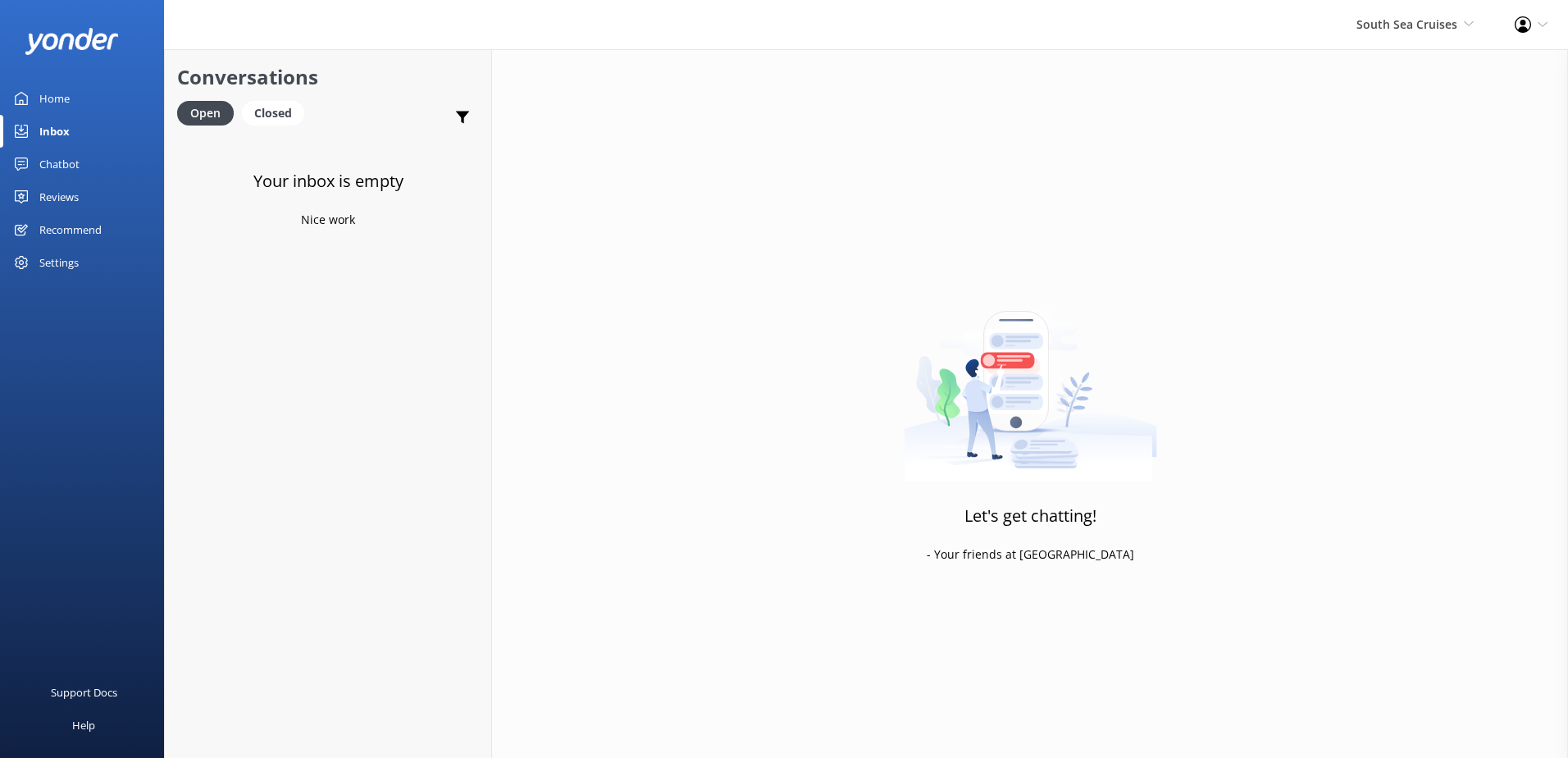
click at [1409, 41] on div "South Sea Cruises South Sea Sailing South Sea Cruises Malamala Beach Club Aweso…" at bounding box center [1415, 24] width 158 height 50
click at [1403, 153] on link "Malamala Beach Club" at bounding box center [1413, 149] width 164 height 40
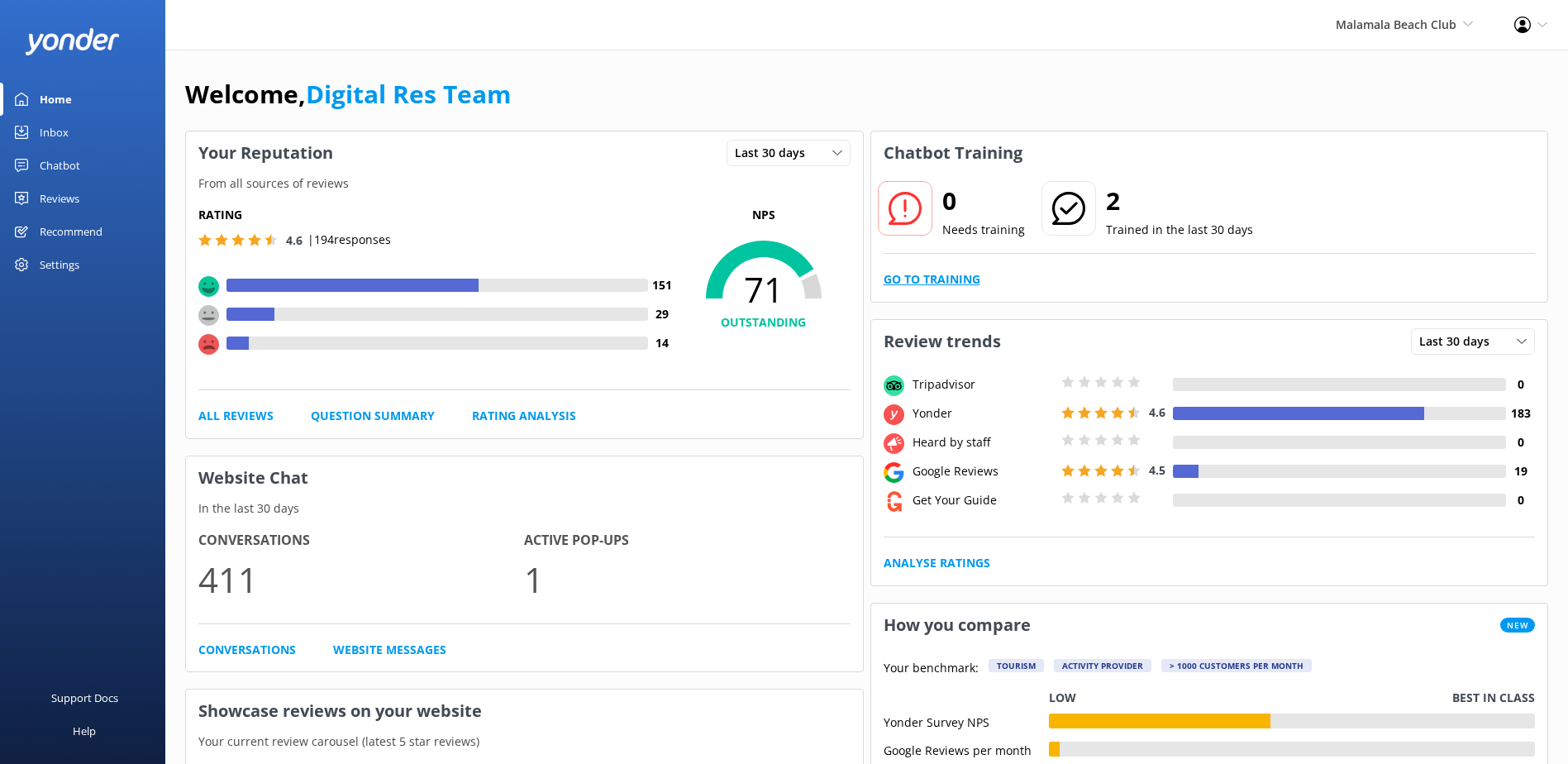
click at [913, 284] on link "Go to Training" at bounding box center [932, 279] width 97 height 18
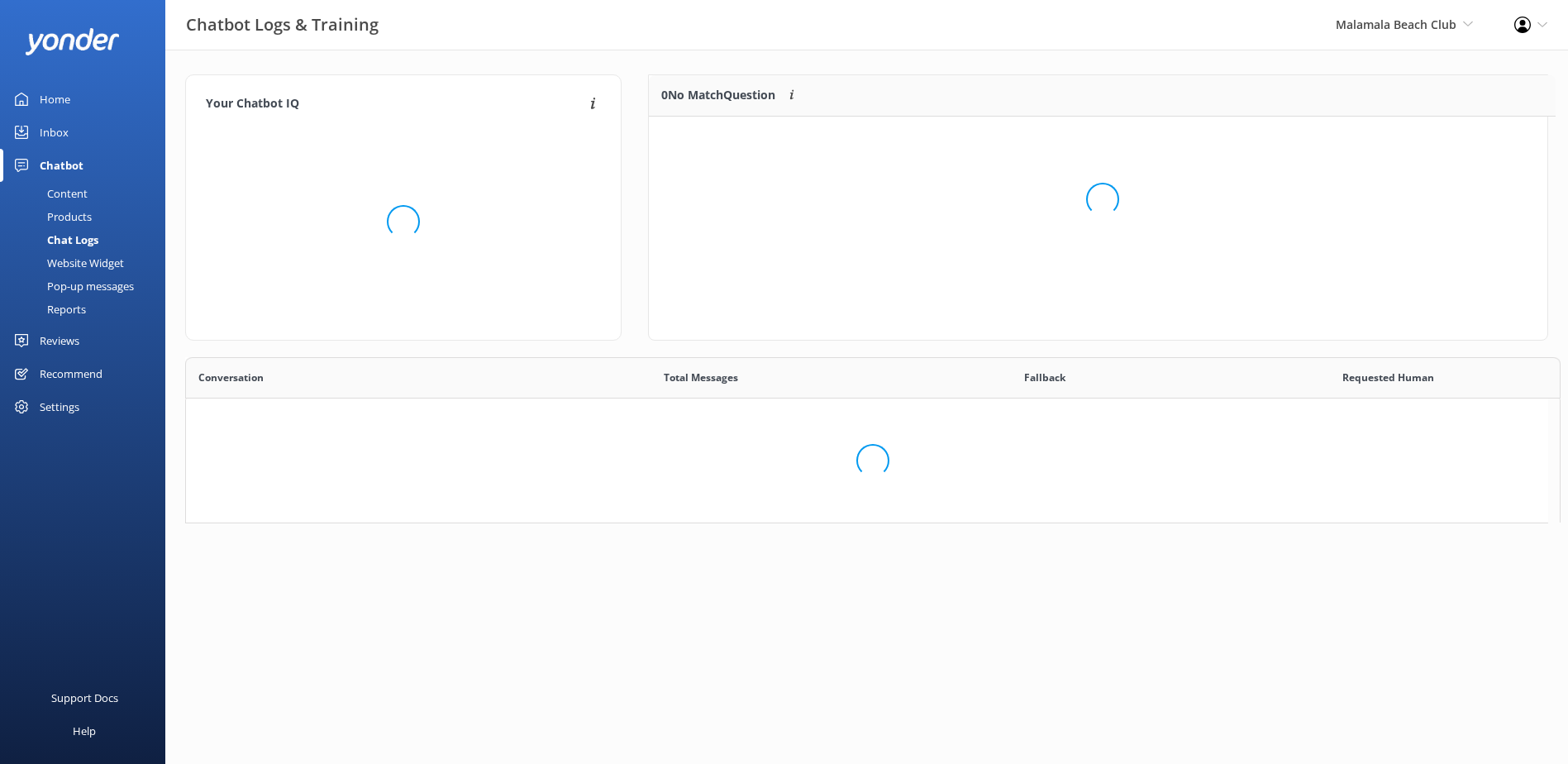
scroll to position [71, 886]
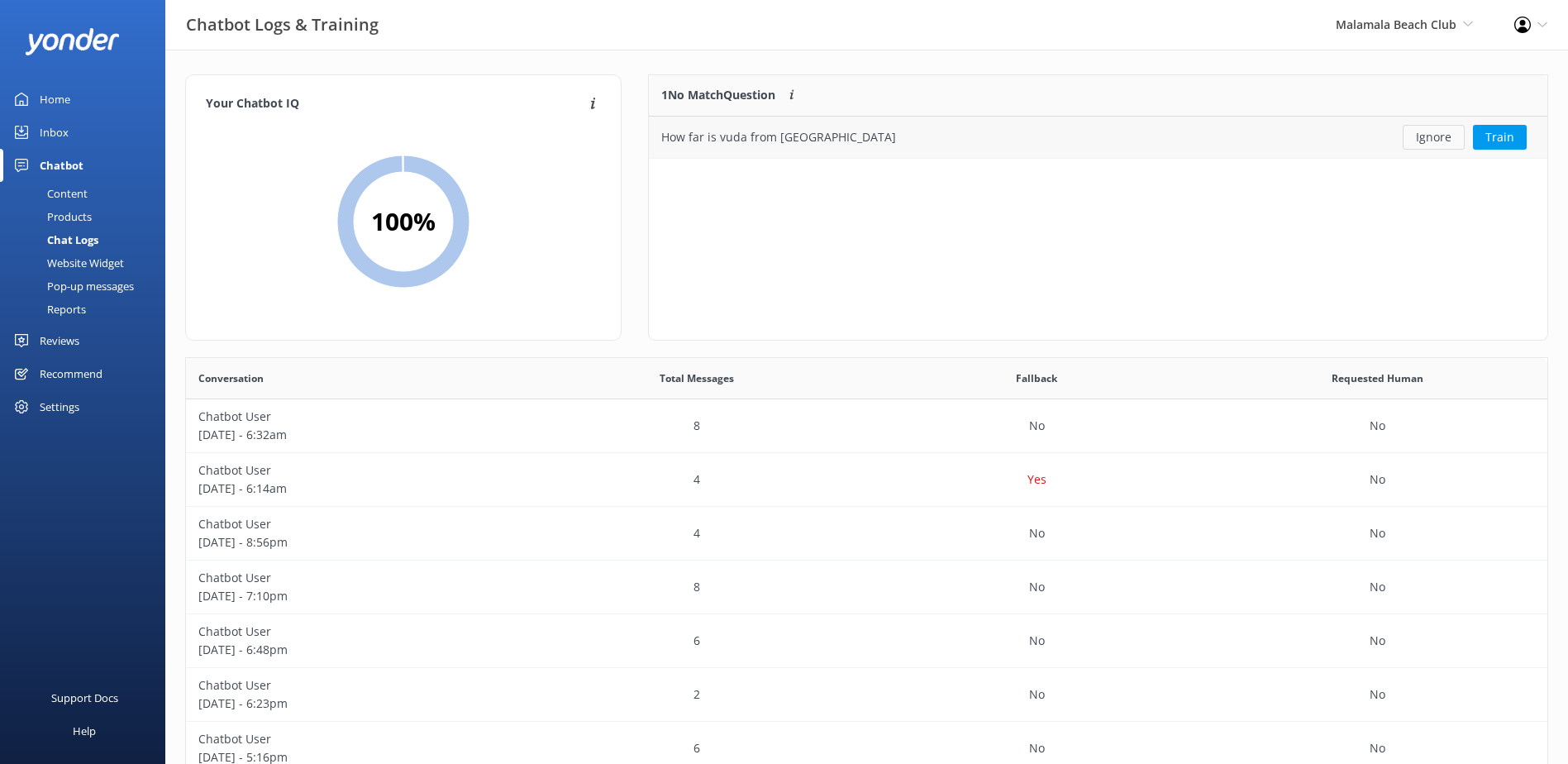
click at [1431, 147] on button "Ignore" at bounding box center [1434, 137] width 62 height 24
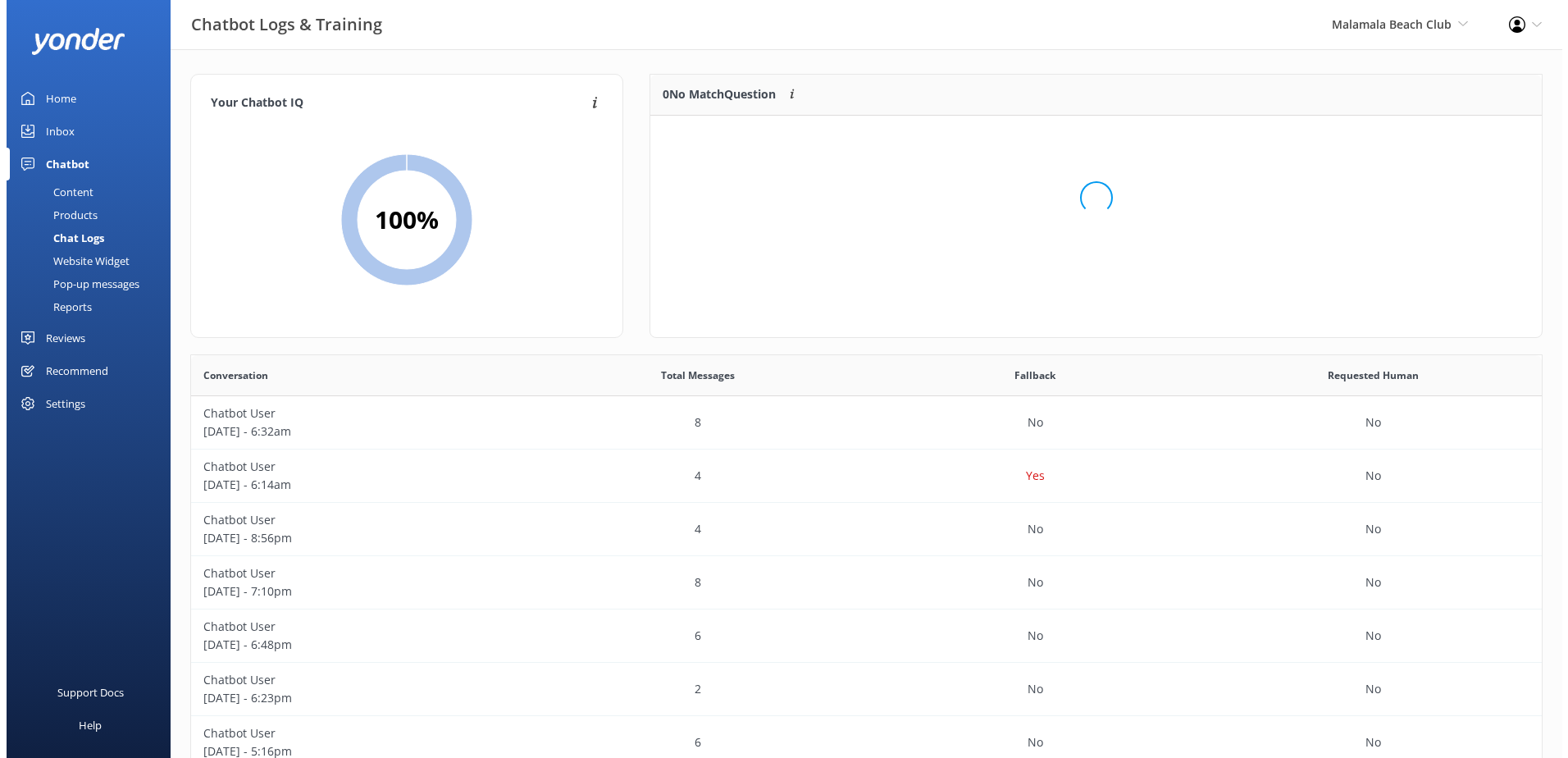
scroll to position [193, 879]
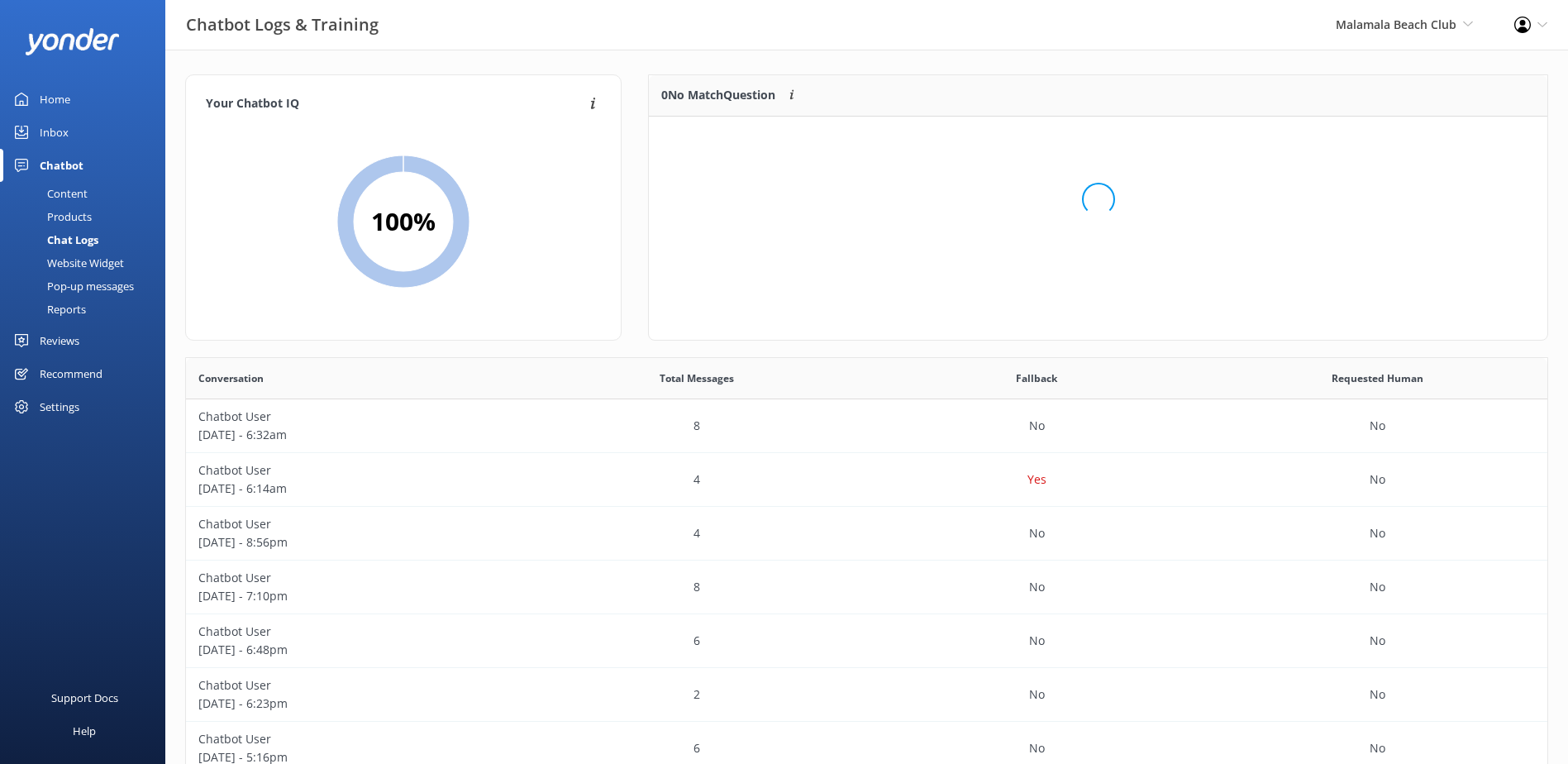
click at [68, 129] on div "Inbox" at bounding box center [54, 132] width 29 height 33
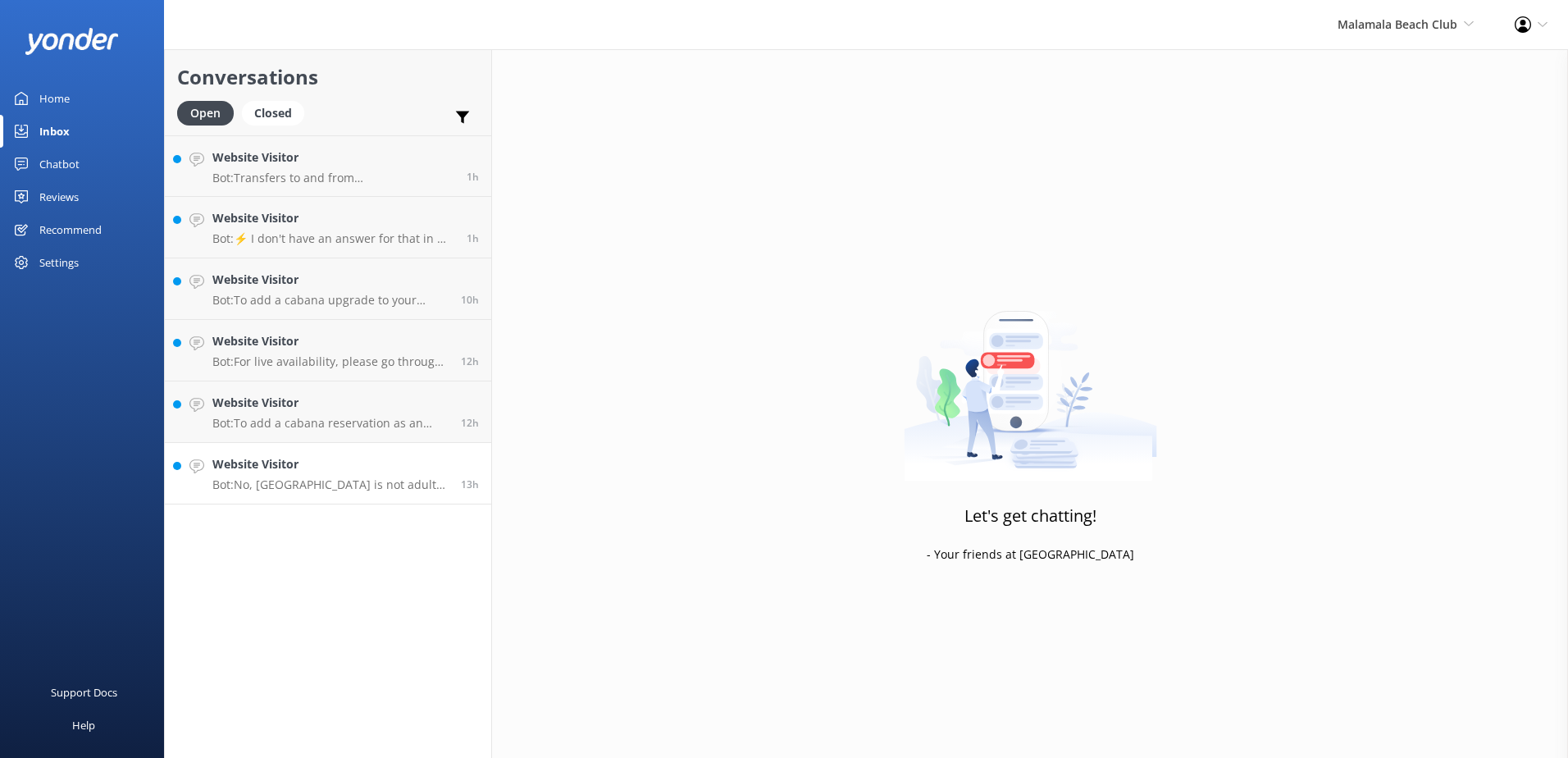
click at [329, 469] on h4 "Website Visitor" at bounding box center [330, 465] width 236 height 18
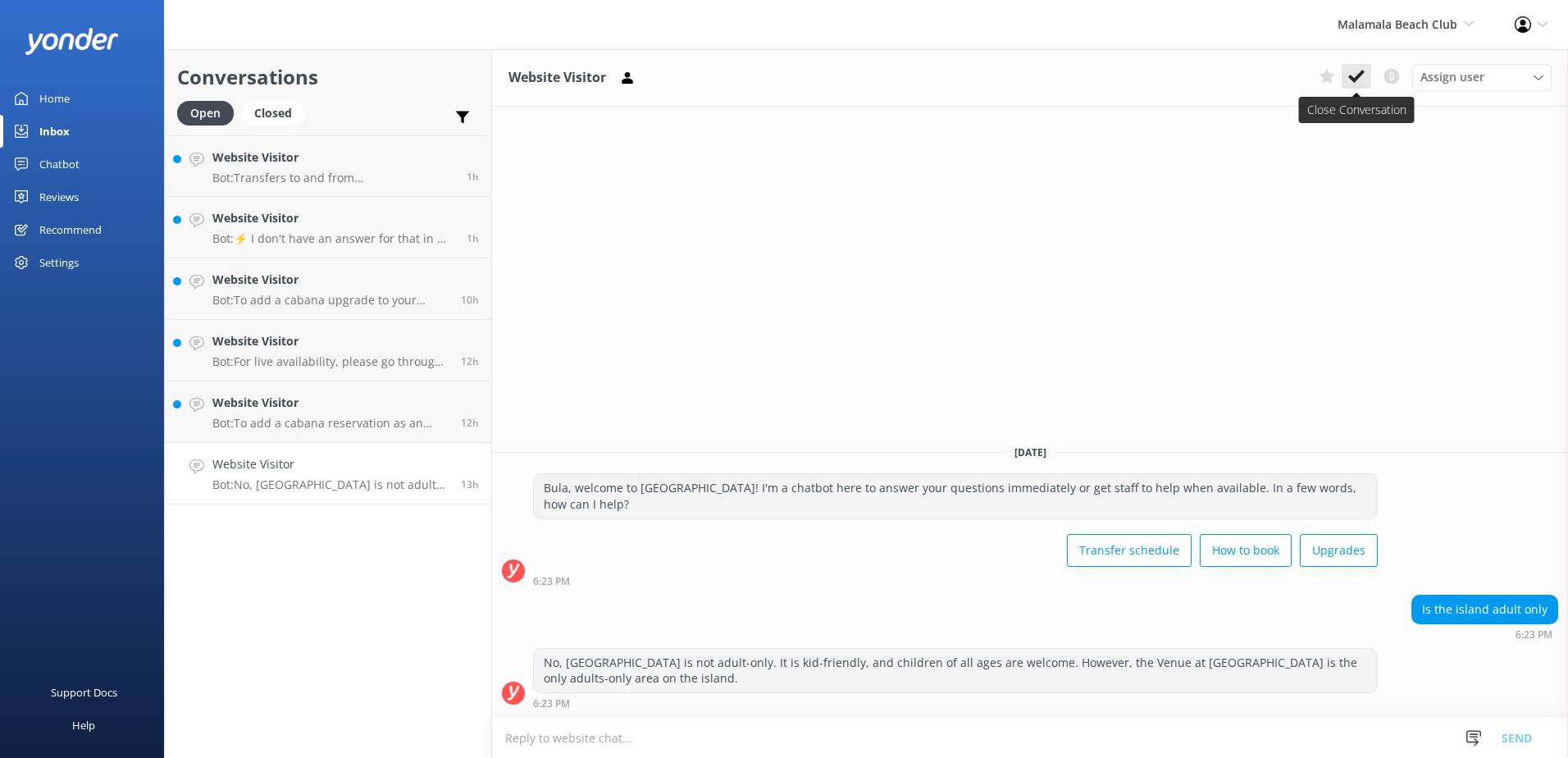
click at [1365, 75] on button at bounding box center [1356, 76] width 30 height 24
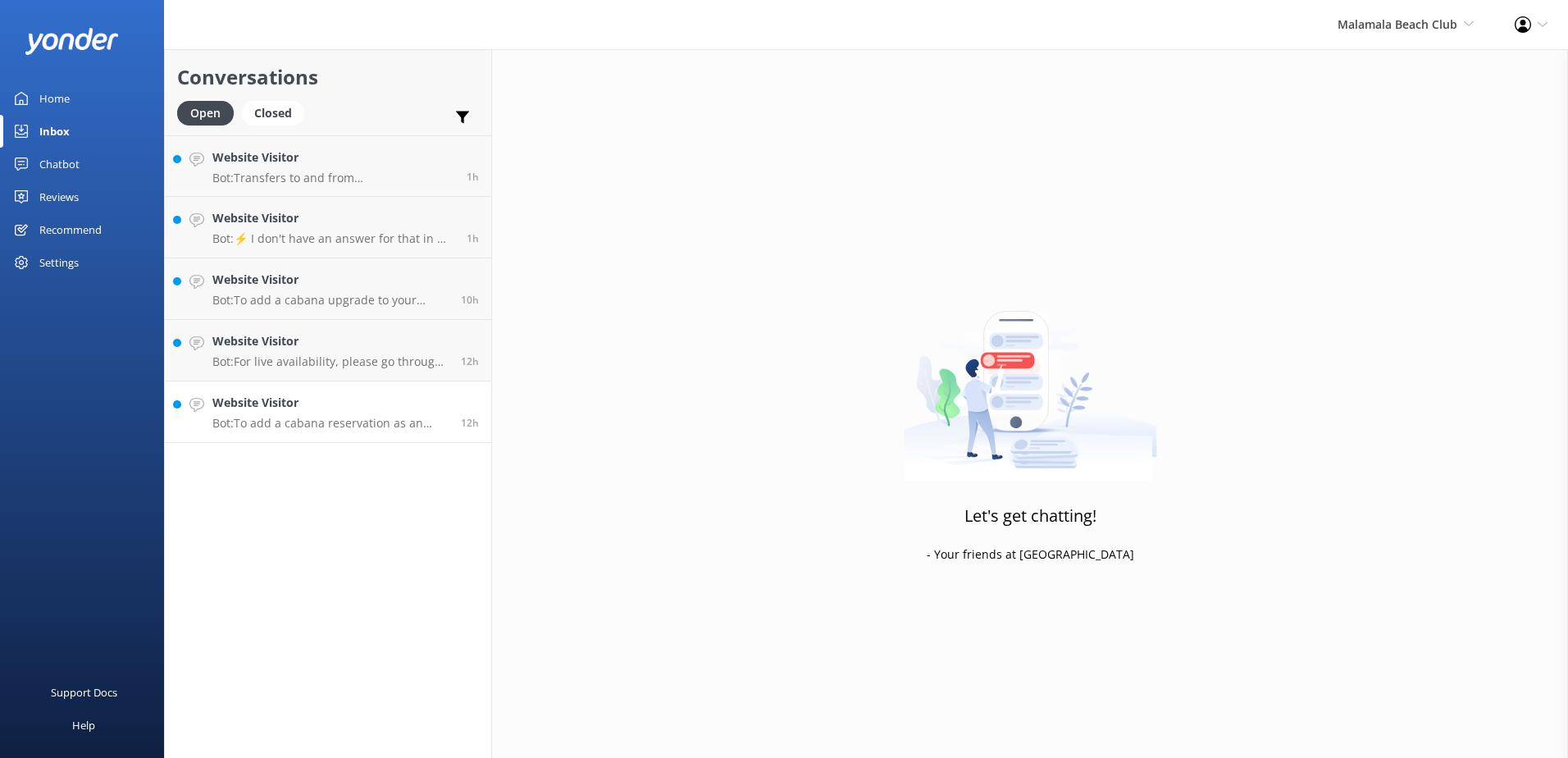
click at [340, 421] on p "Bot: To add a cabana reservation as an upgrade to your existing booking, please…" at bounding box center [330, 423] width 236 height 14
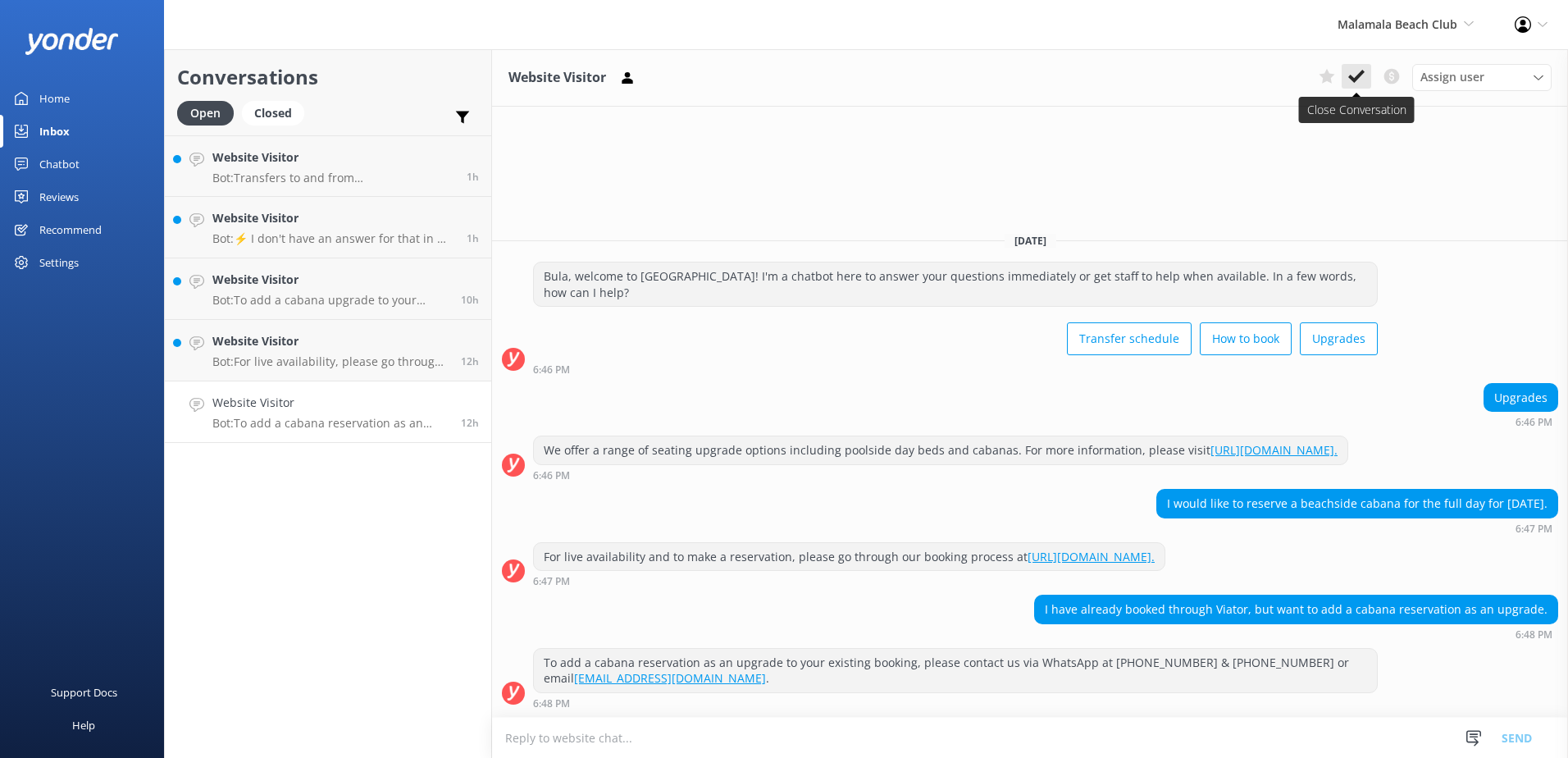
click at [1365, 74] on button at bounding box center [1356, 76] width 30 height 24
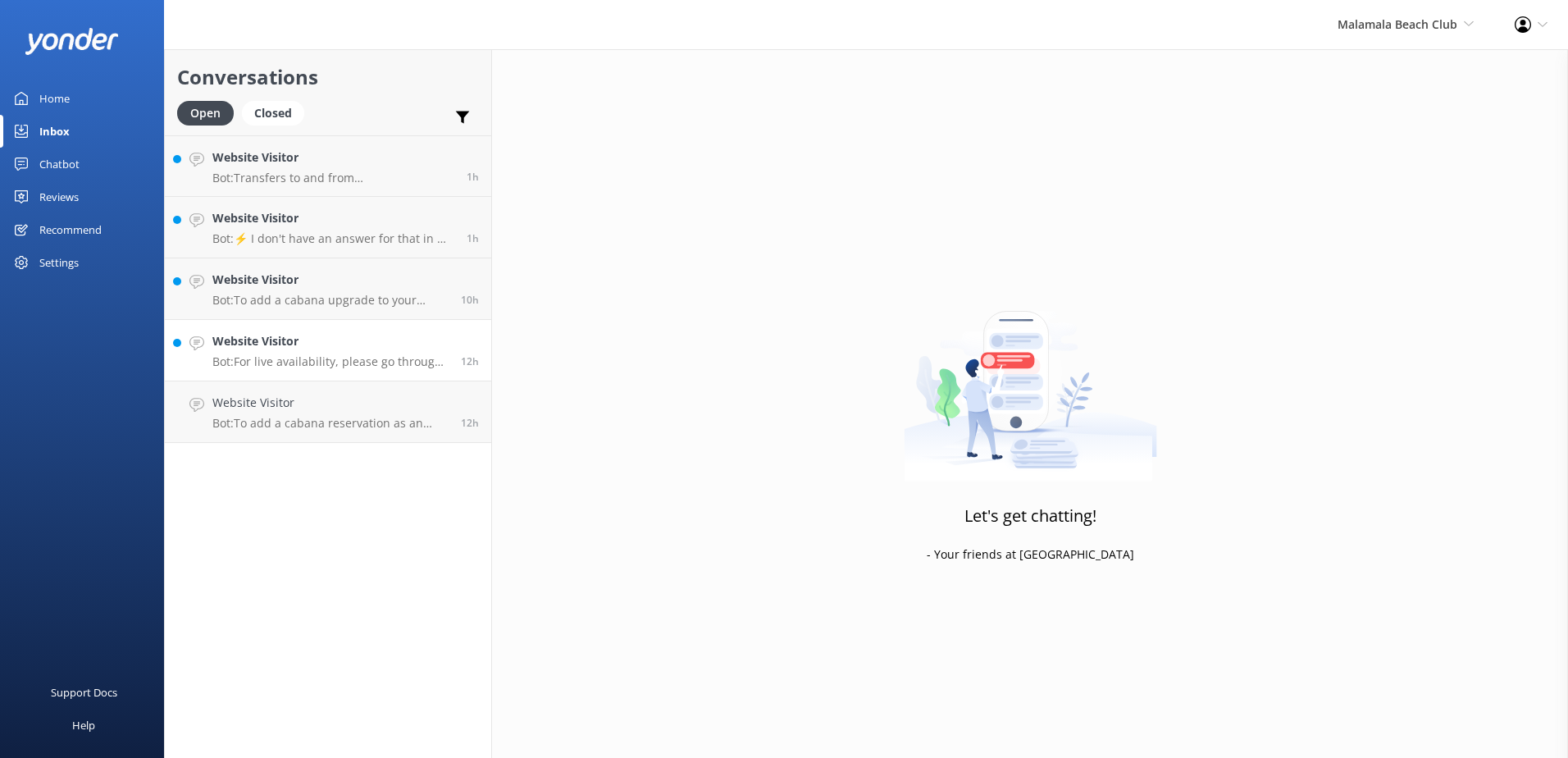
click at [286, 363] on p "Bot: For live availability, please go through our booking process which only sh…" at bounding box center [330, 362] width 236 height 14
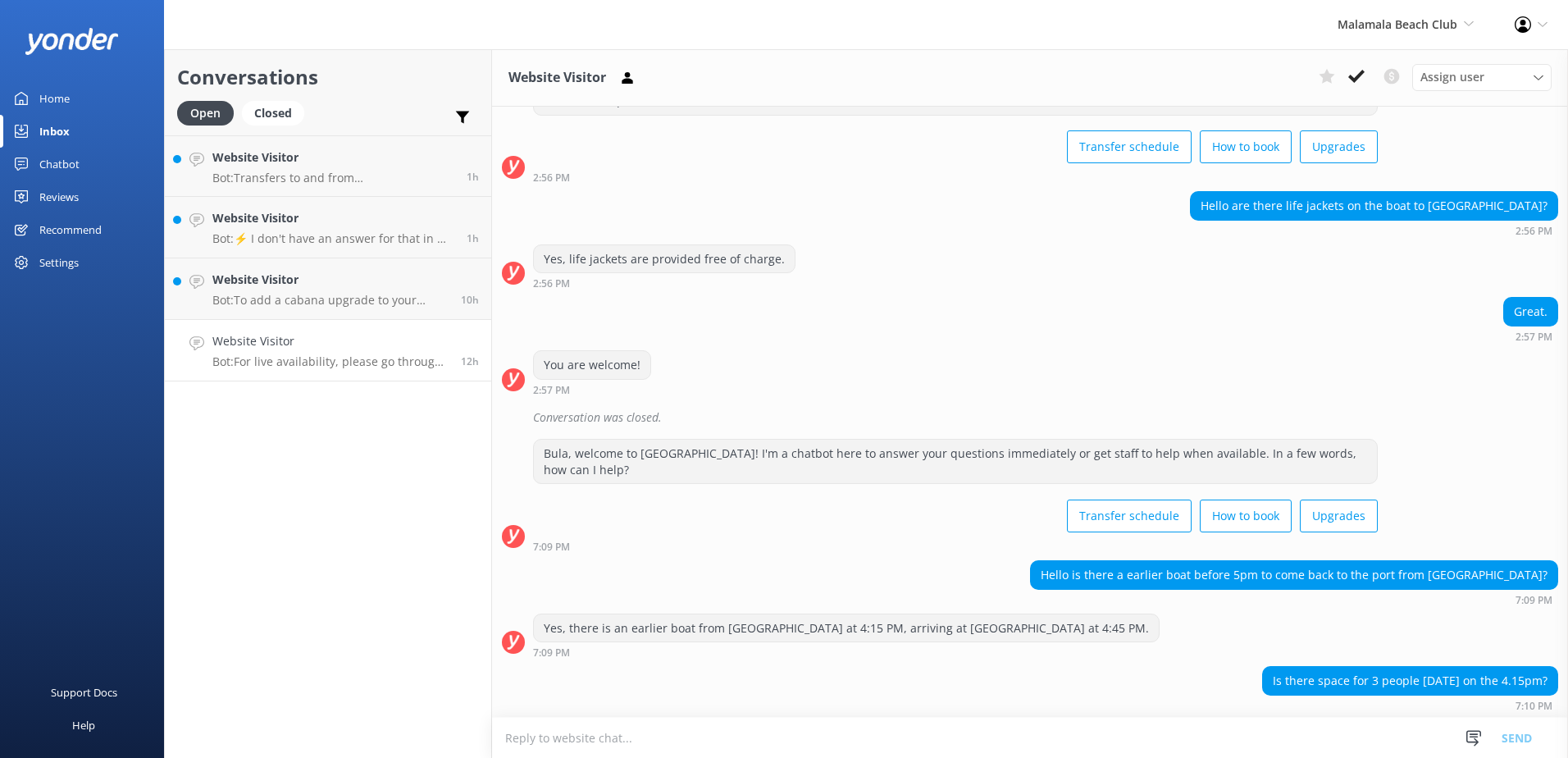
scroll to position [151, 0]
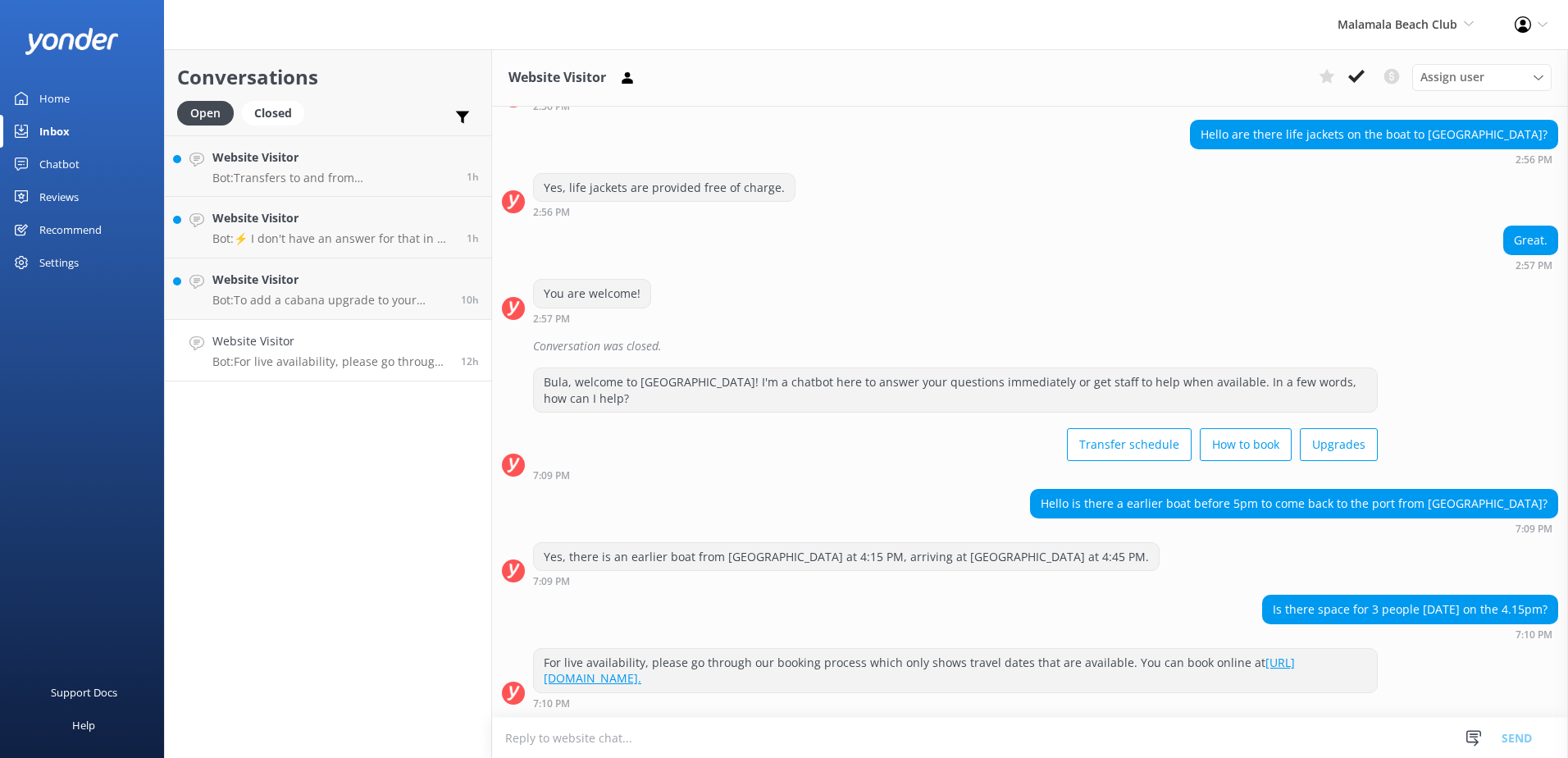
click at [843, 722] on textarea at bounding box center [1030, 737] width 1076 height 41
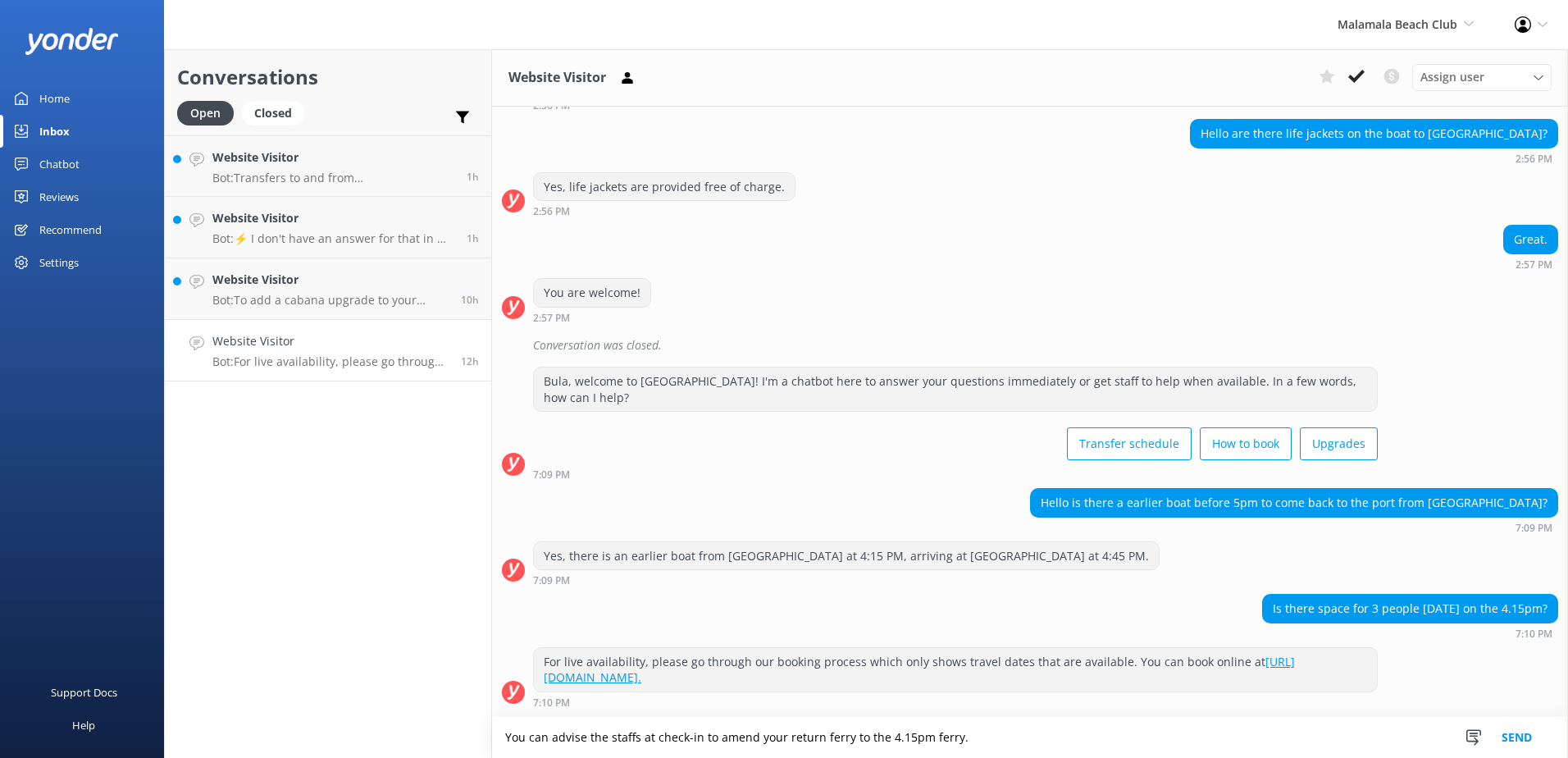
click at [697, 741] on textarea "You can advise the staffs at check-in to amend your return ferry to the 4.15pm …" at bounding box center [1030, 737] width 1076 height 41
drag, startPoint x: 637, startPoint y: 742, endPoint x: 608, endPoint y: 734, distance: 30.1
click at [608, 734] on textarea "You can advise the staffs at check-in on the day of travel to amend your return…" at bounding box center [1030, 737] width 1076 height 41
click at [1195, 733] on textarea "You can advise the consultants at check-in on the day of travel to amend your r…" at bounding box center [1030, 737] width 1076 height 41
type textarea "You can advise the consultants at check-in on the day of travel to amend your r…"
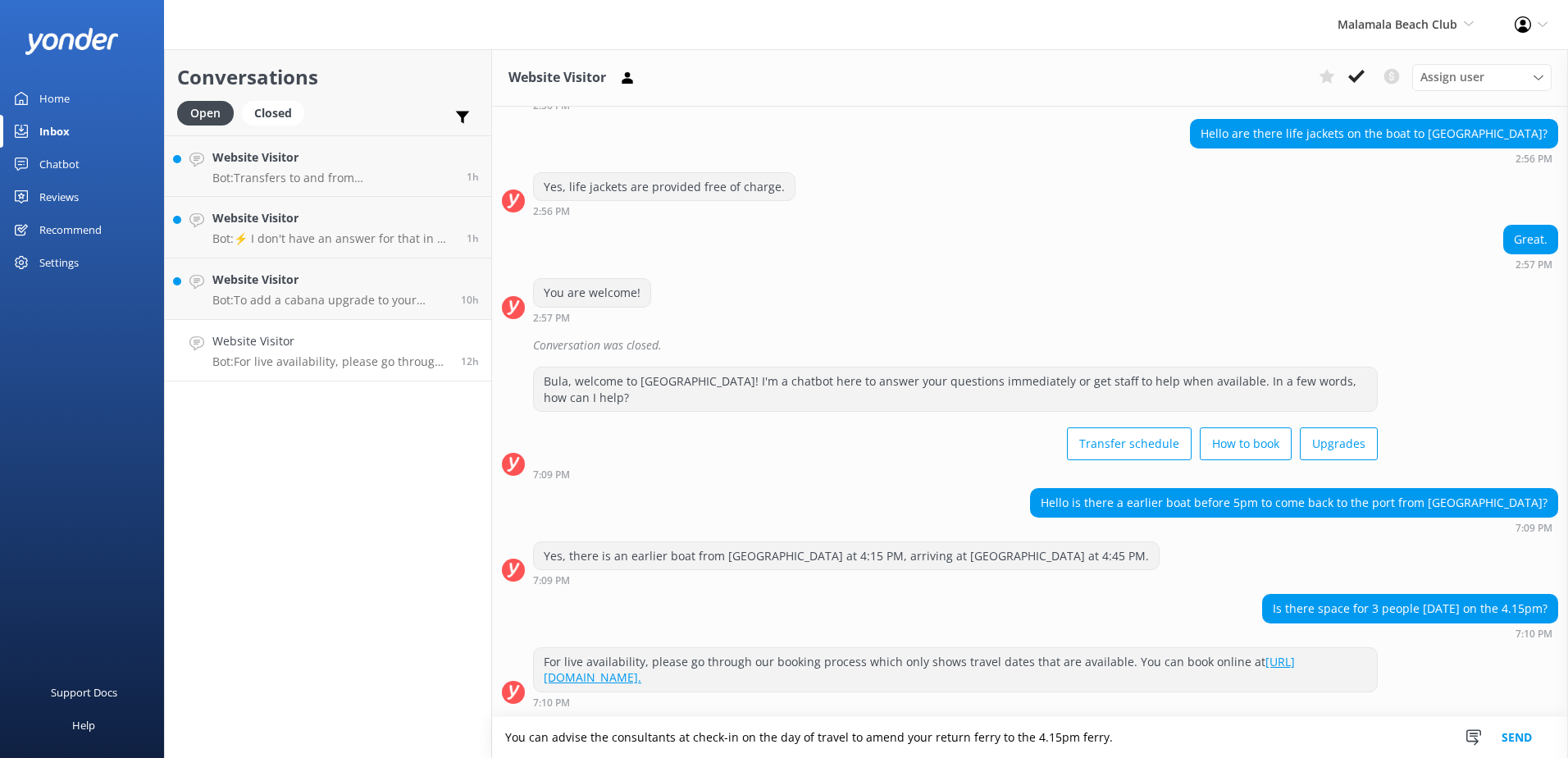
click at [1535, 730] on button "Send" at bounding box center [1517, 737] width 61 height 41
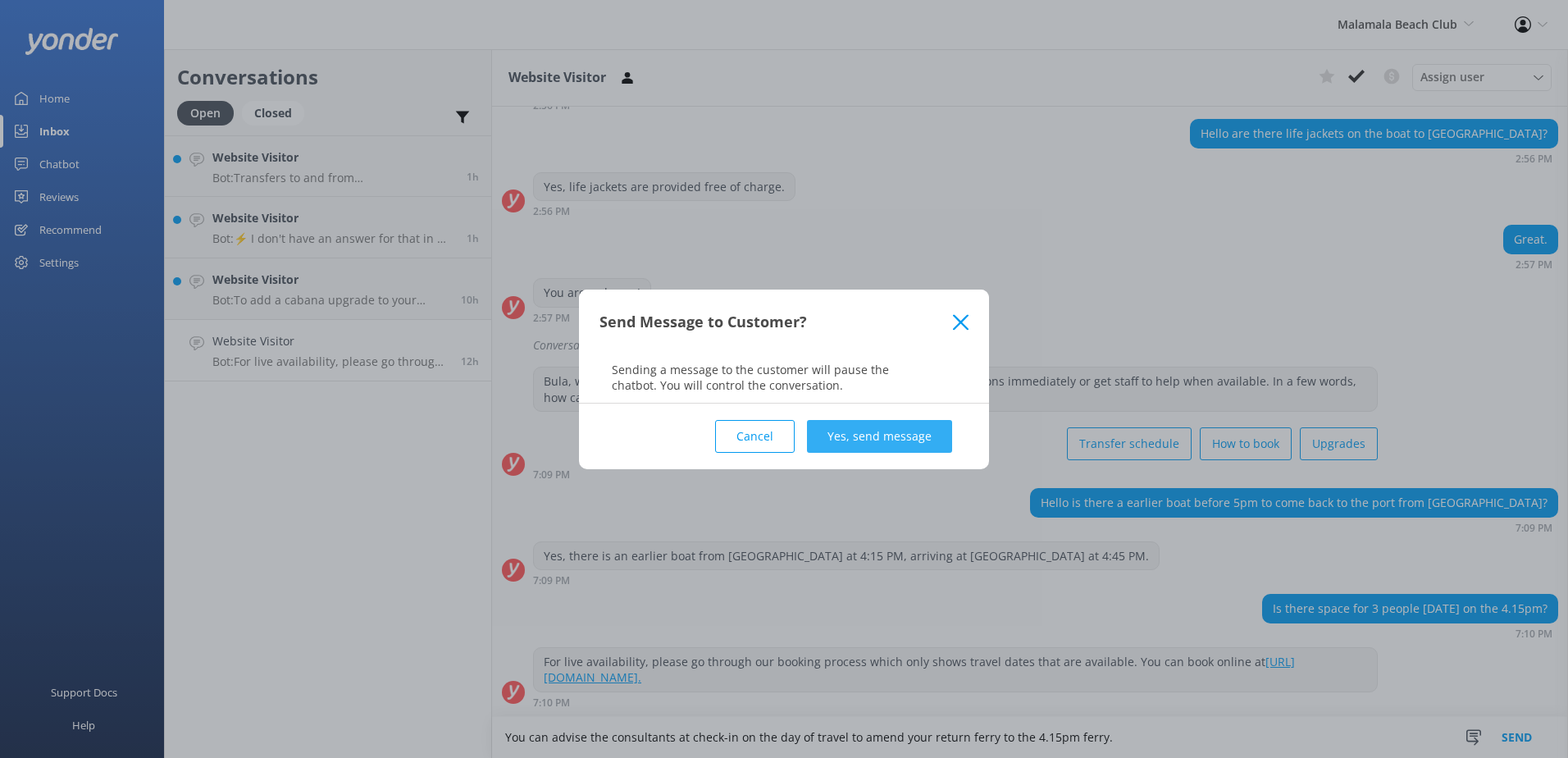
click at [889, 429] on button "Yes, send message" at bounding box center [879, 436] width 145 height 32
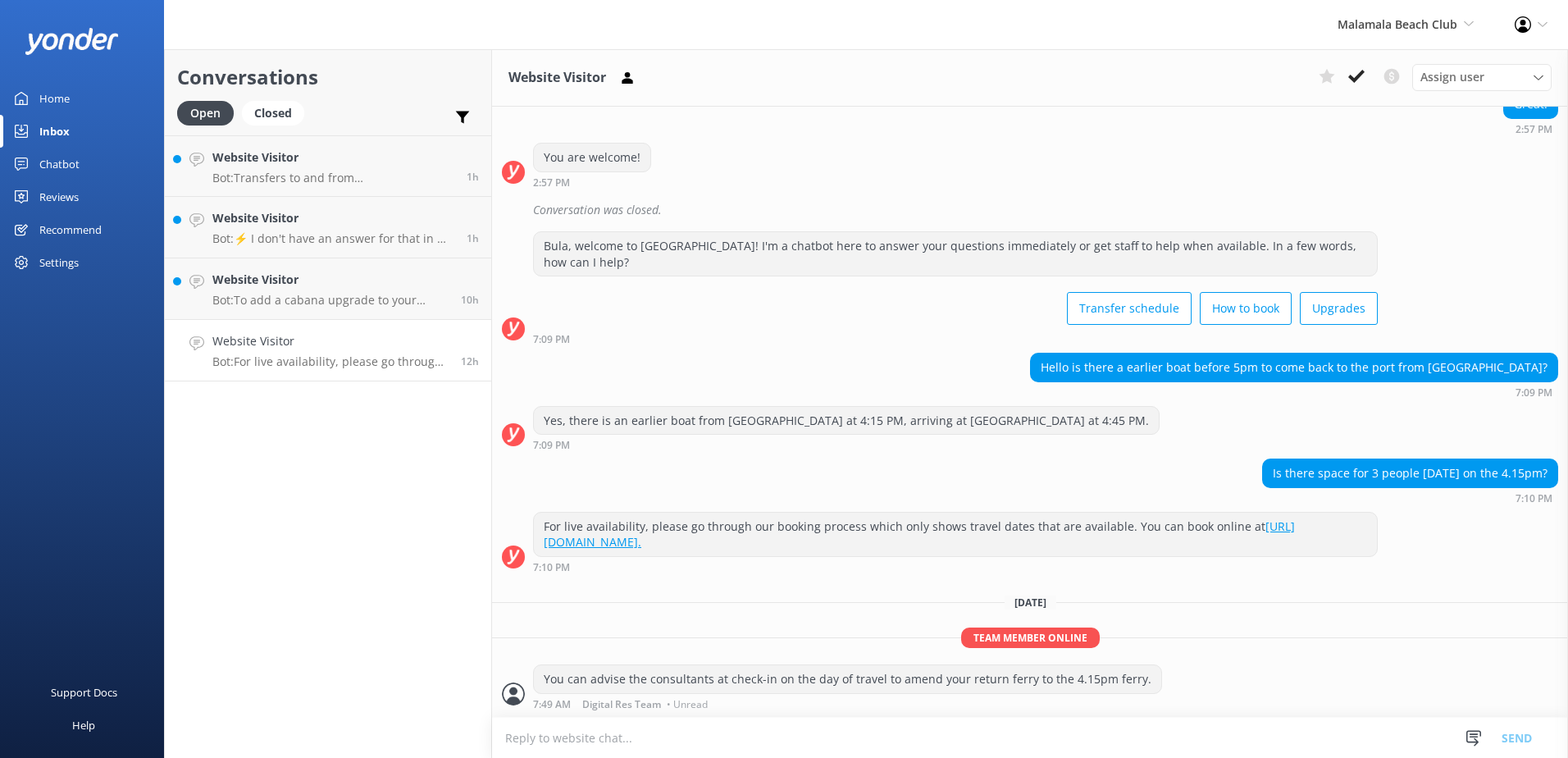
scroll to position [288, 0]
click at [1360, 86] on button at bounding box center [1356, 76] width 30 height 24
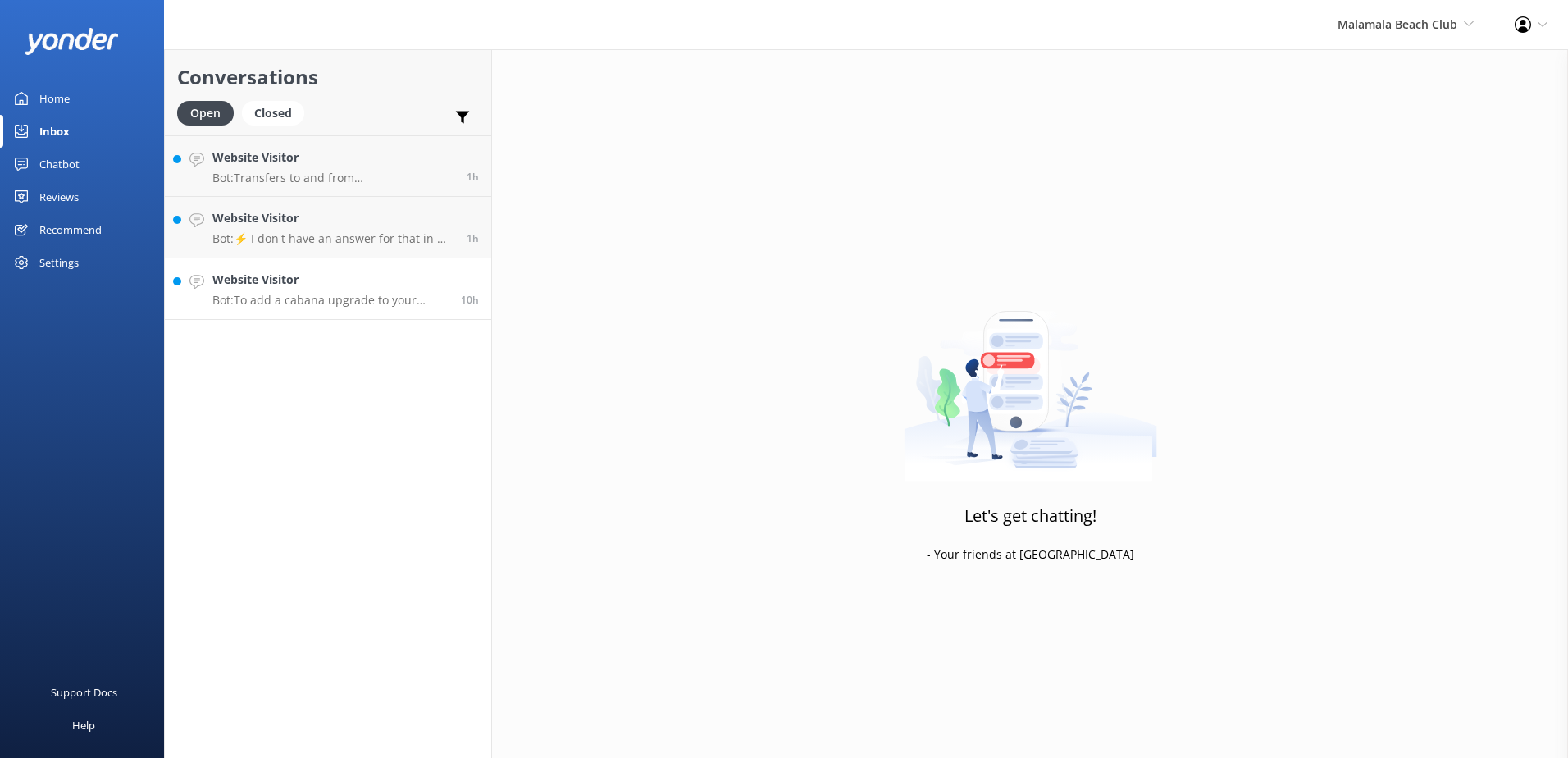
click at [444, 302] on p "Bot: To add a cabana upgrade to your existing booking, please contact our team …" at bounding box center [330, 300] width 236 height 14
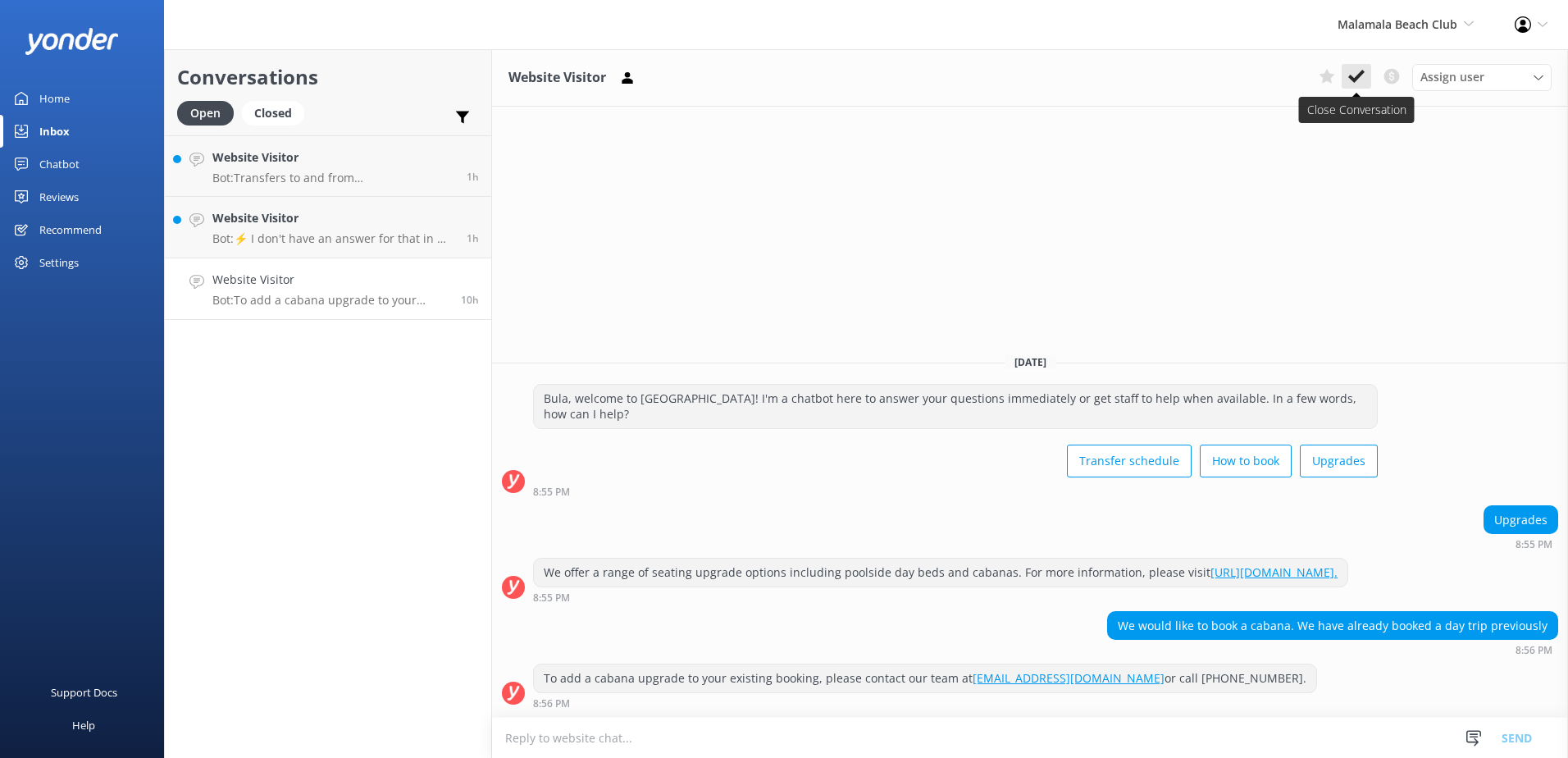
click at [1352, 78] on use at bounding box center [1356, 76] width 16 height 14
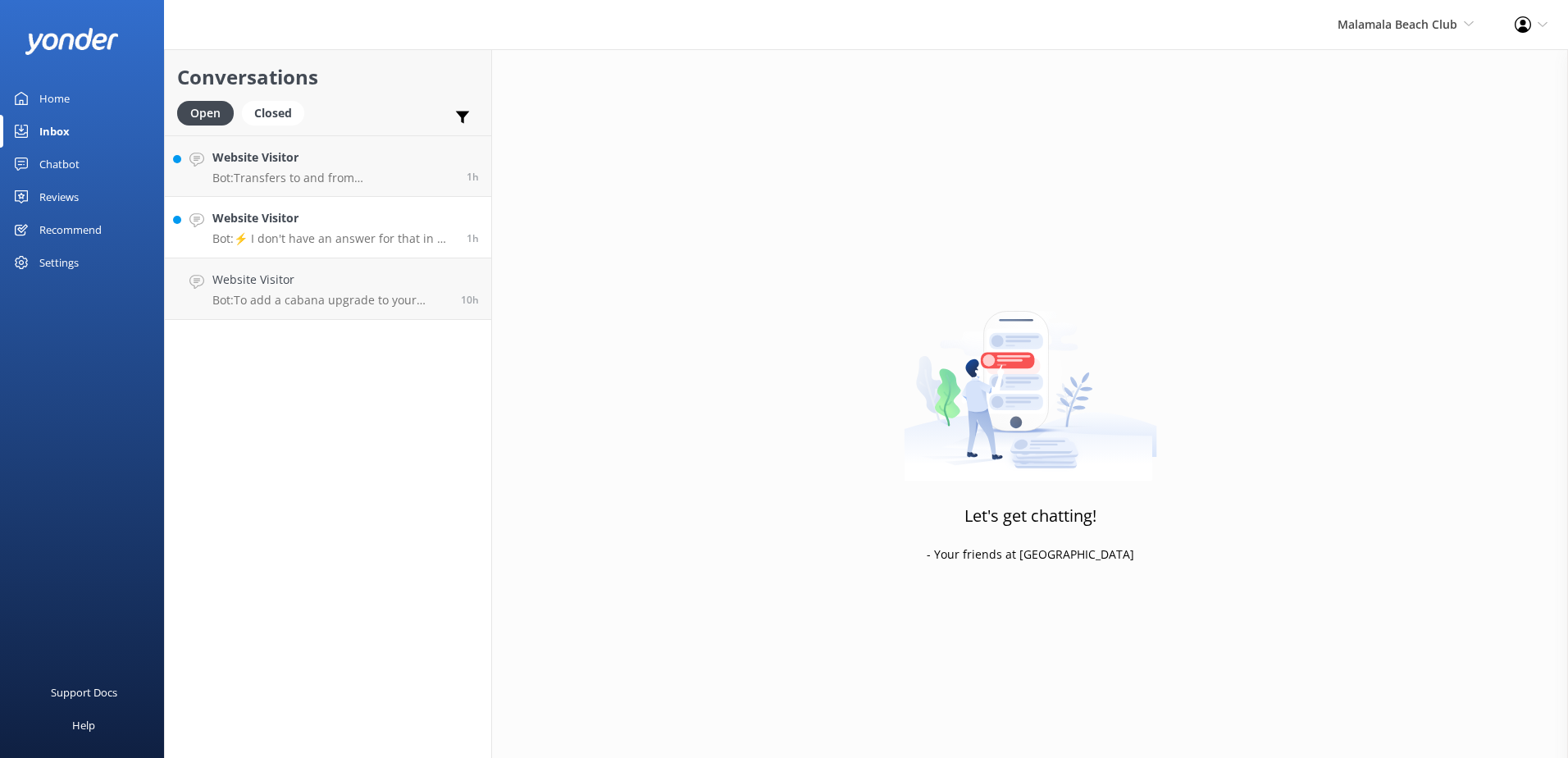
click at [411, 242] on p "Bot: ⚡ I don't have an answer for that in my knowledge base. Please try and rep…" at bounding box center [333, 239] width 242 height 14
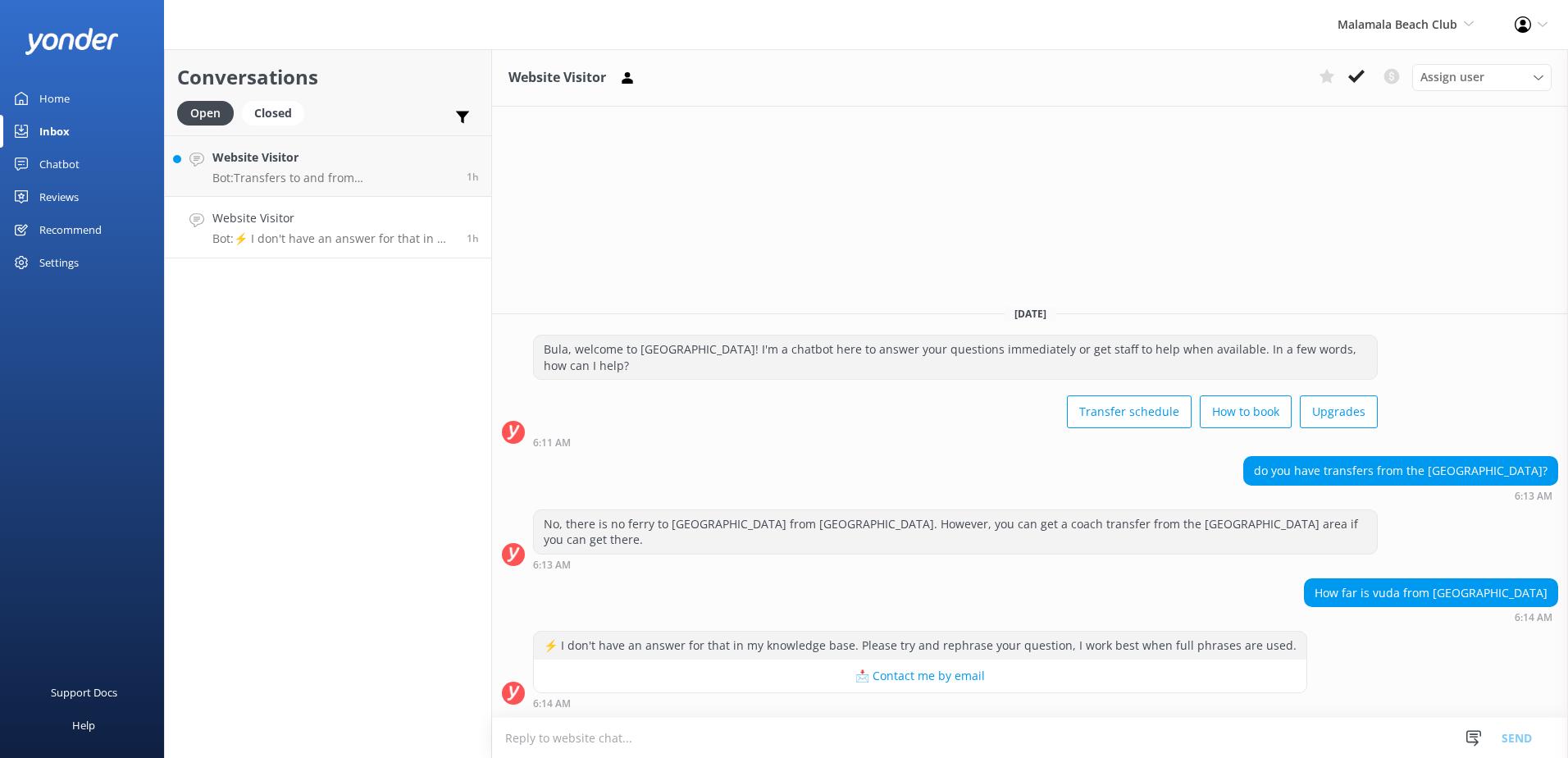
click at [1108, 738] on textarea at bounding box center [1030, 737] width 1076 height 41
type textarea "t"
type textarea "T"
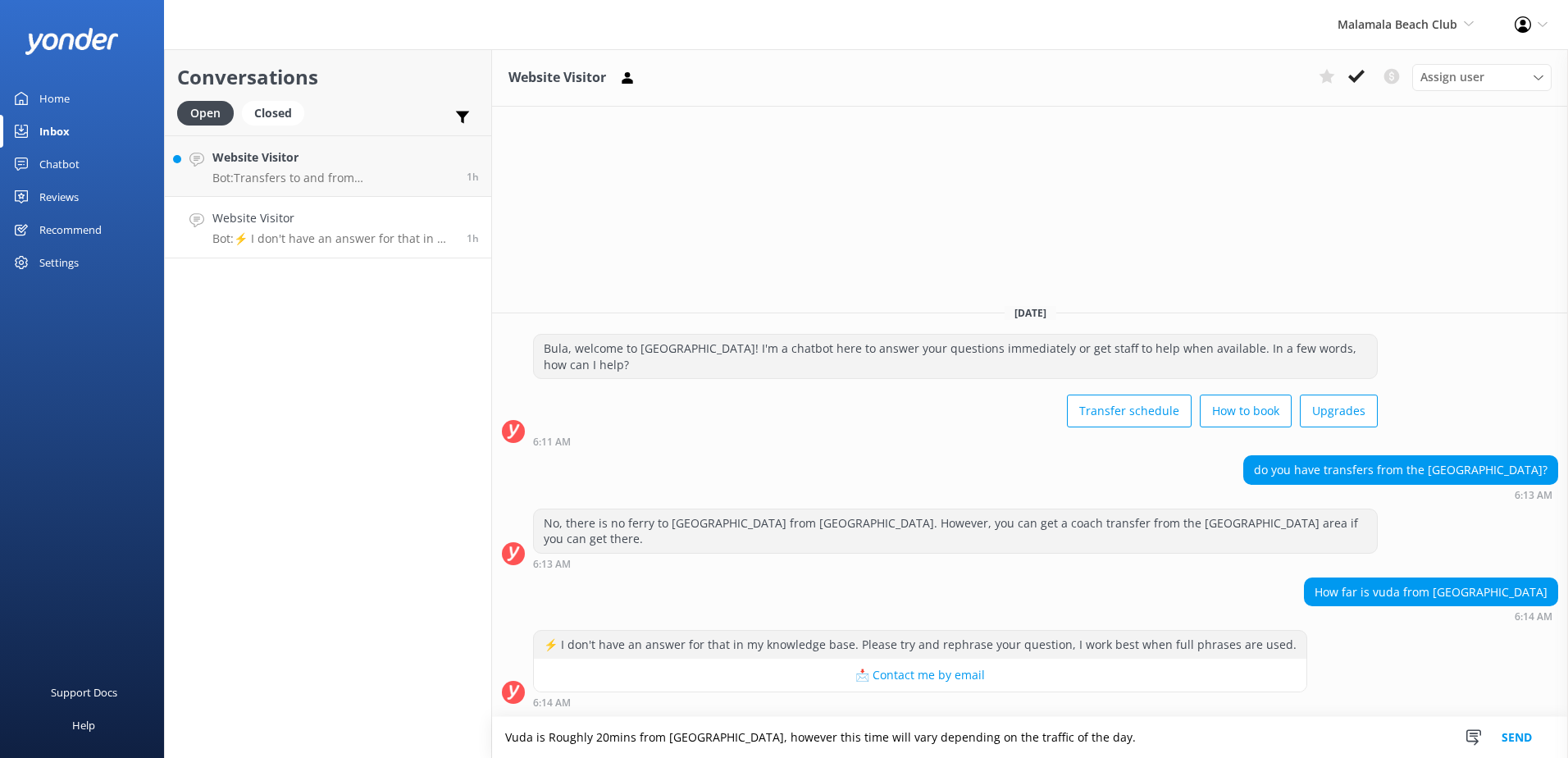
click at [1150, 722] on textarea "Vuda is Roughly 20mins from Lautoka, however this time will vary depending on t…" at bounding box center [1030, 737] width 1076 height 41
type textarea "Vuda is Roughly 20mins from Lautoka, however this time will vary depending on t…"
click at [1523, 727] on button "Send" at bounding box center [1517, 737] width 61 height 41
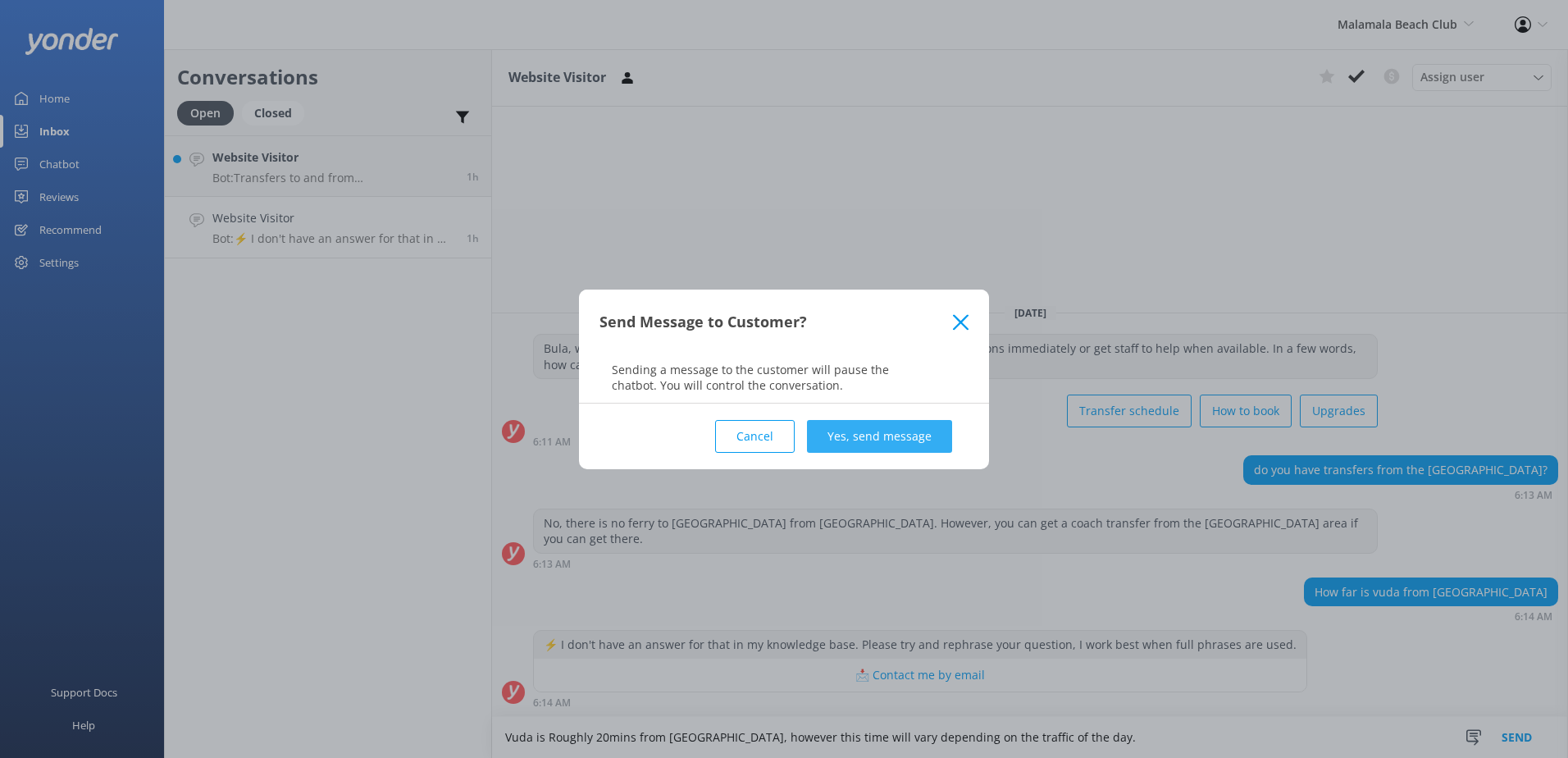
click at [943, 429] on button "Yes, send message" at bounding box center [879, 436] width 145 height 32
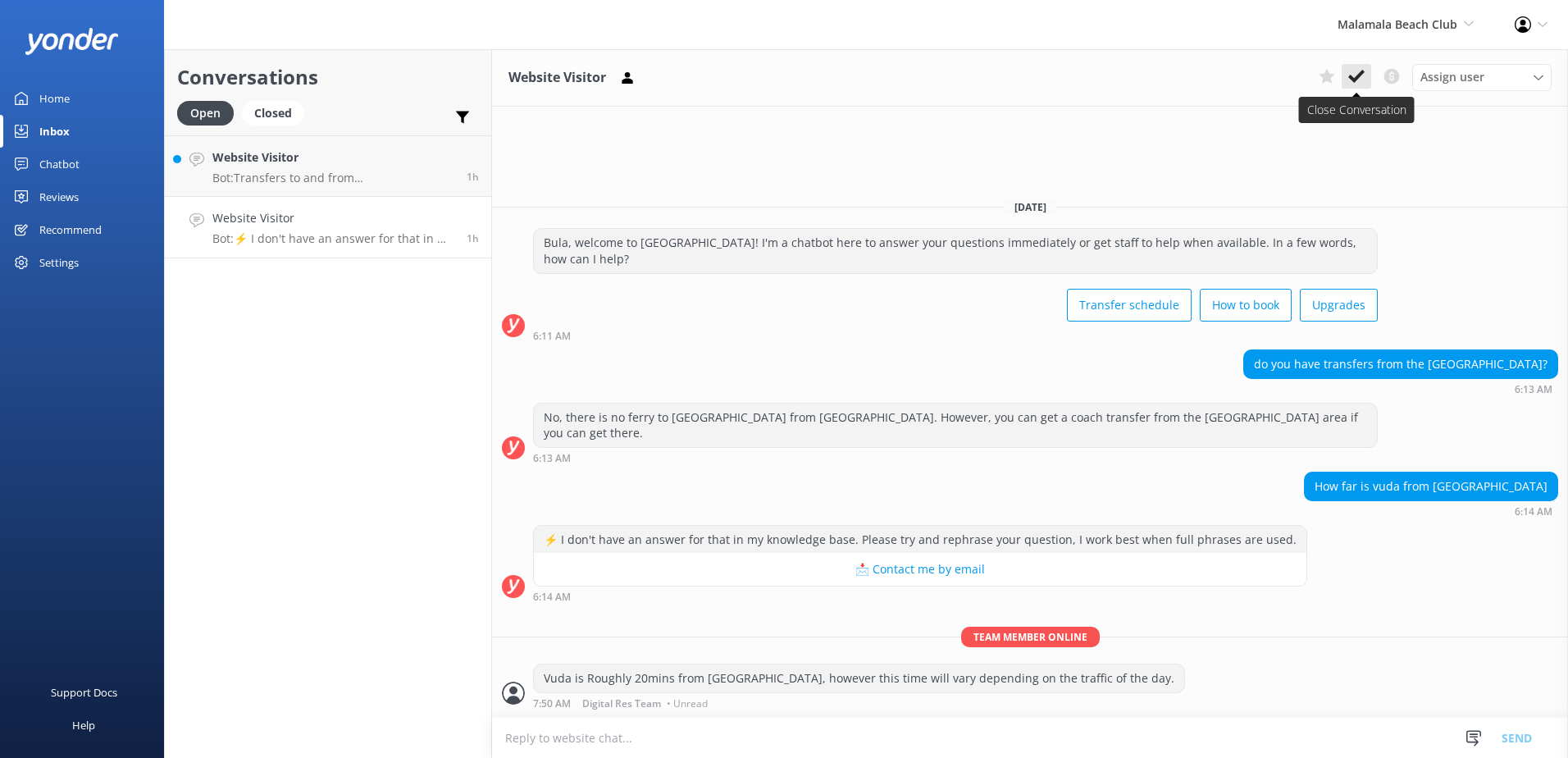
click at [1352, 68] on button at bounding box center [1356, 76] width 30 height 24
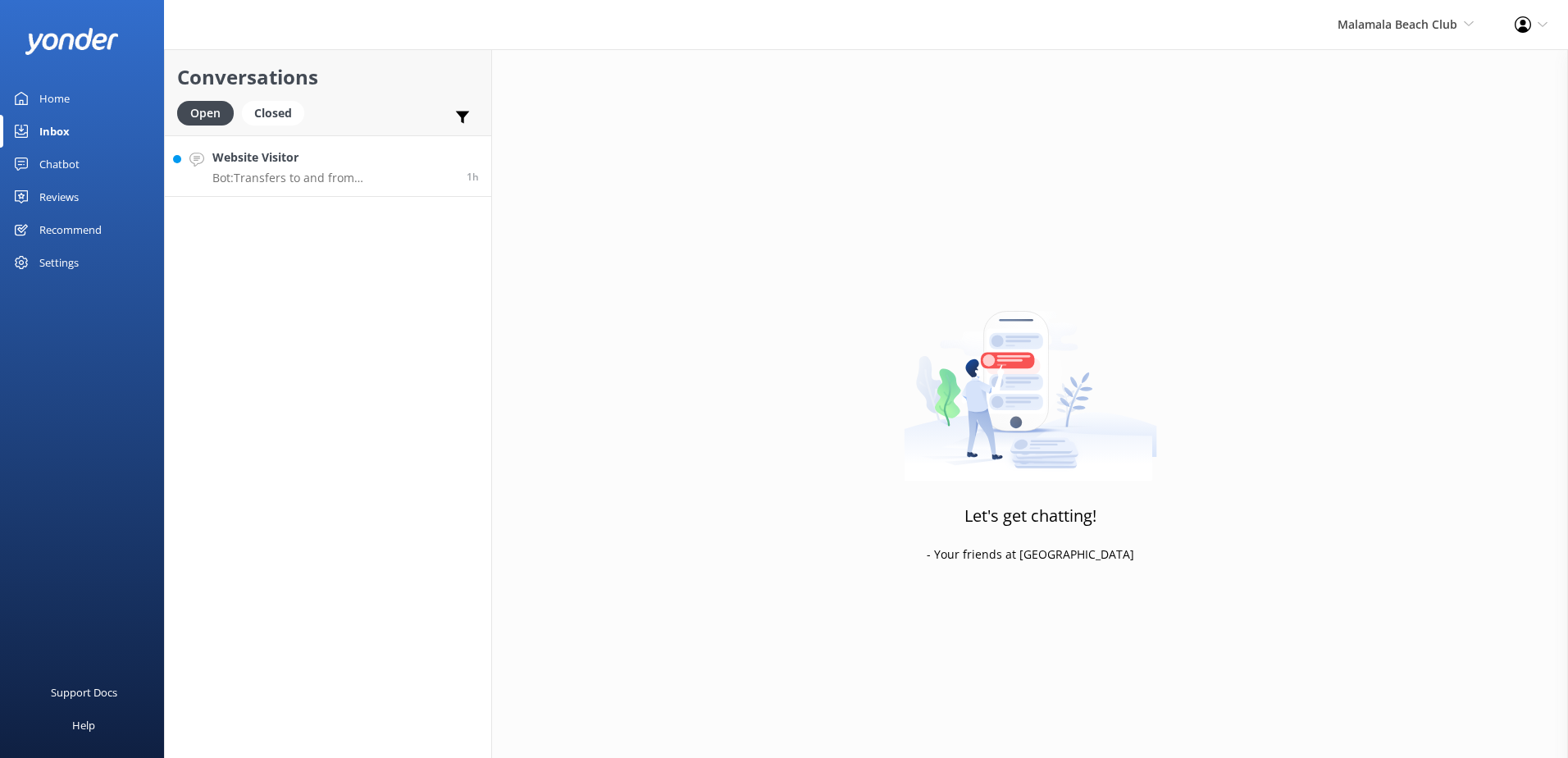
click at [337, 178] on p "Bot: Transfers to and from Malamala Beach Club depart from and return to Port D…" at bounding box center [333, 178] width 242 height 14
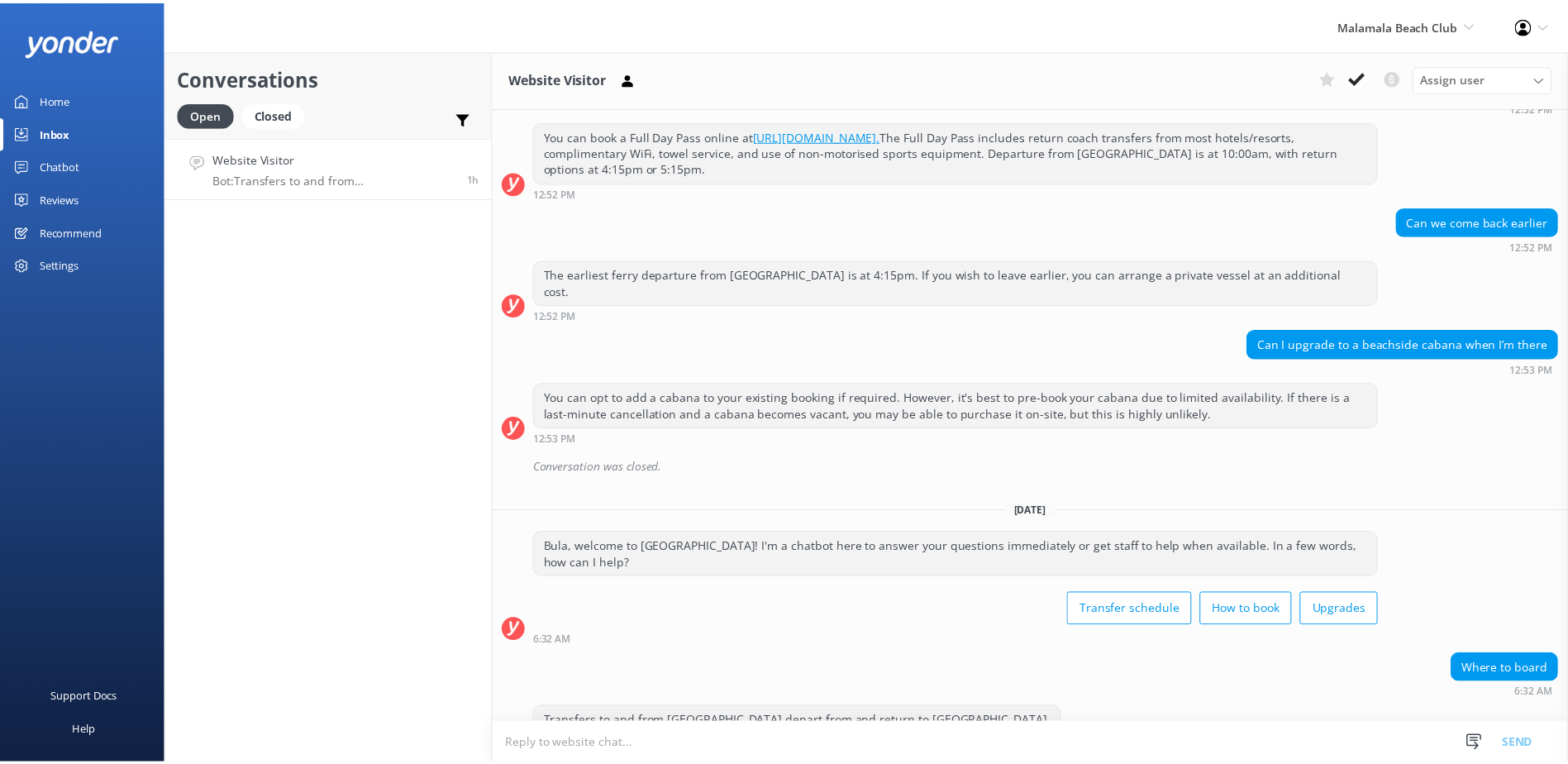
scroll to position [228, 0]
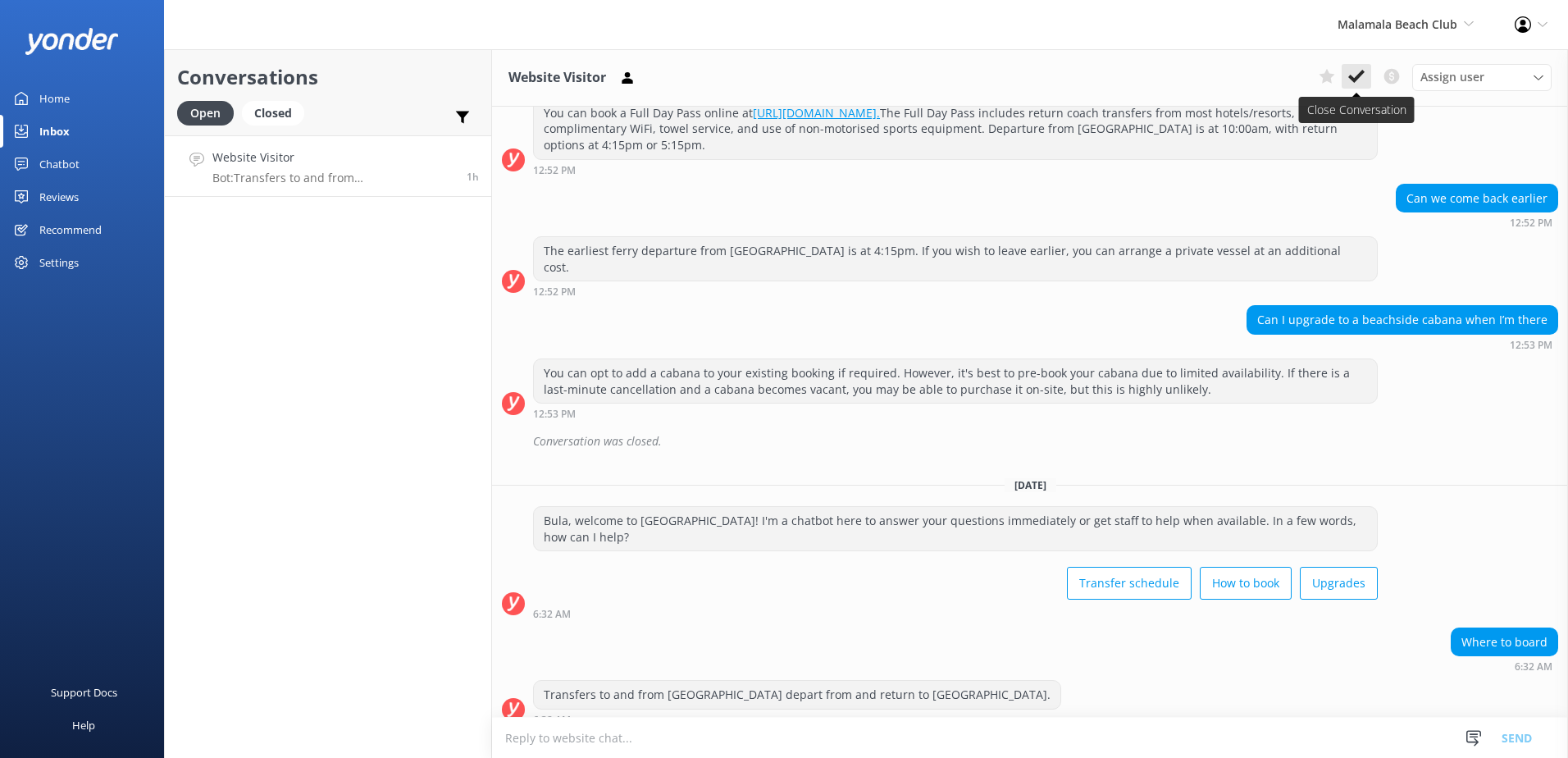
click at [1364, 66] on button at bounding box center [1356, 76] width 30 height 24
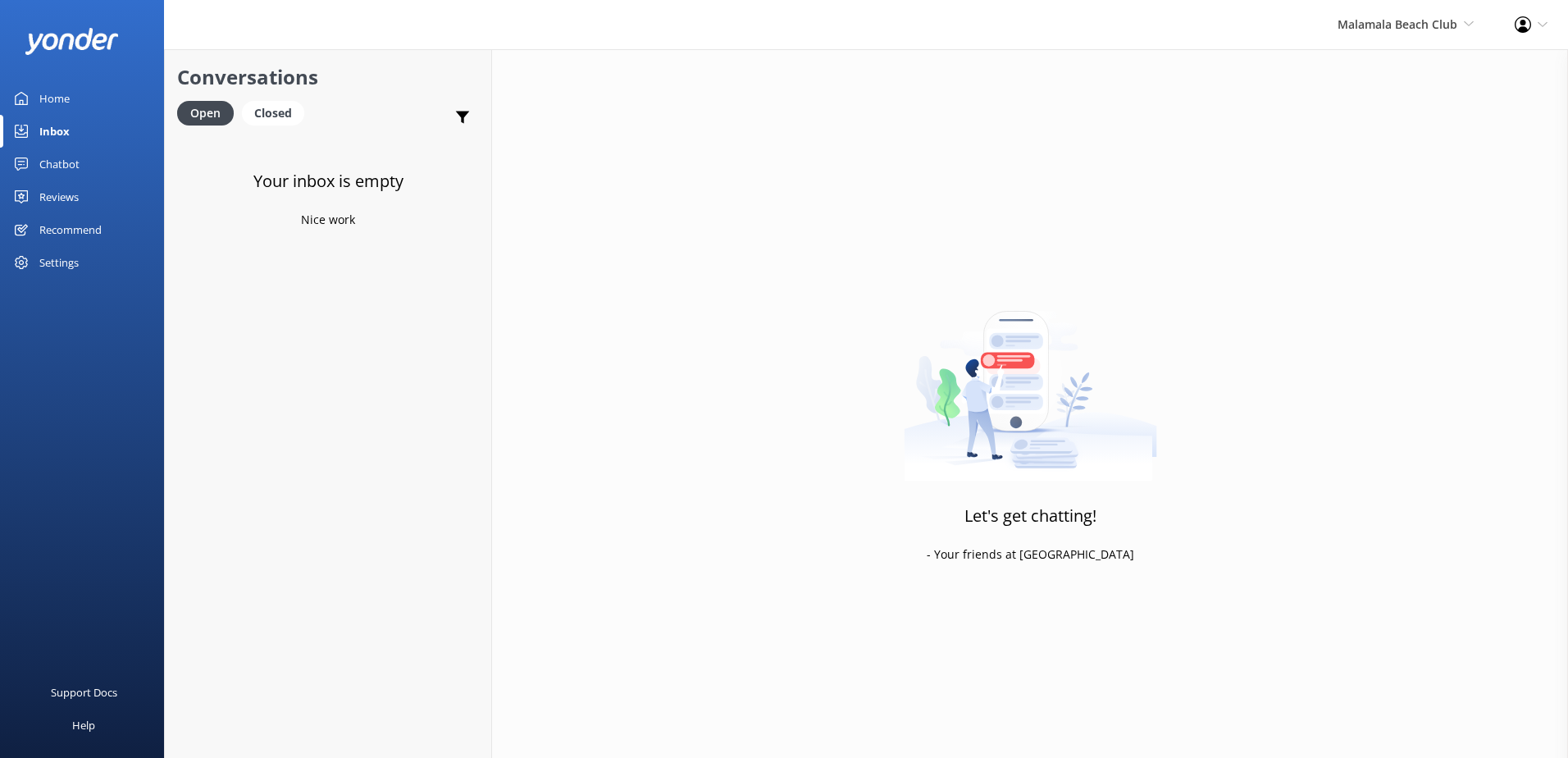
click at [1389, 37] on div "Malamala Beach Club South Sea Sailing South Sea Cruises Malamala Beach Club Awe…" at bounding box center [1405, 24] width 177 height 50
click at [1380, 214] on link "Blue Lagoon Cruises" at bounding box center [1413, 228] width 164 height 40
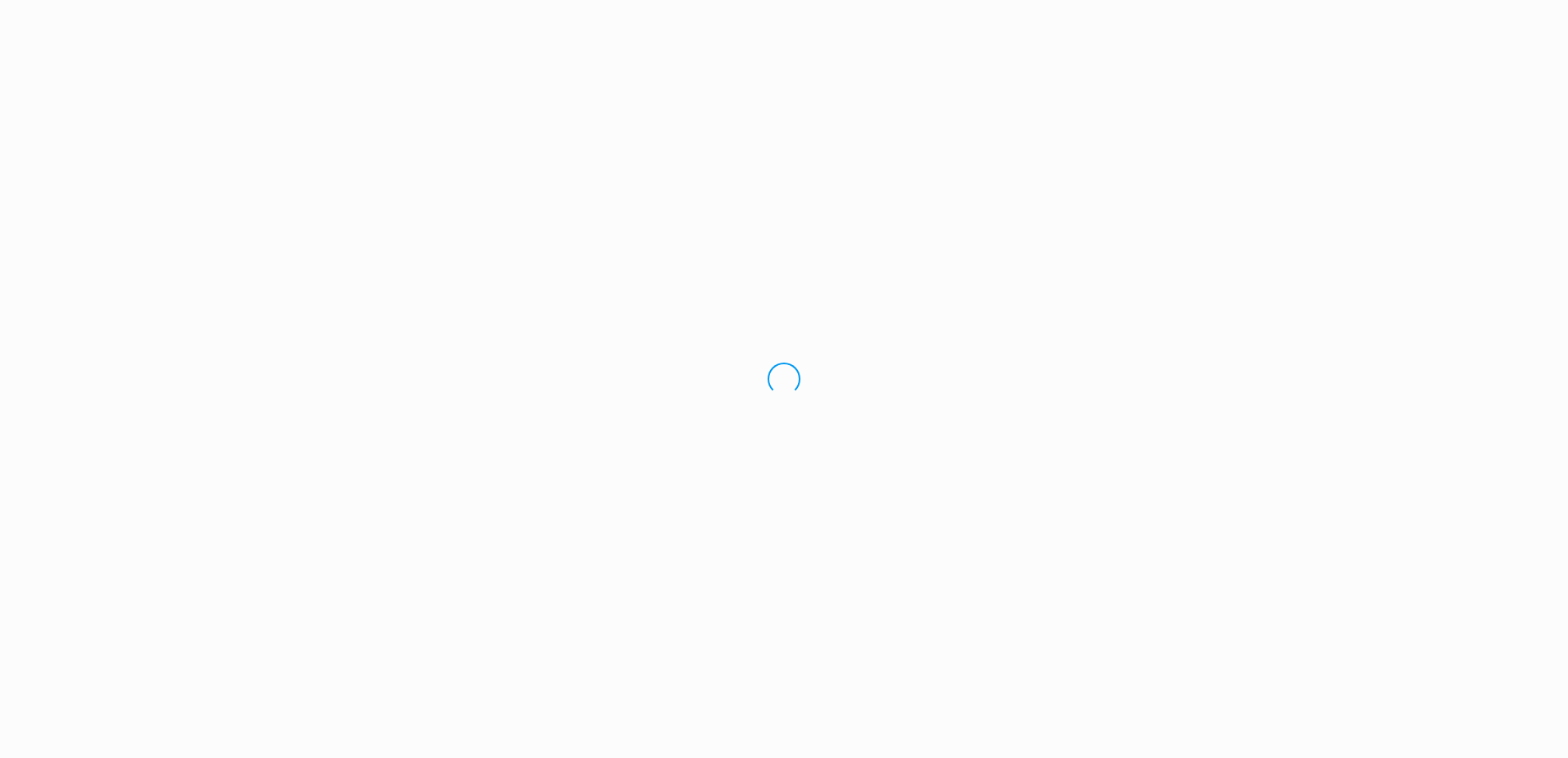
click at [1380, 214] on div "Loading.." at bounding box center [784, 379] width 1568 height 758
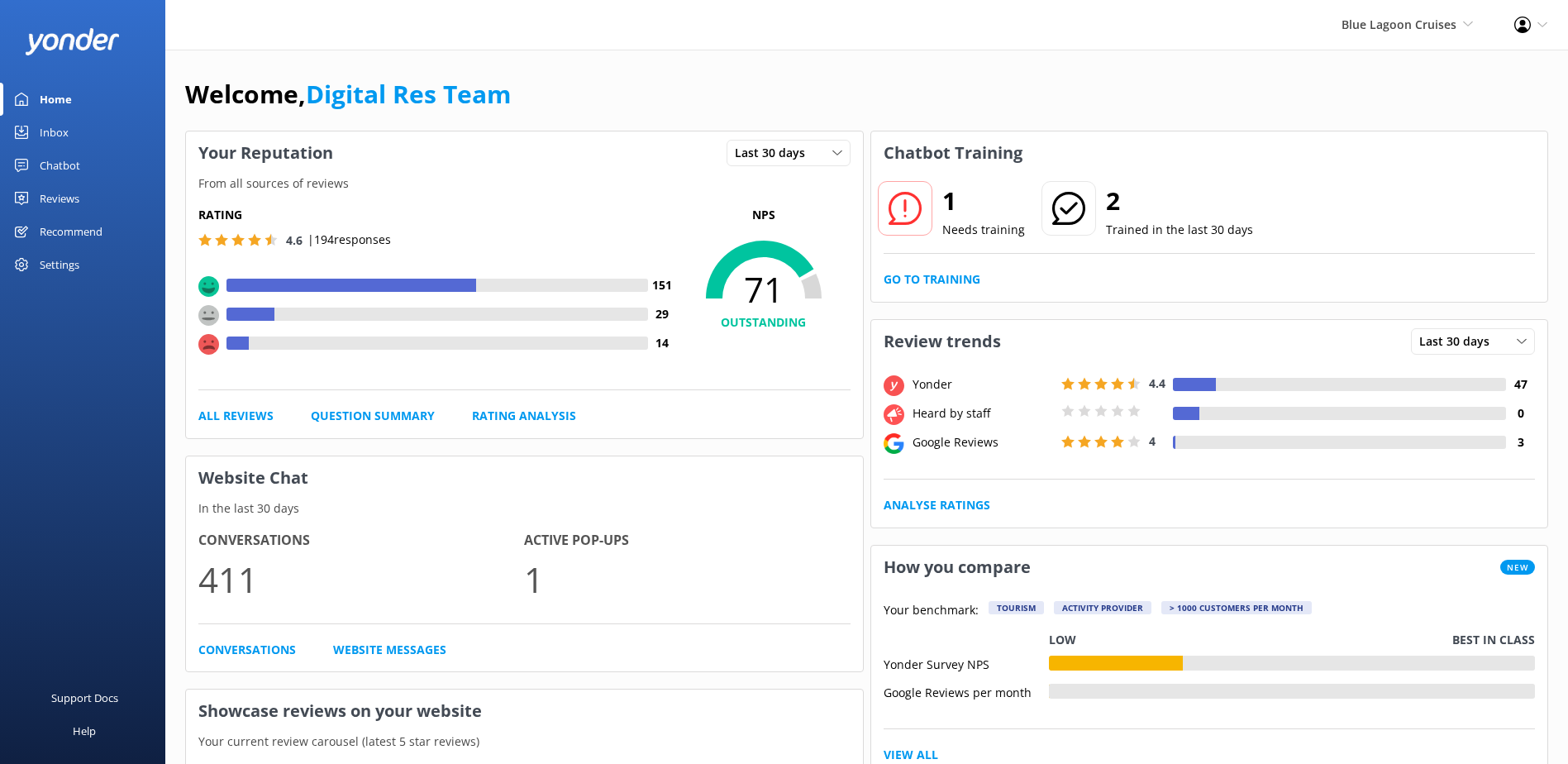
click at [79, 110] on link "Home" at bounding box center [83, 99] width 165 height 33
click at [62, 135] on div "Inbox" at bounding box center [54, 132] width 29 height 33
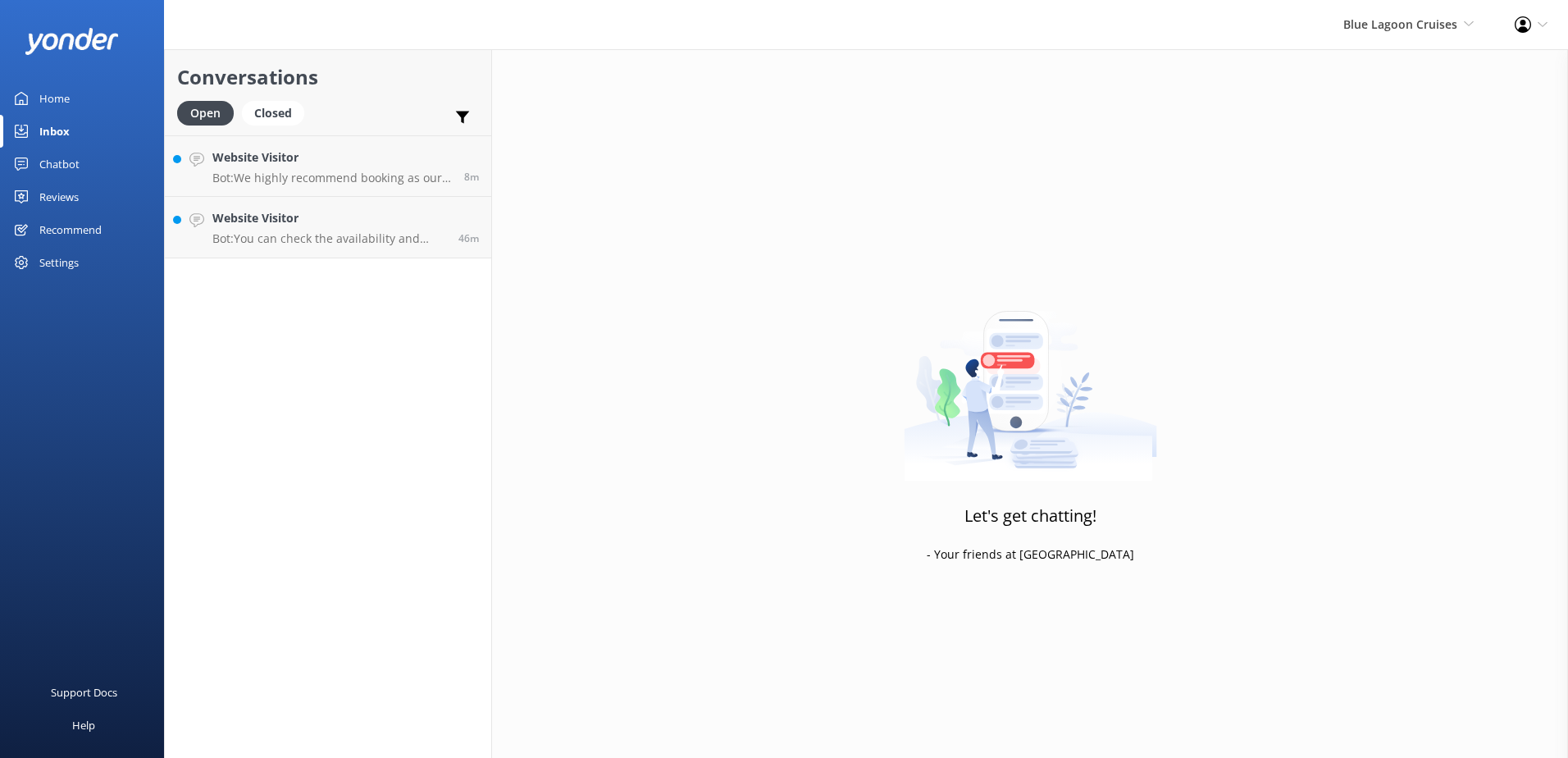
click at [65, 100] on div "Home" at bounding box center [55, 98] width 31 height 32
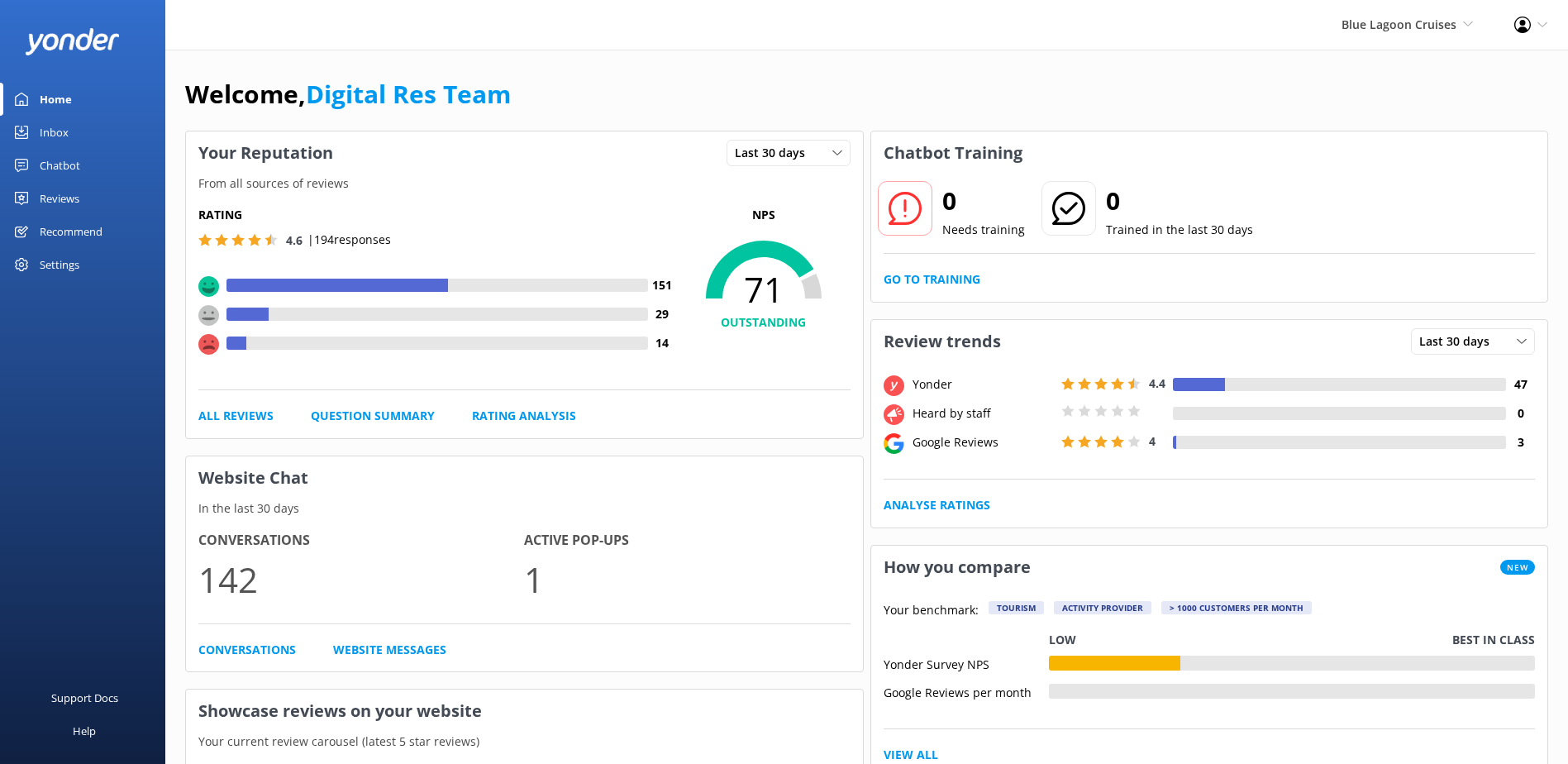
click at [919, 267] on div "0 Needs training 0 Trained in the last 30 days Go to Training" at bounding box center [1210, 238] width 677 height 127
click at [934, 279] on link "Go to Training" at bounding box center [932, 279] width 97 height 18
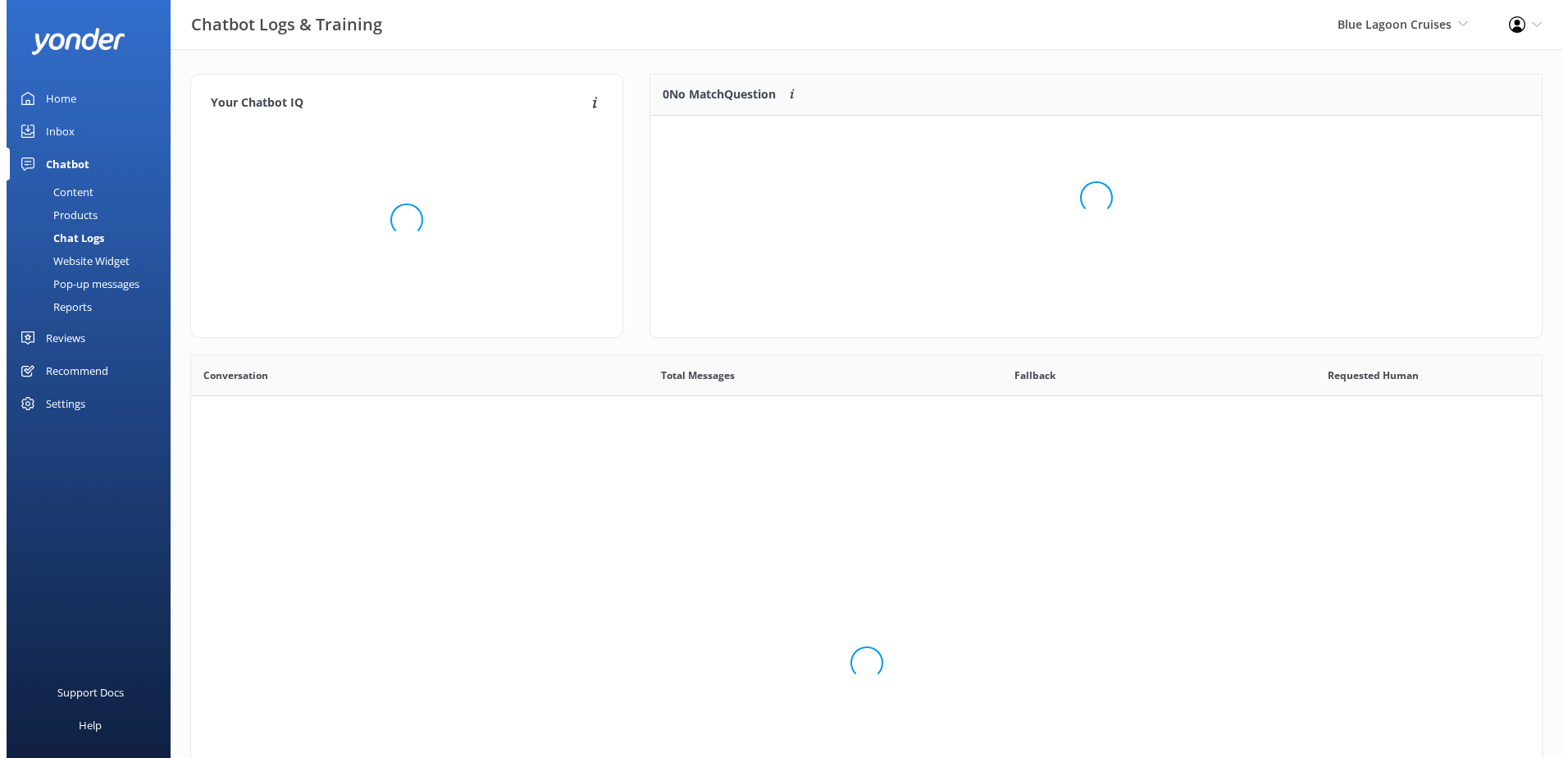
scroll to position [563, 1338]
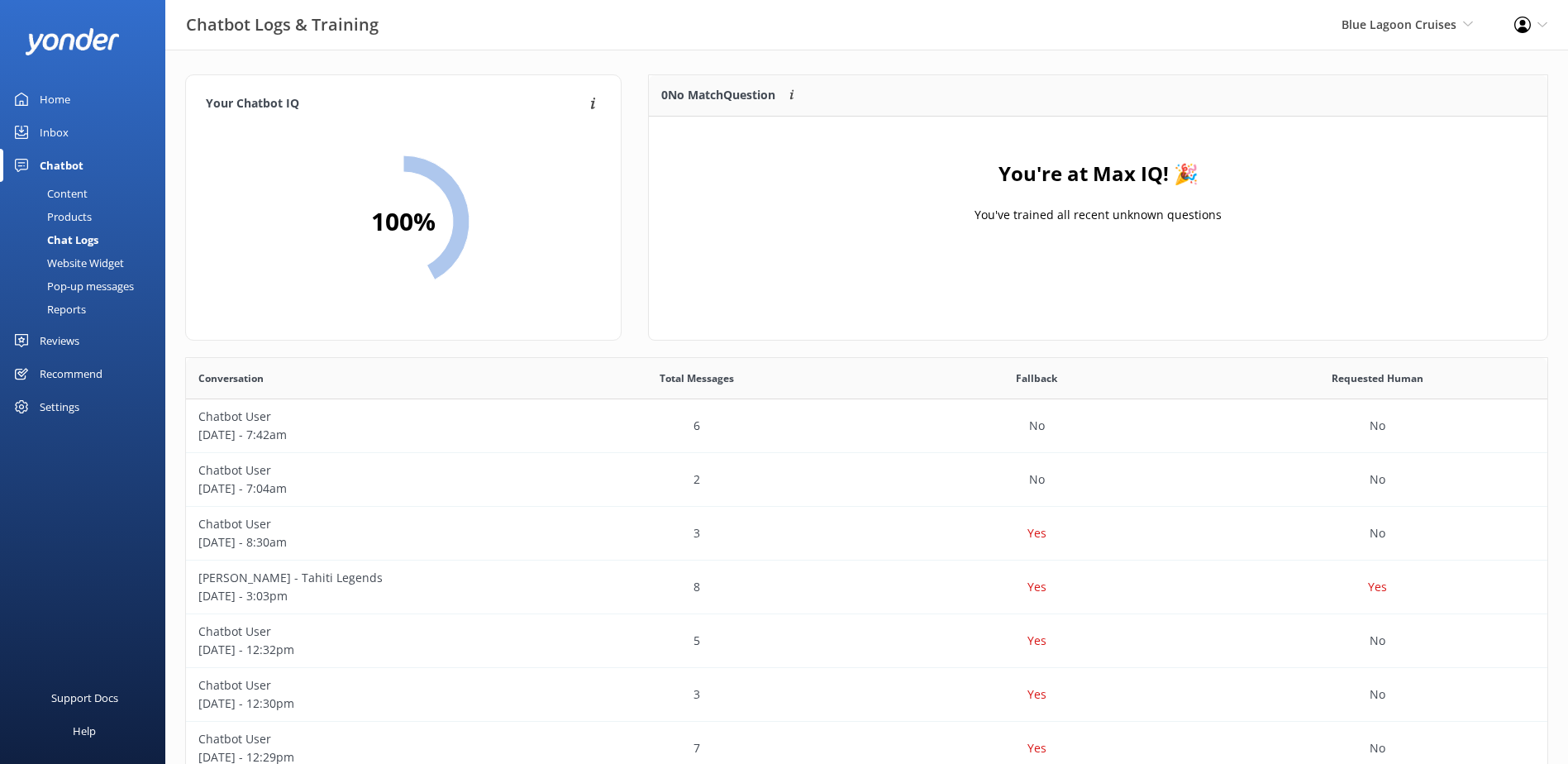
click at [55, 134] on div "Inbox" at bounding box center [54, 132] width 29 height 33
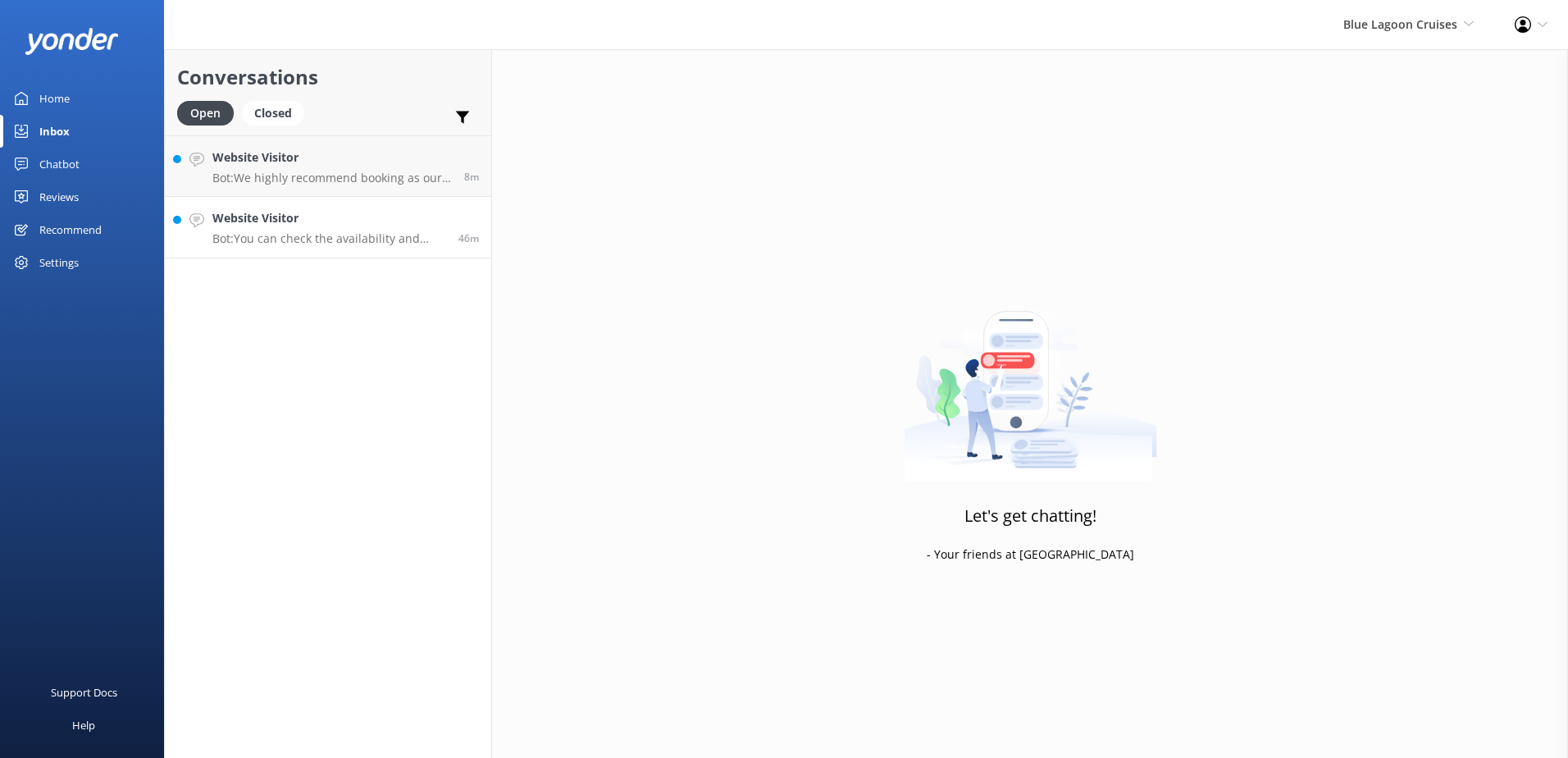
click at [365, 225] on h4 "Website Visitor" at bounding box center [329, 218] width 234 height 18
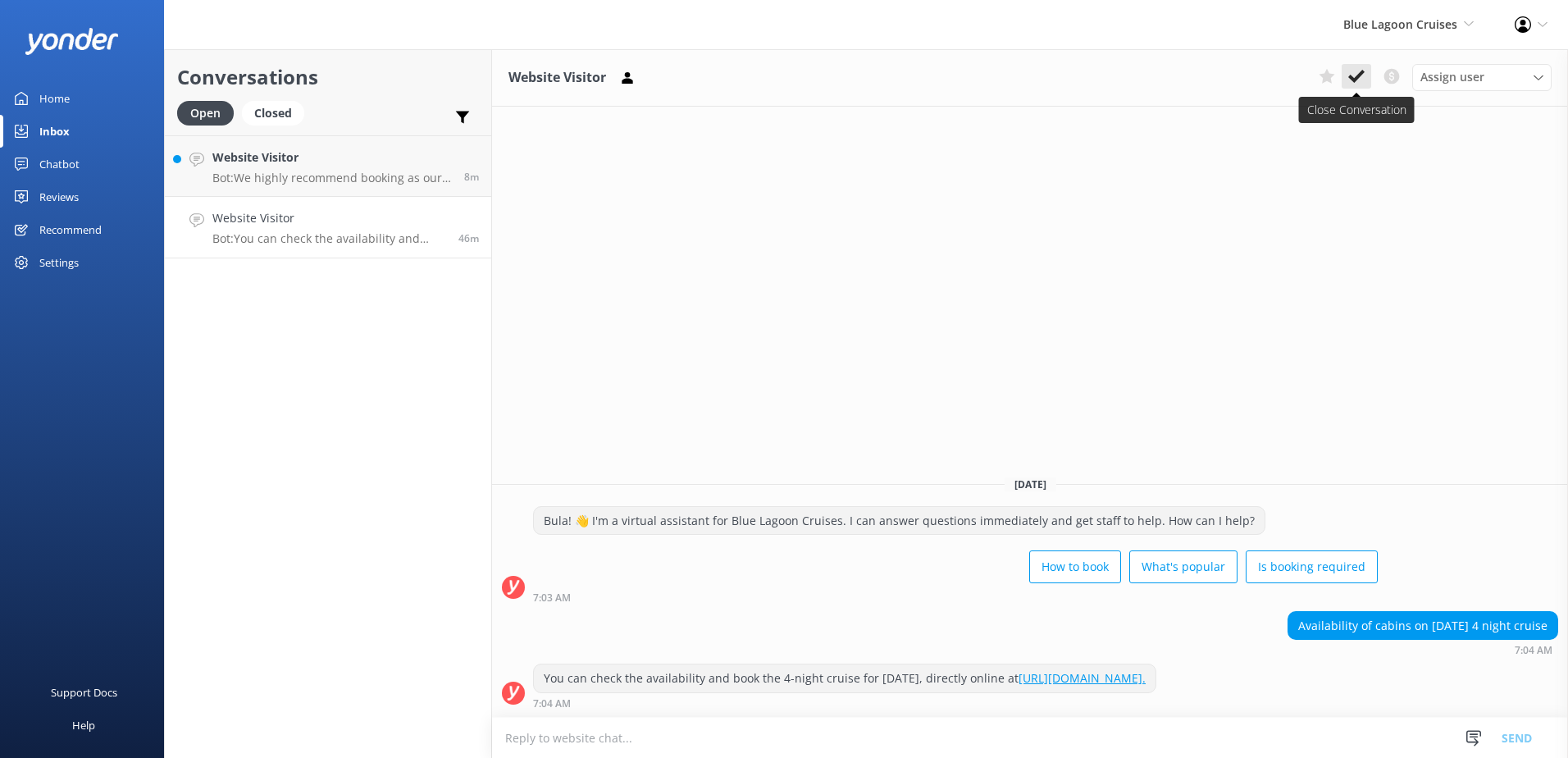
click at [1352, 70] on icon at bounding box center [1356, 77] width 16 height 16
click at [349, 158] on h4 "Website Visitor" at bounding box center [332, 158] width 239 height 18
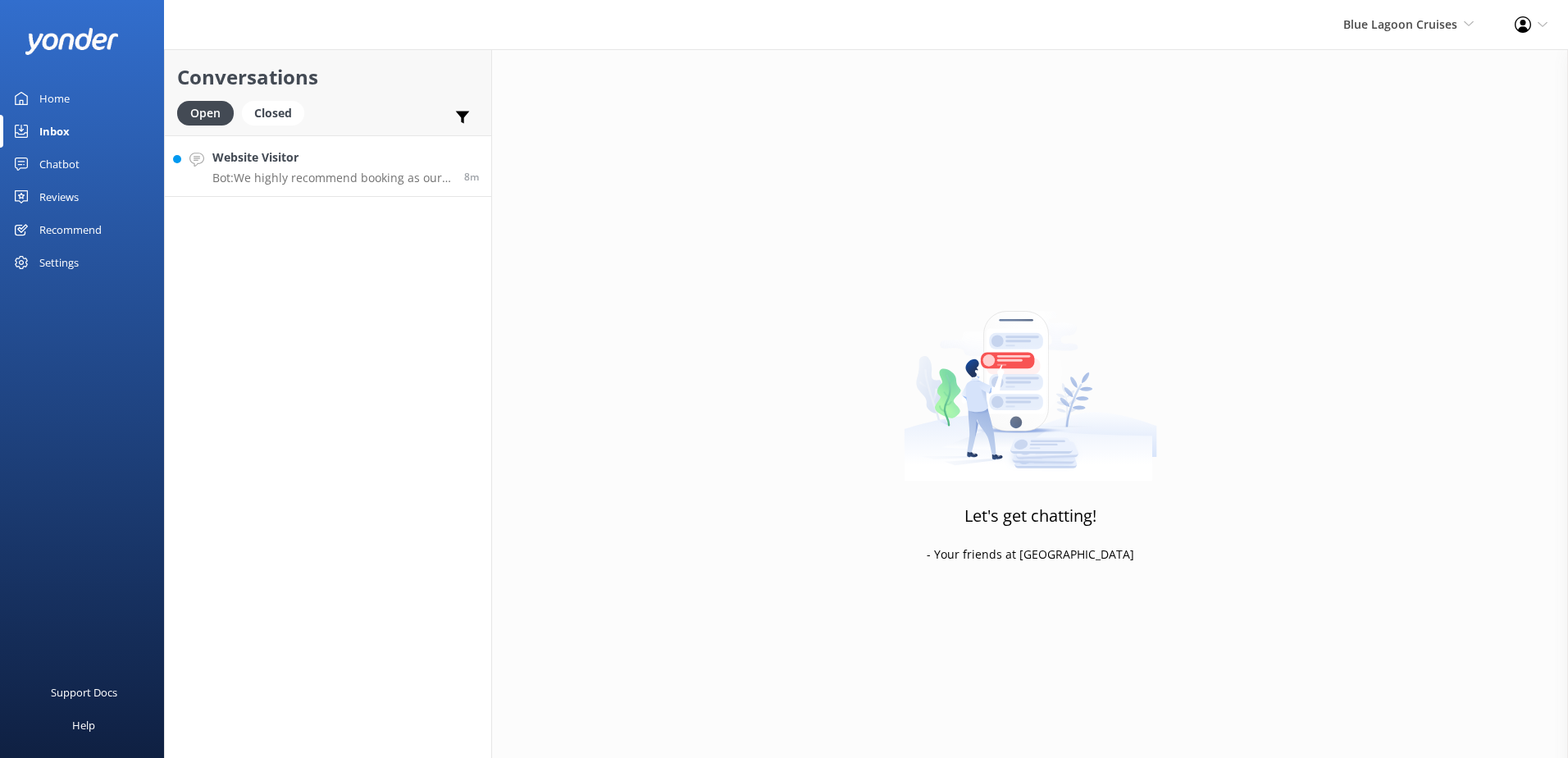
click at [421, 180] on p "Bot: We highly recommend booking as our cruises weeks in advance as they are ve…" at bounding box center [332, 178] width 239 height 14
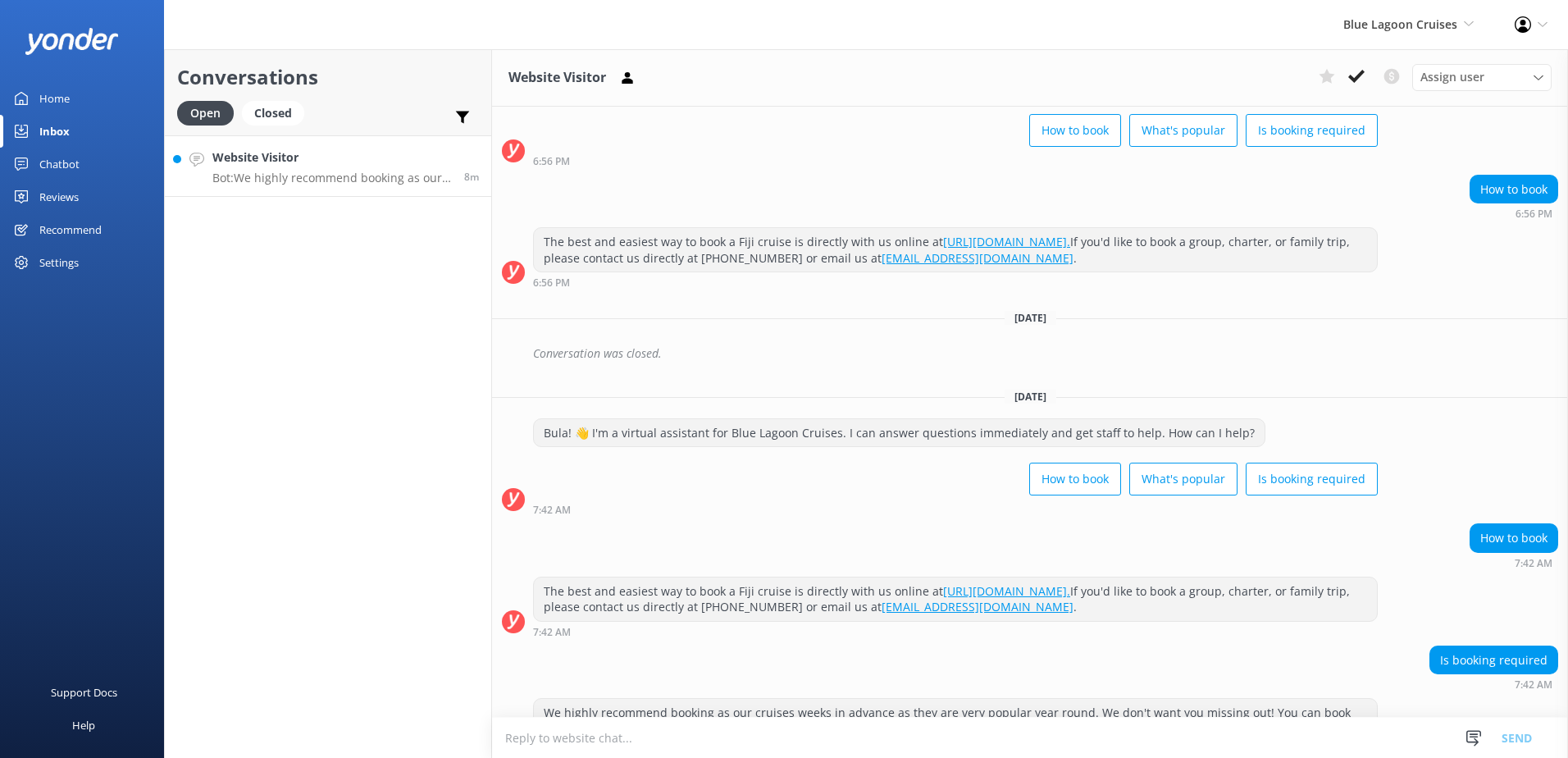
scroll to position [163, 0]
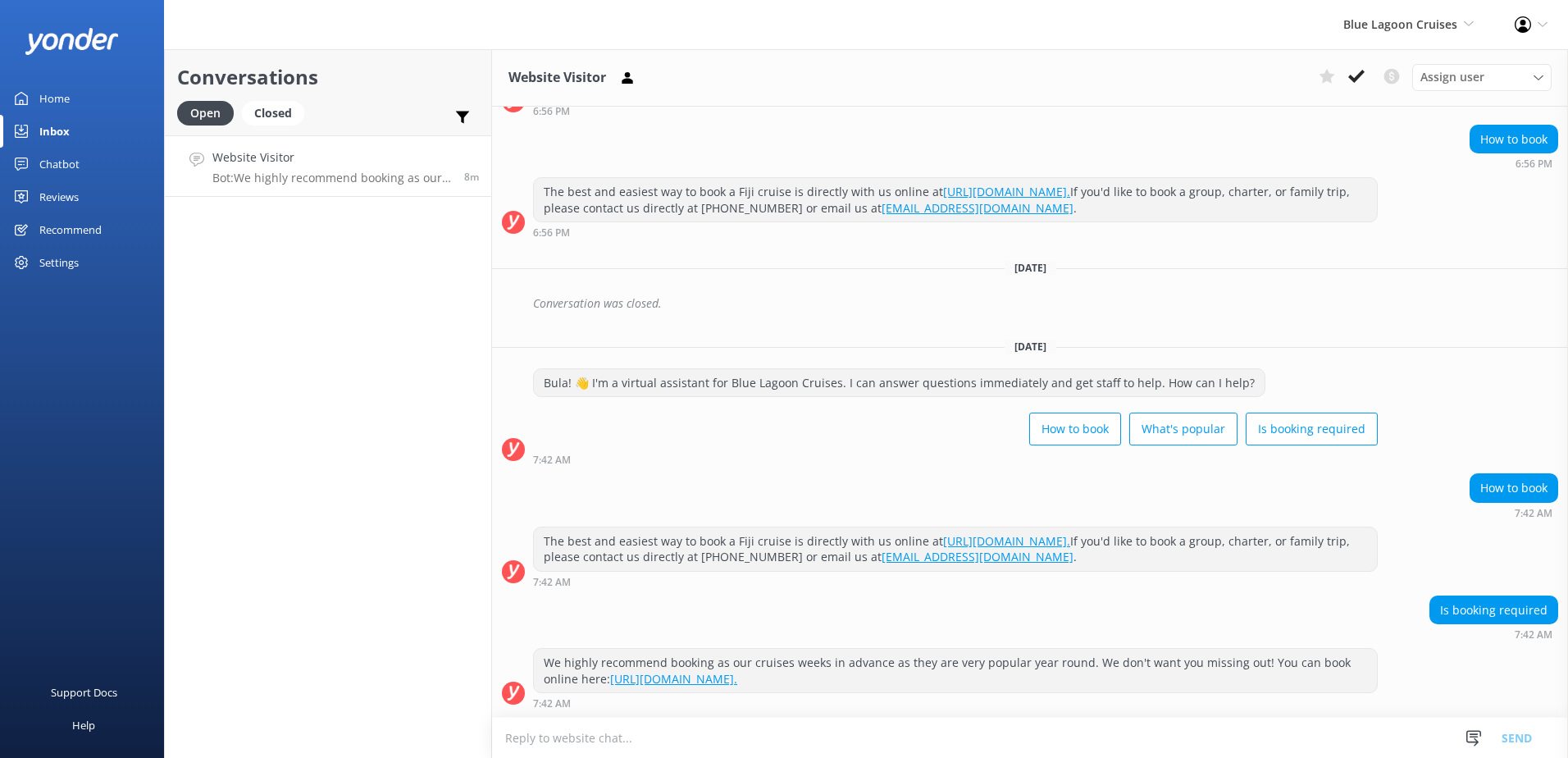
click at [737, 678] on link "https://apps.customlinc.com.au/southseacruises/BookingCat/Availability/?ParentC…" at bounding box center [673, 678] width 127 height 15
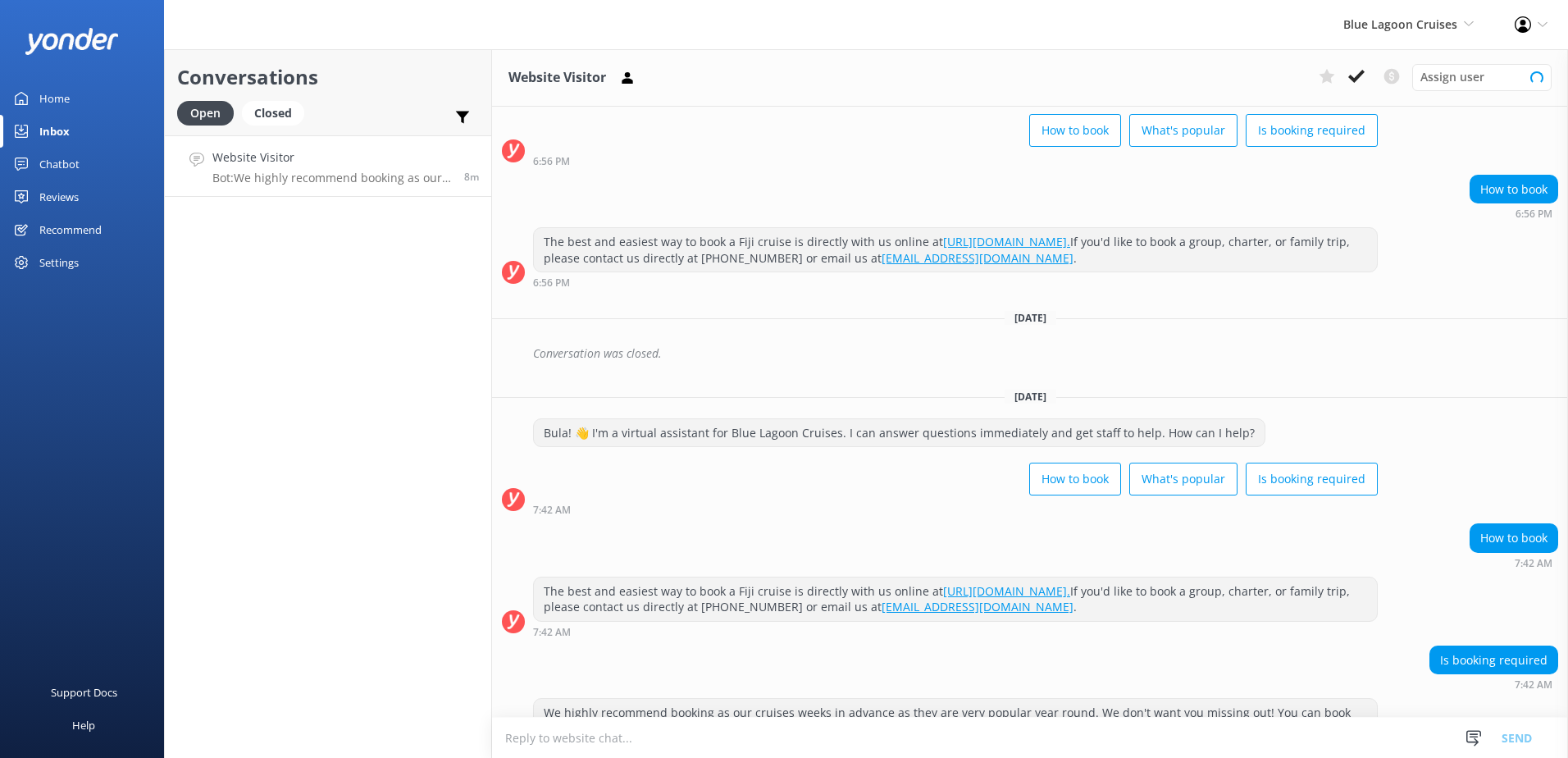
scroll to position [163, 0]
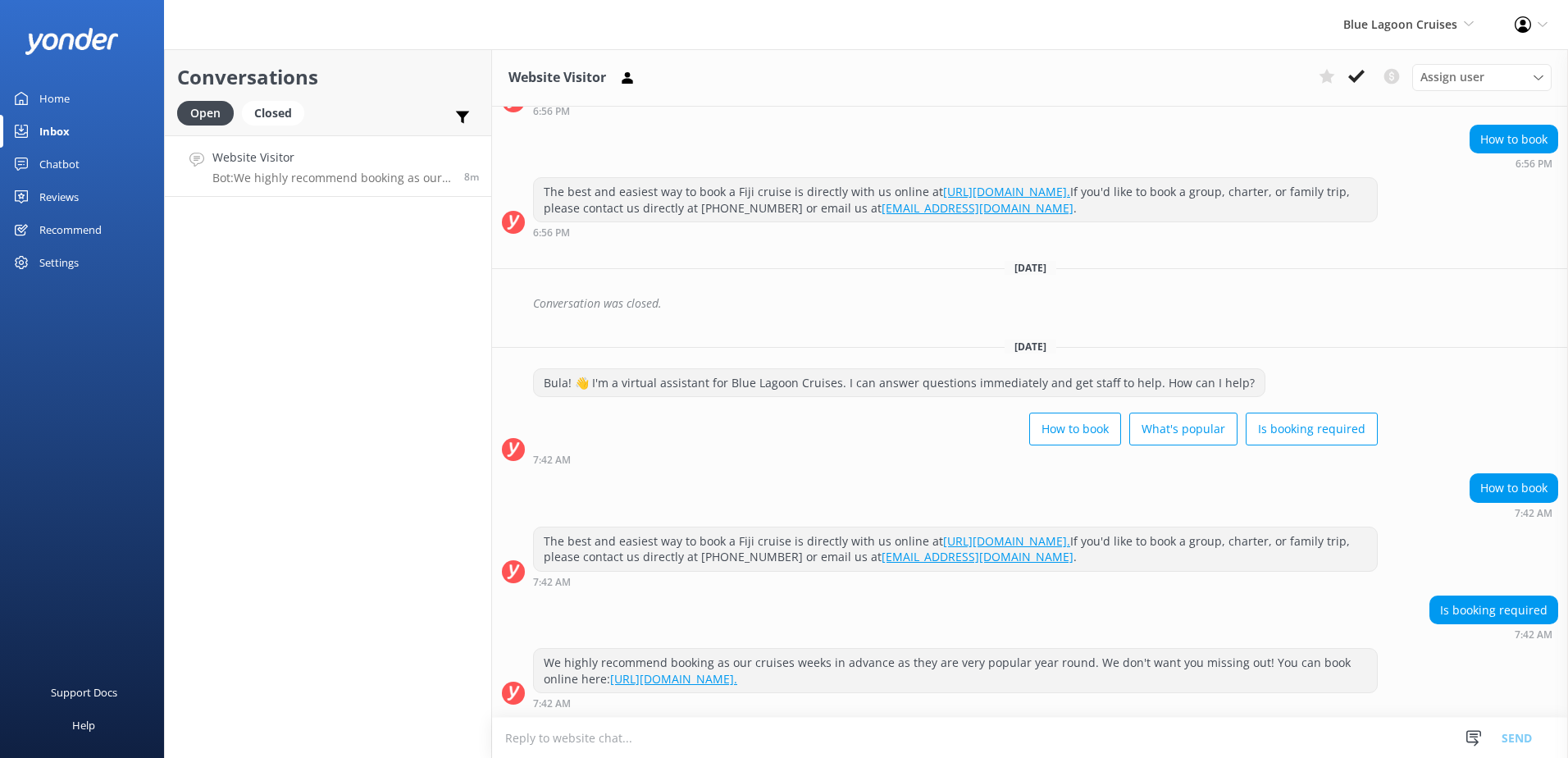
click at [392, 161] on h4 "Website Visitor" at bounding box center [332, 158] width 239 height 18
click at [1353, 76] on icon at bounding box center [1356, 77] width 16 height 16
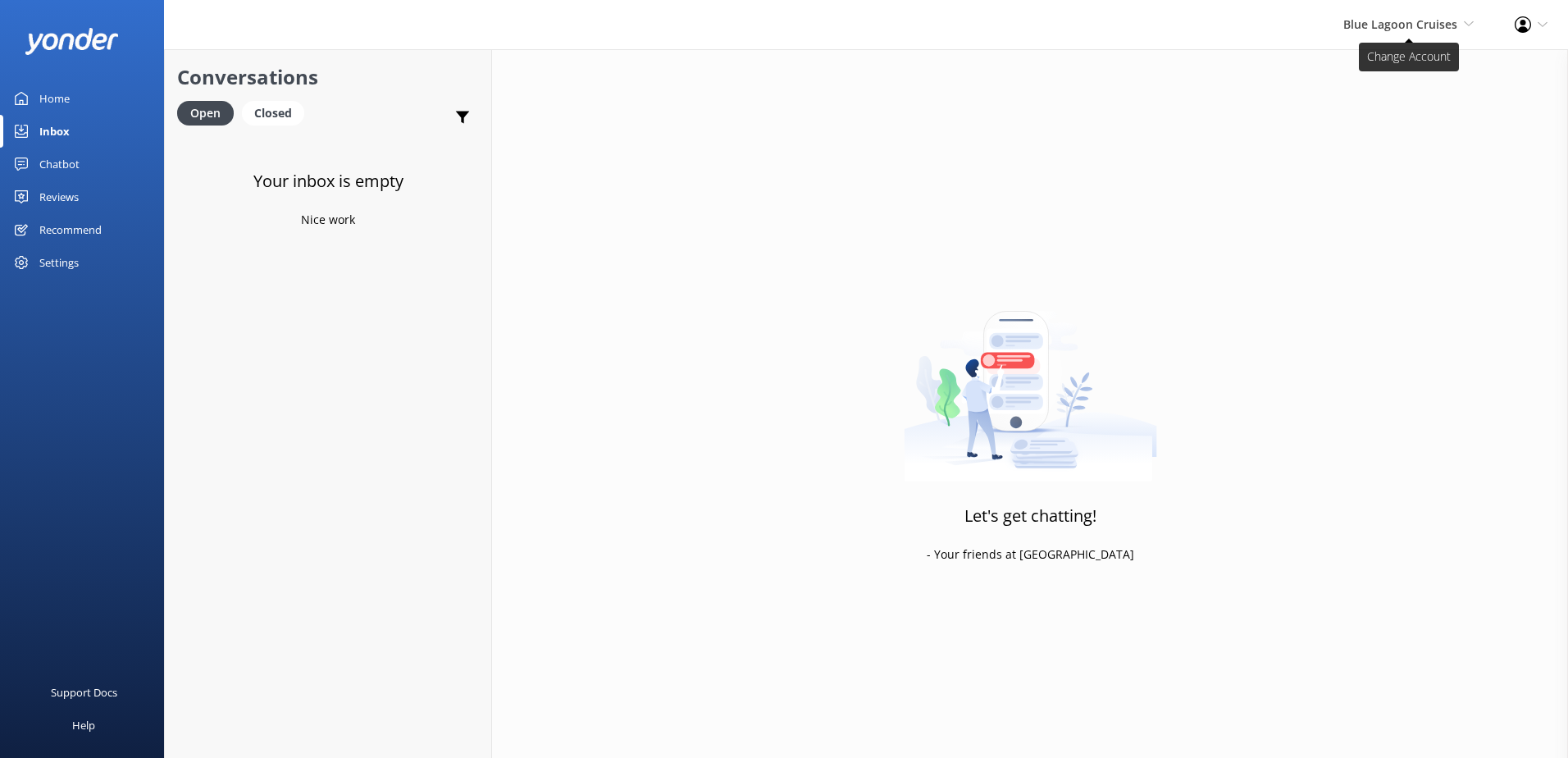
click at [1380, 29] on span "Blue Lagoon Cruises" at bounding box center [1400, 23] width 114 height 15
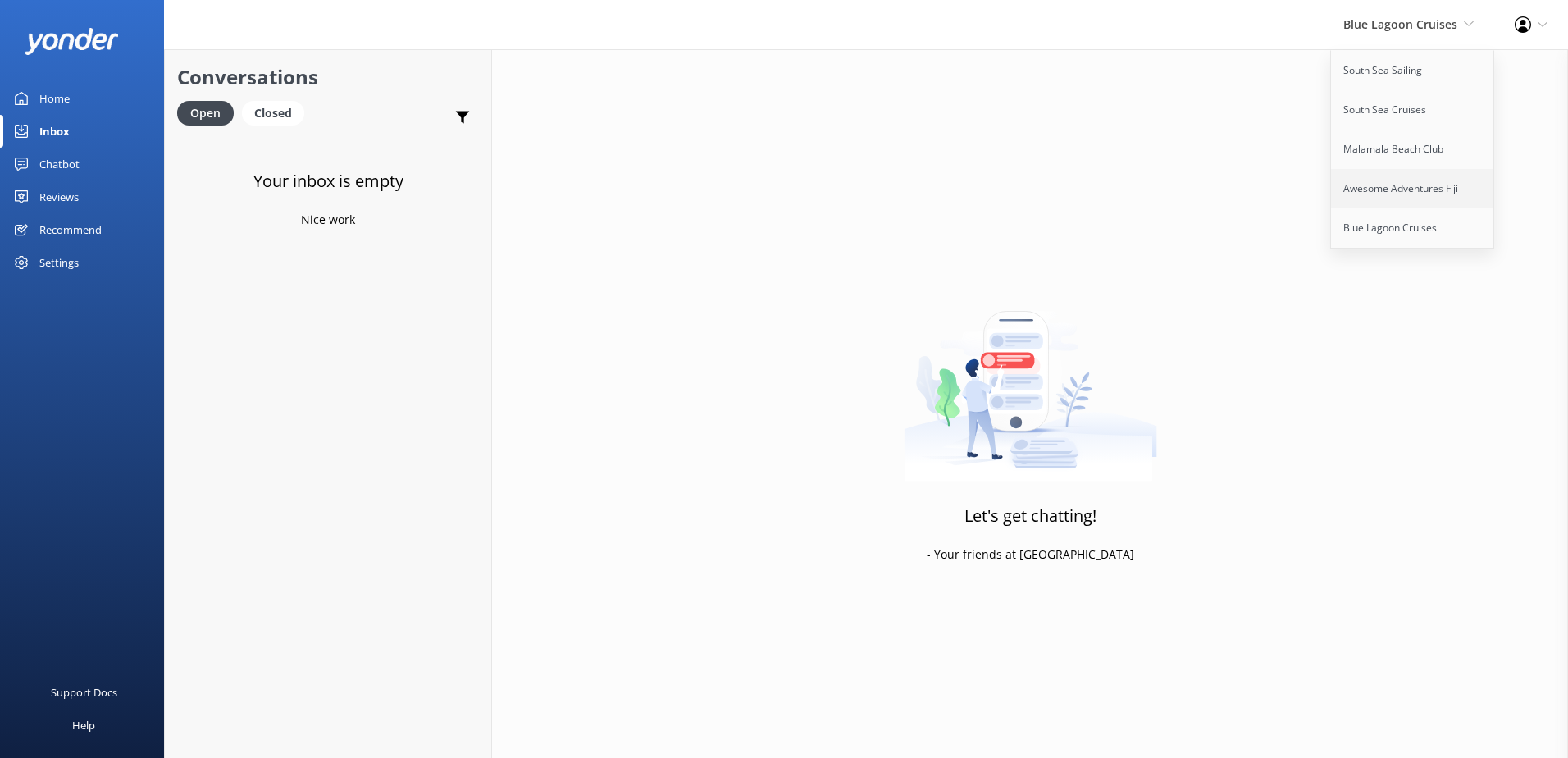
click at [1412, 180] on link "Awesome Adventures Fiji" at bounding box center [1413, 189] width 164 height 40
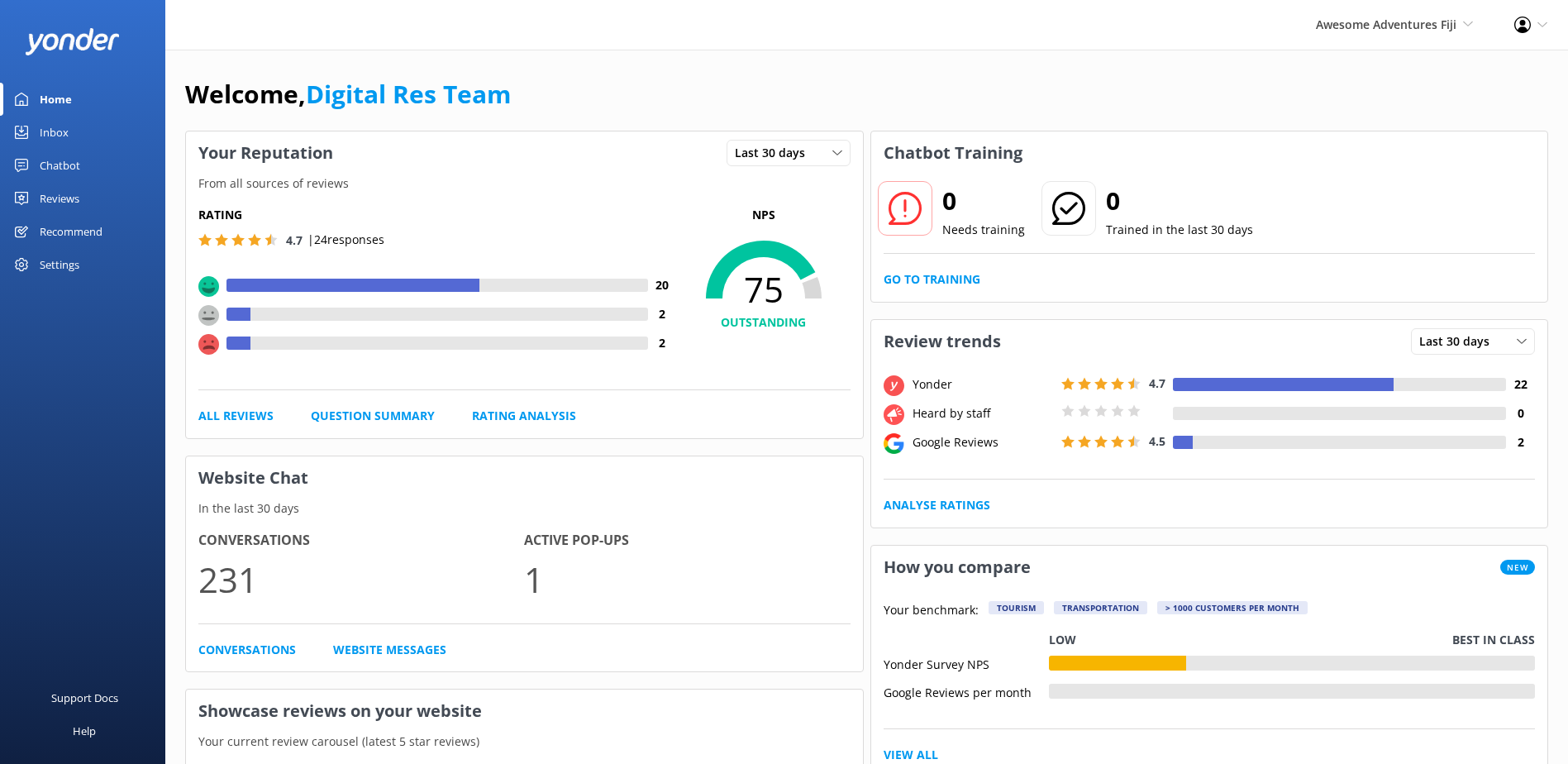
click at [945, 290] on div "0 Needs training 0 Trained in the last 30 days Go to Training" at bounding box center [1210, 238] width 677 height 127
click at [946, 284] on link "Go to Training" at bounding box center [932, 279] width 97 height 18
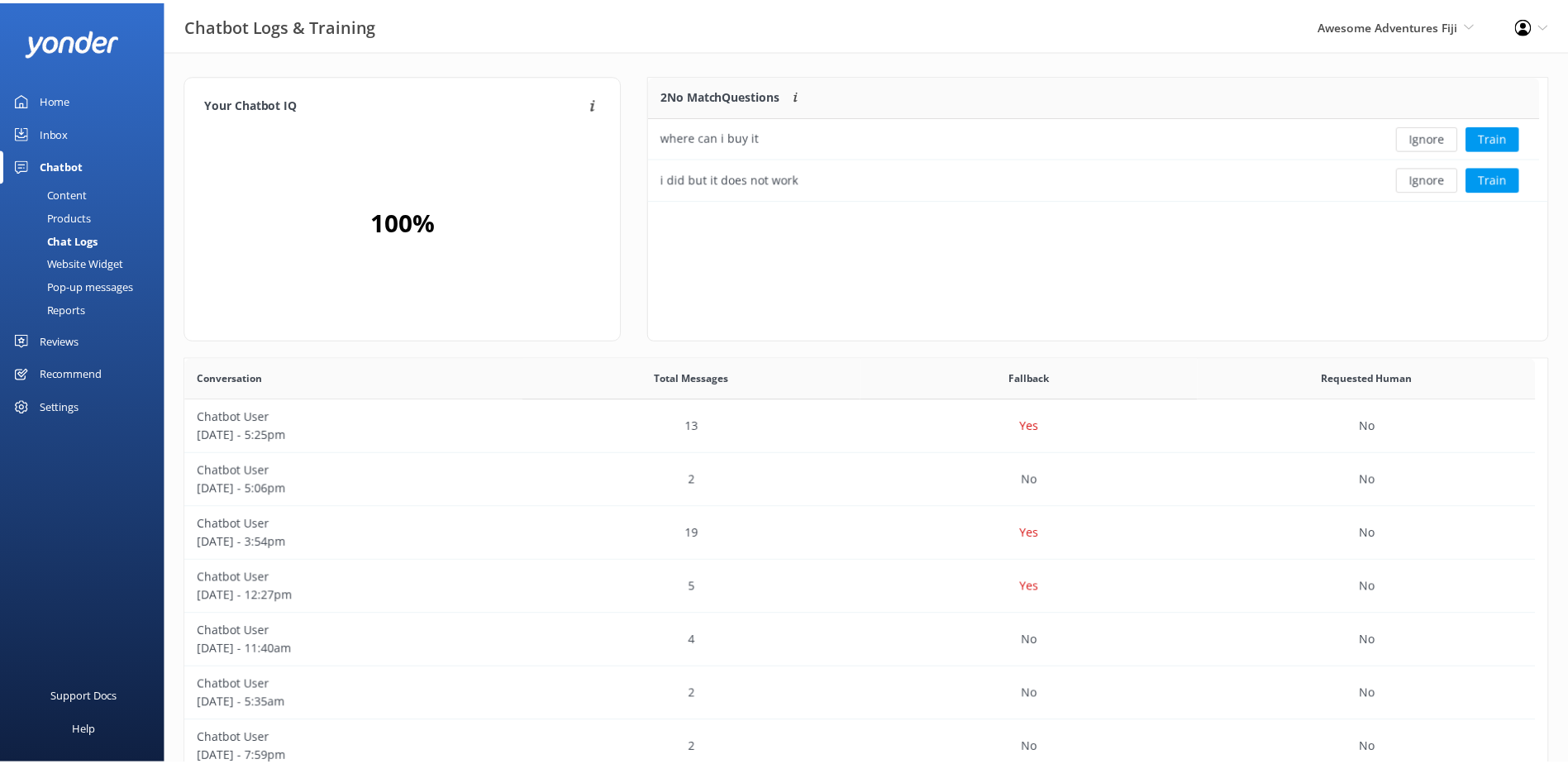
scroll to position [113, 886]
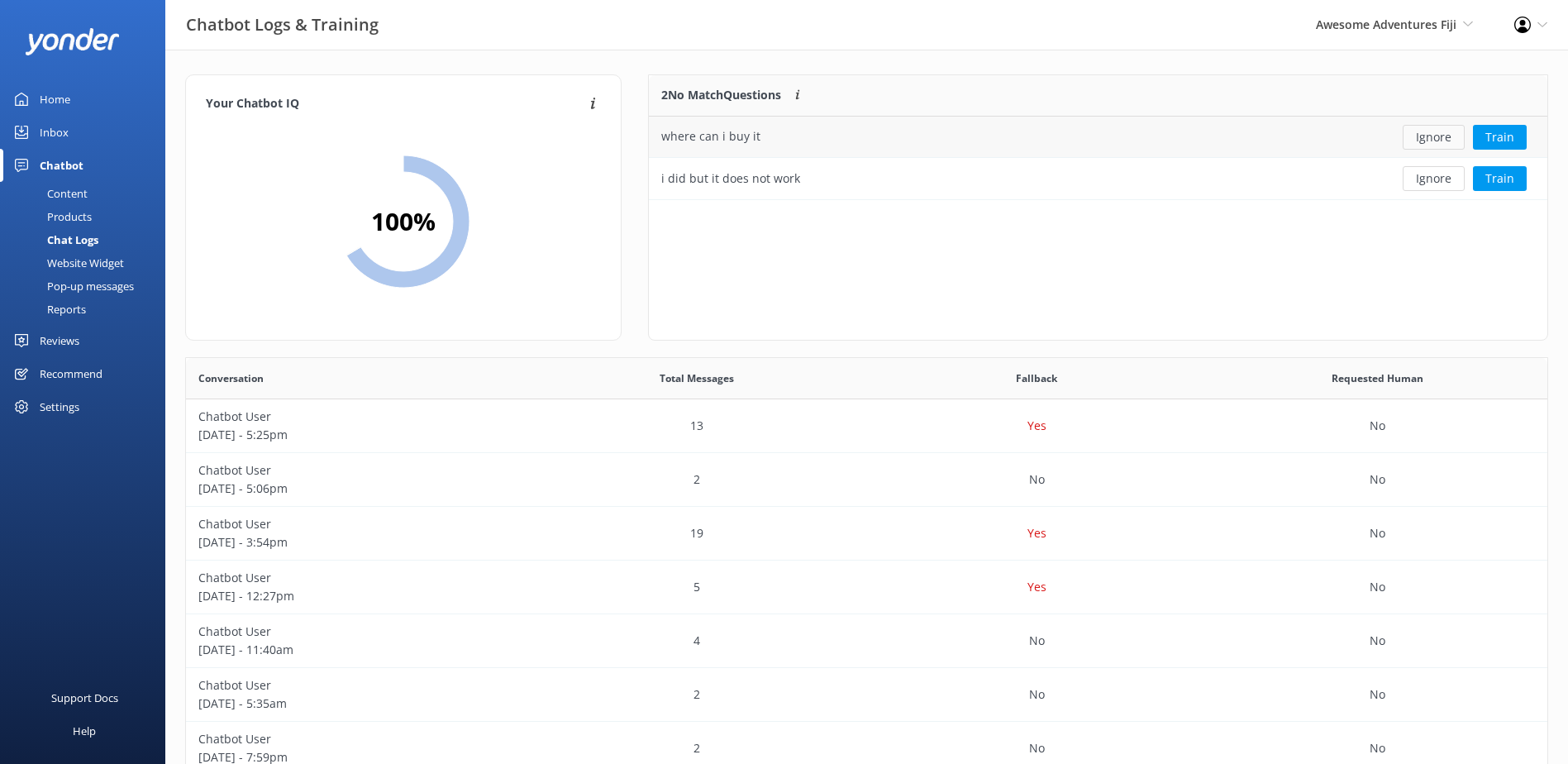
click at [1428, 132] on button "Ignore" at bounding box center [1434, 137] width 62 height 24
click at [1428, 132] on div "Loading.. Train" at bounding box center [1456, 137] width 158 height 24
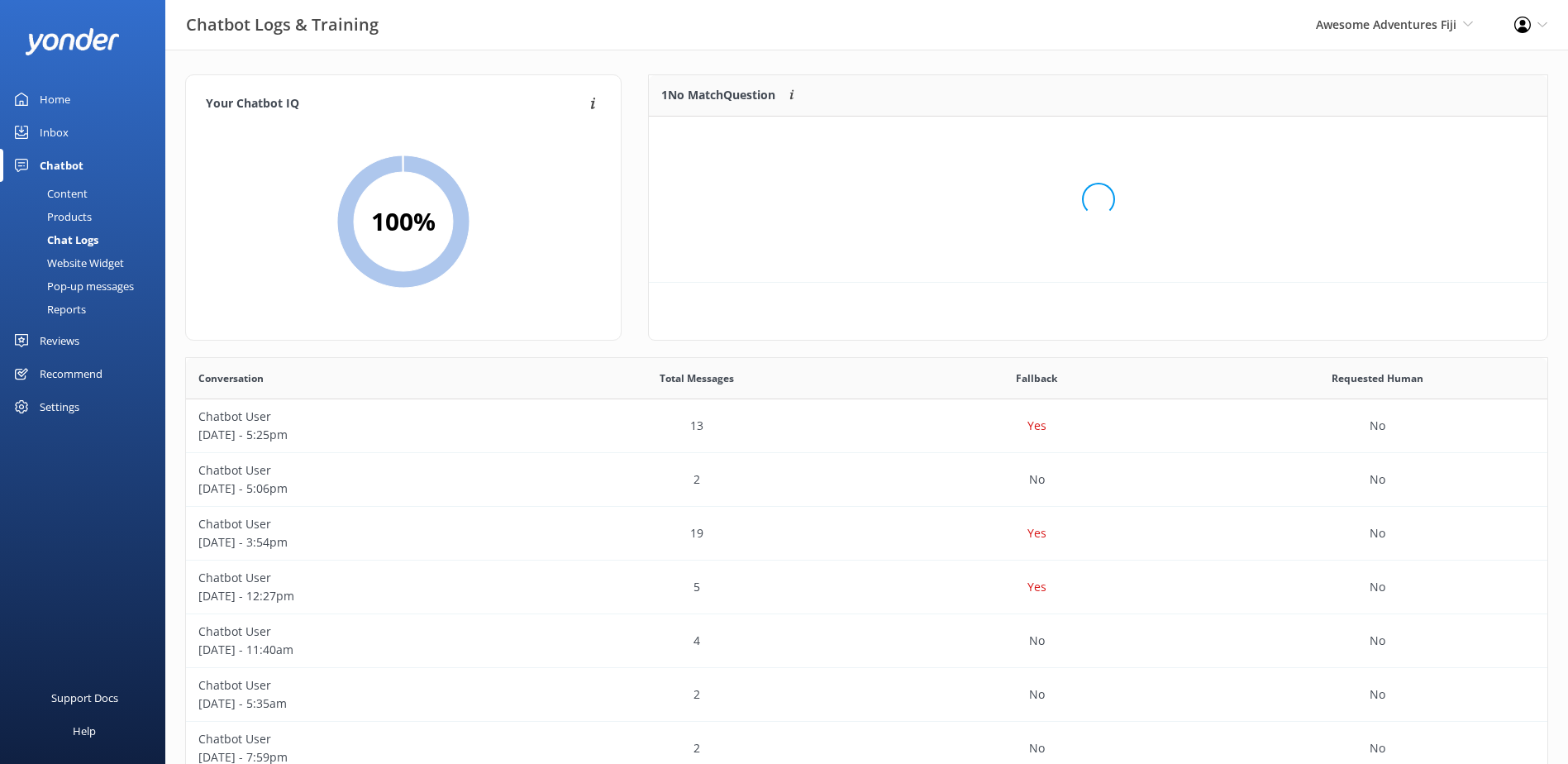
click at [1428, 132] on div "Loading.." at bounding box center [1098, 200] width 866 height 764
click at [1432, 136] on button "Ignore" at bounding box center [1434, 137] width 62 height 24
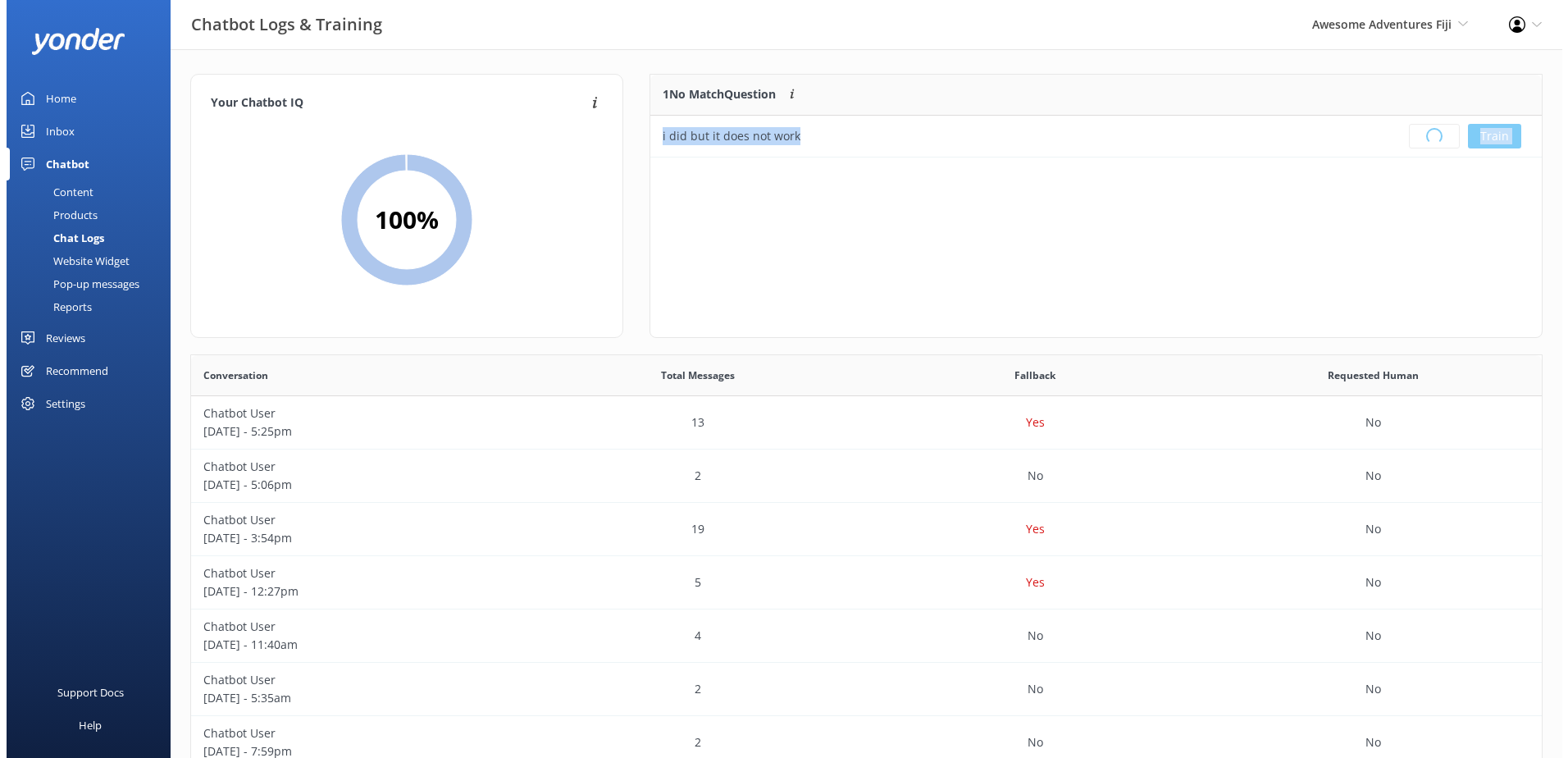
scroll to position [193, 879]
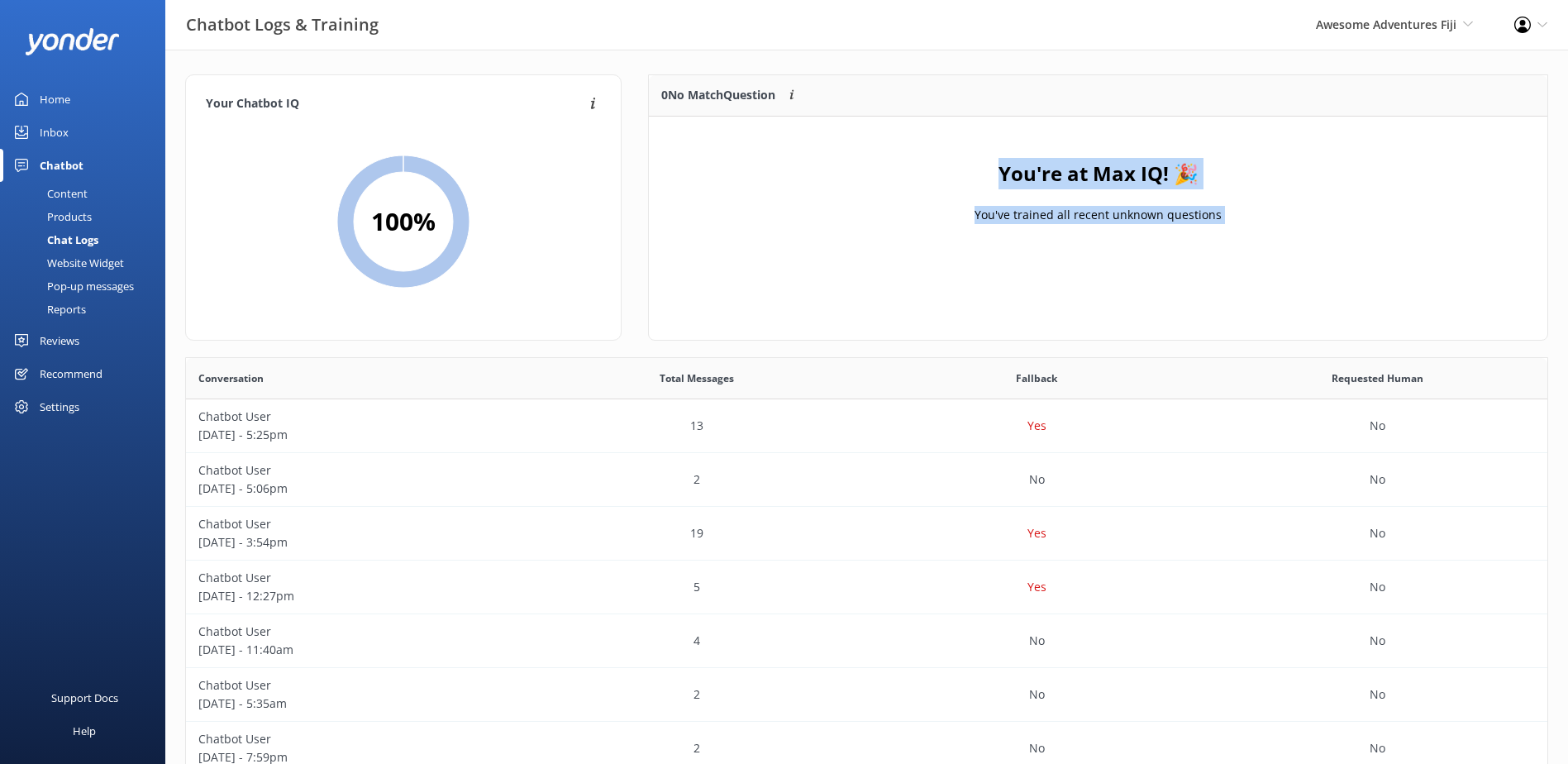
click at [14, 129] on link "Inbox" at bounding box center [83, 132] width 165 height 33
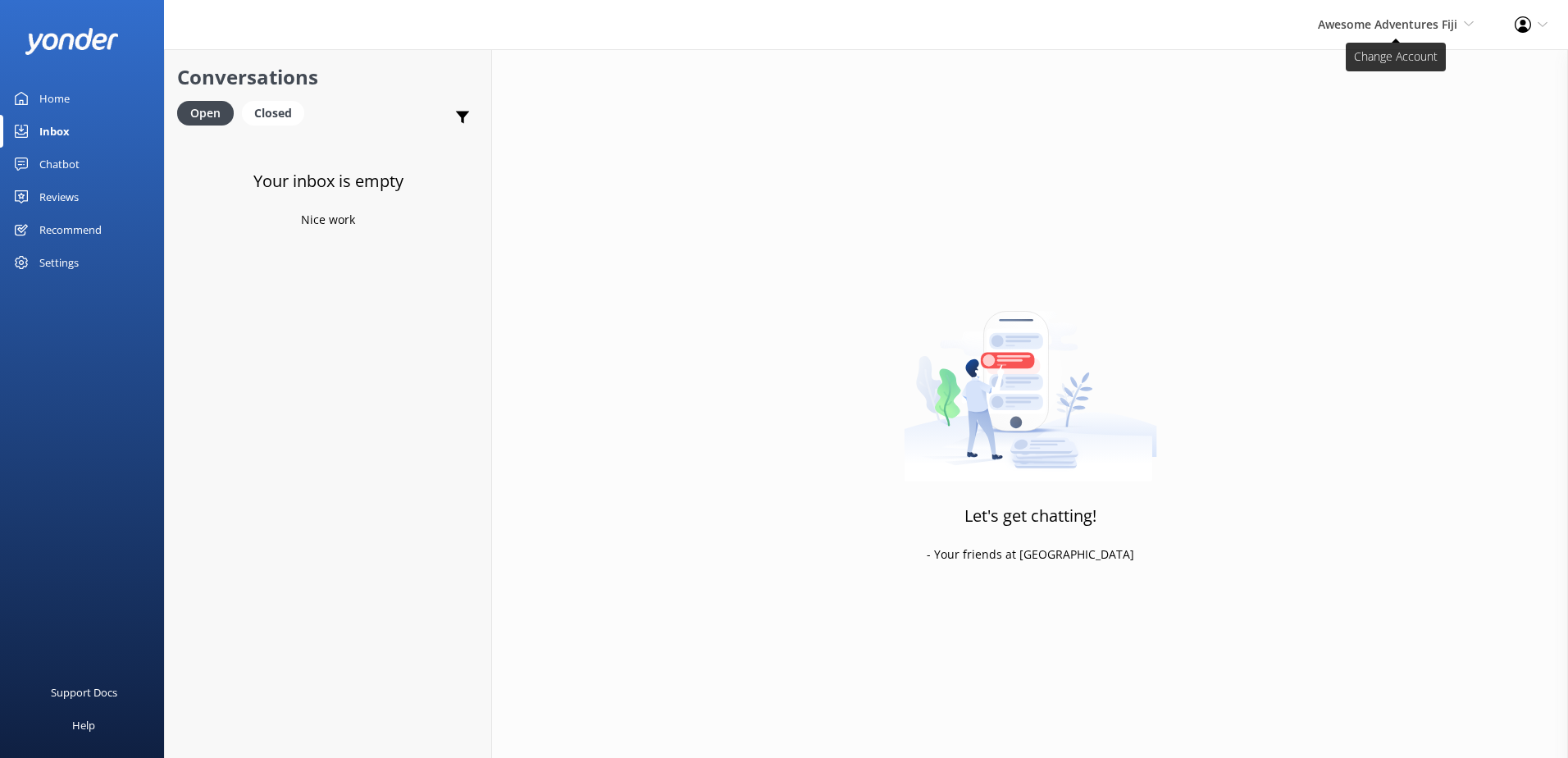
click at [1356, 33] on div "Awesome Adventures Fiji South Sea Sailing South Sea Cruises Malamala Beach Club…" at bounding box center [1395, 24] width 197 height 50
click at [1366, 65] on link "South Sea Sailing" at bounding box center [1413, 70] width 164 height 40
